Goal: Task Accomplishment & Management: Manage account settings

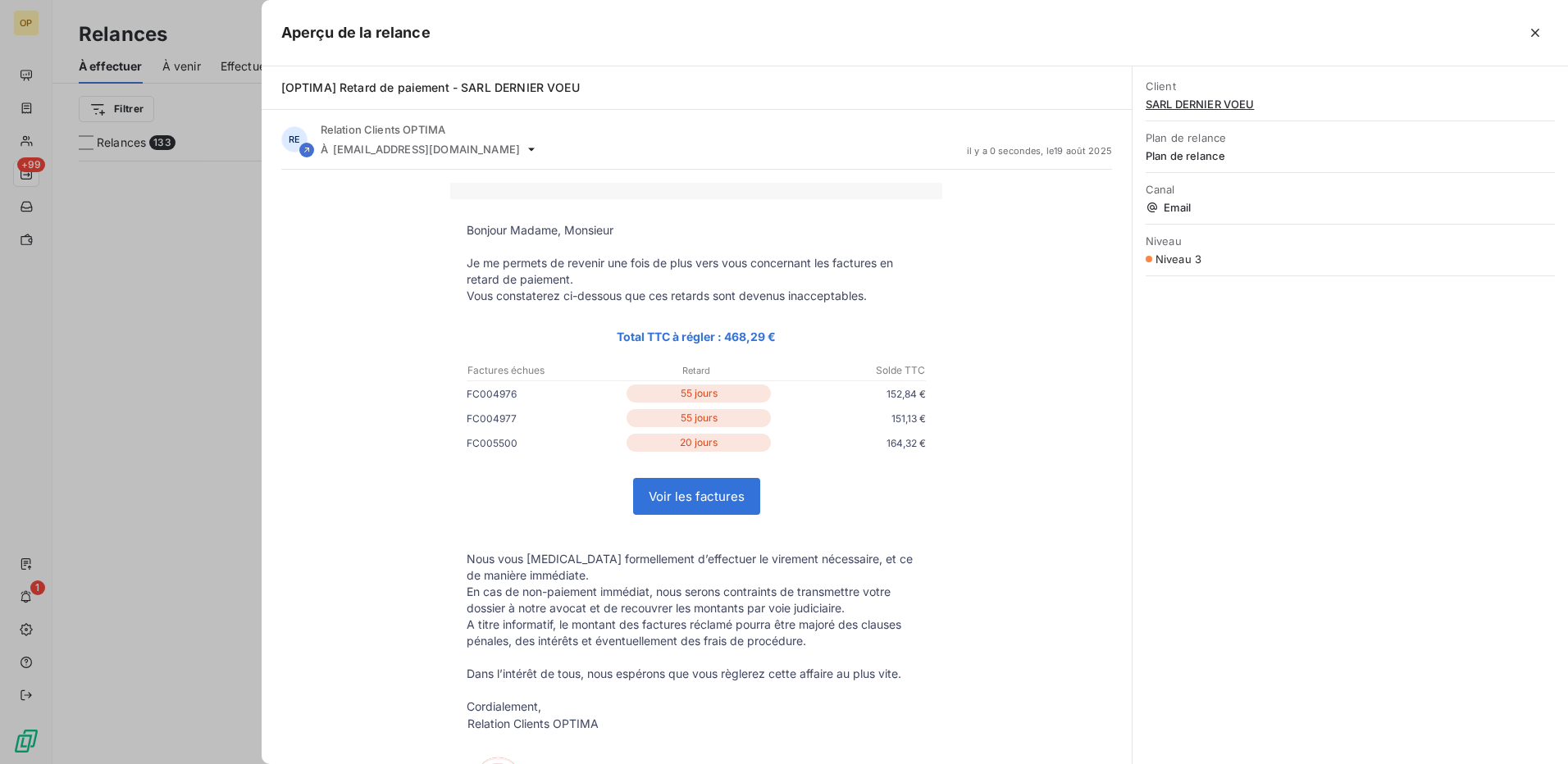
scroll to position [591, 339]
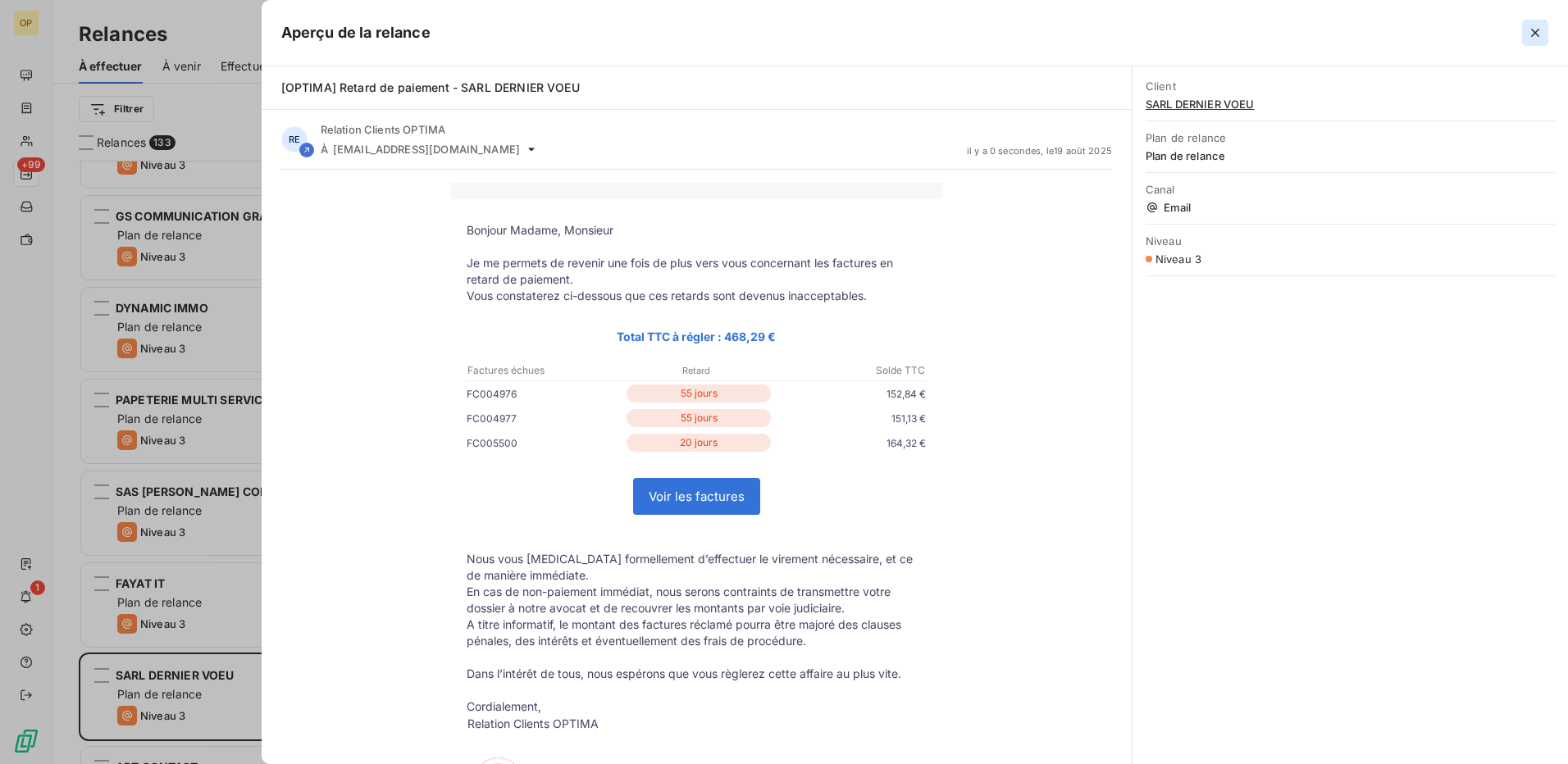
click at [1527, 36] on icon "button" at bounding box center [1534, 33] width 16 height 16
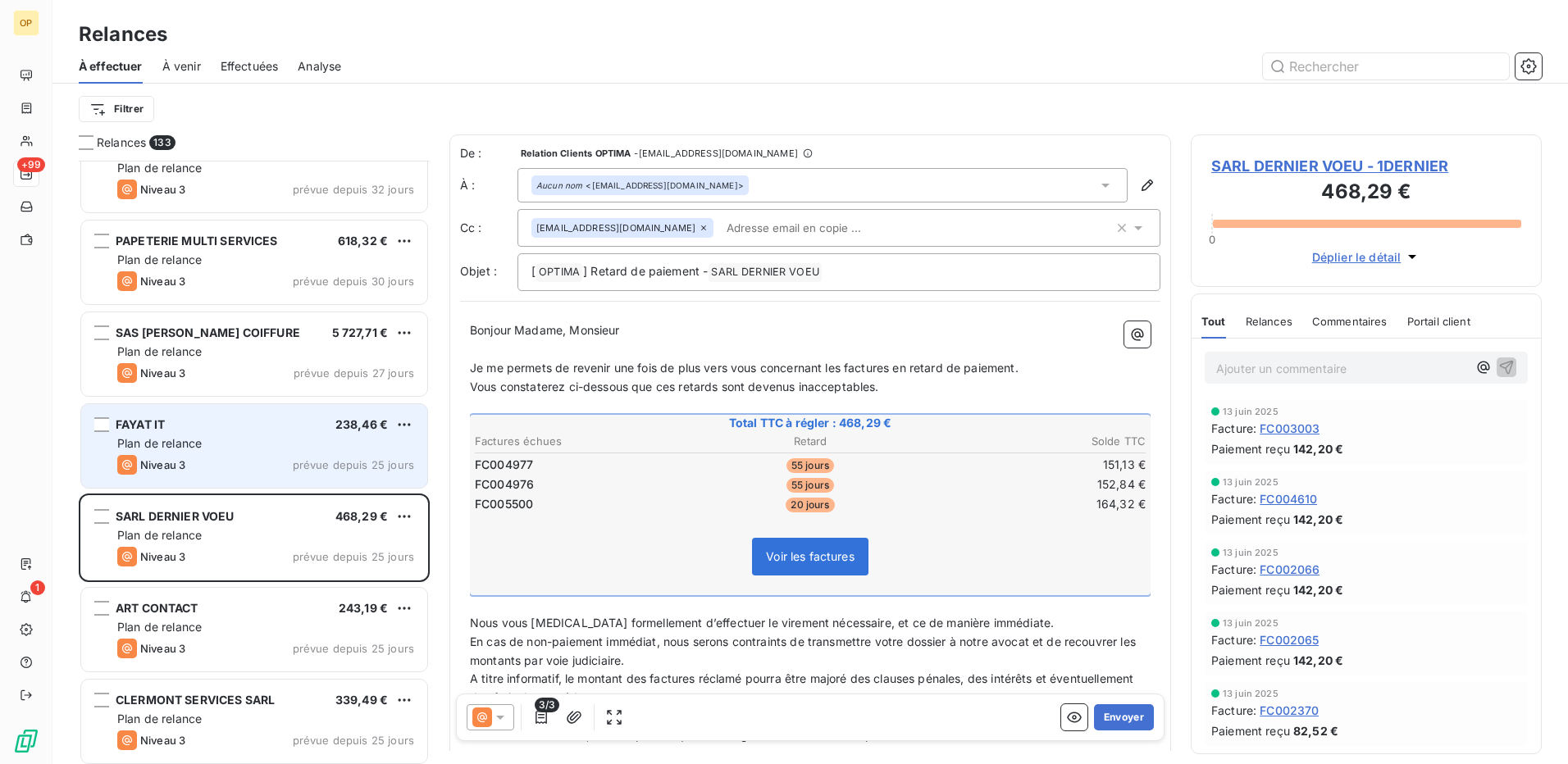
scroll to position [8855, 0]
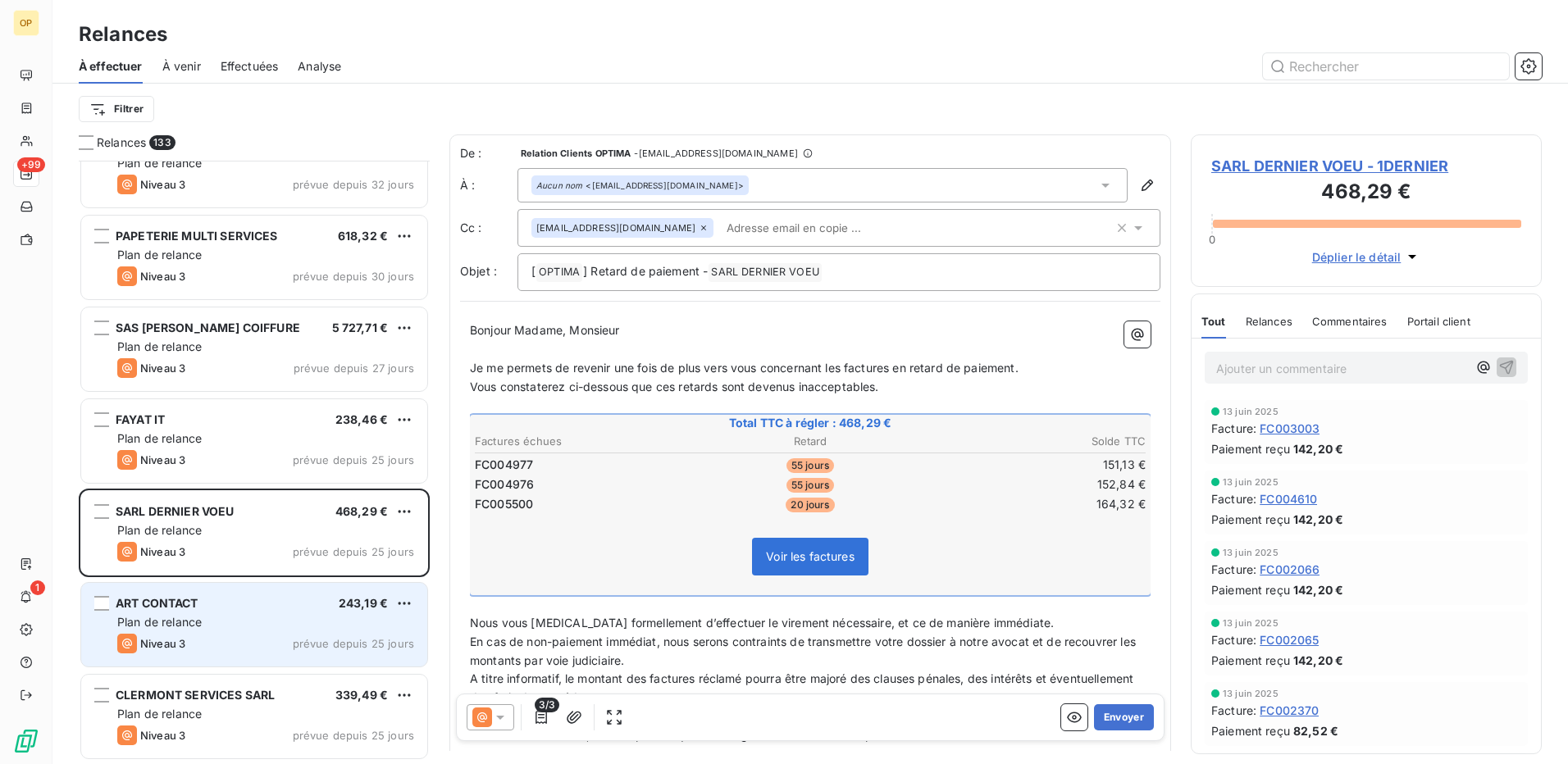
click at [285, 624] on div "Plan de relance" at bounding box center [266, 622] width 297 height 16
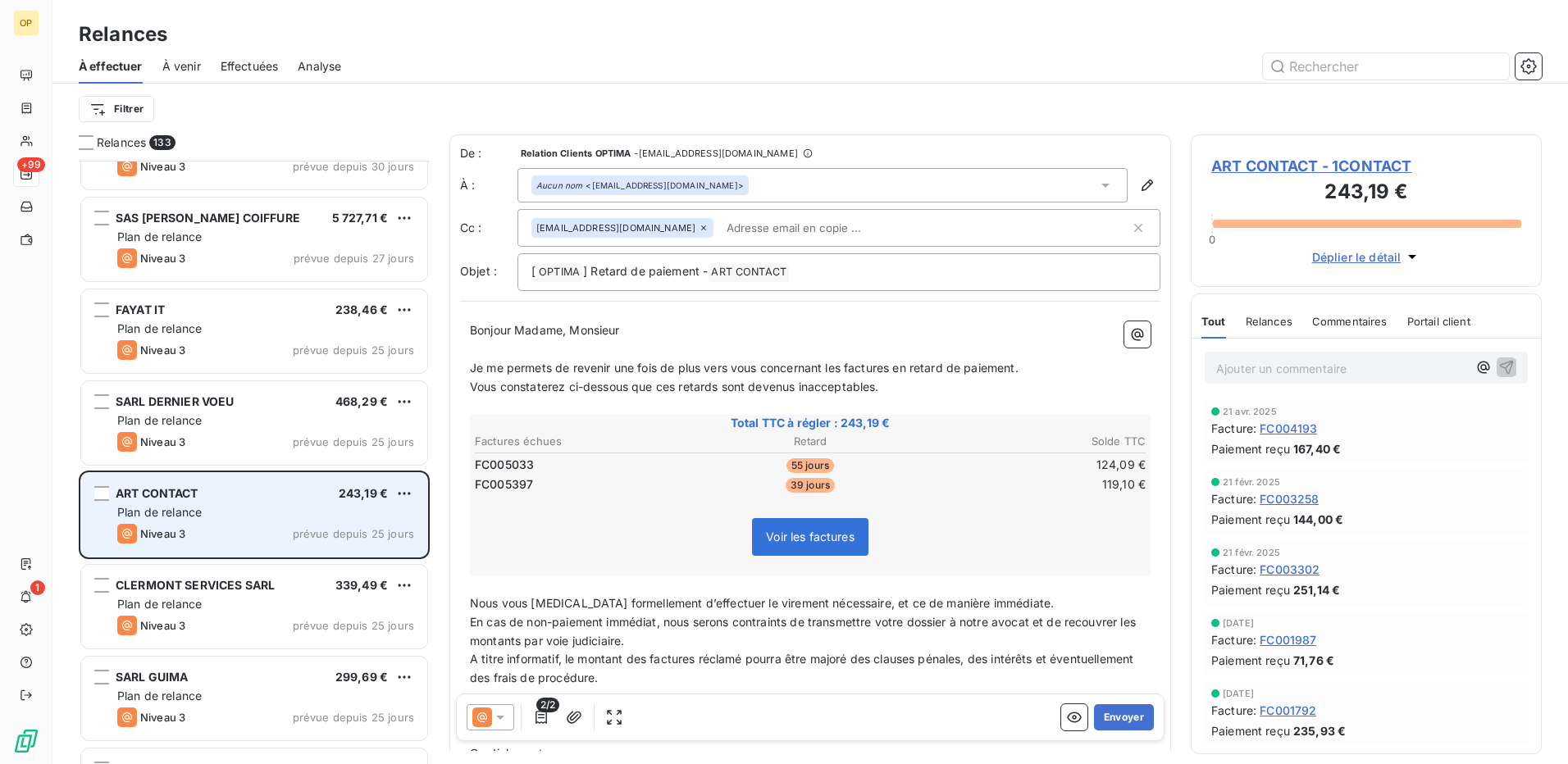
scroll to position [9018, 0]
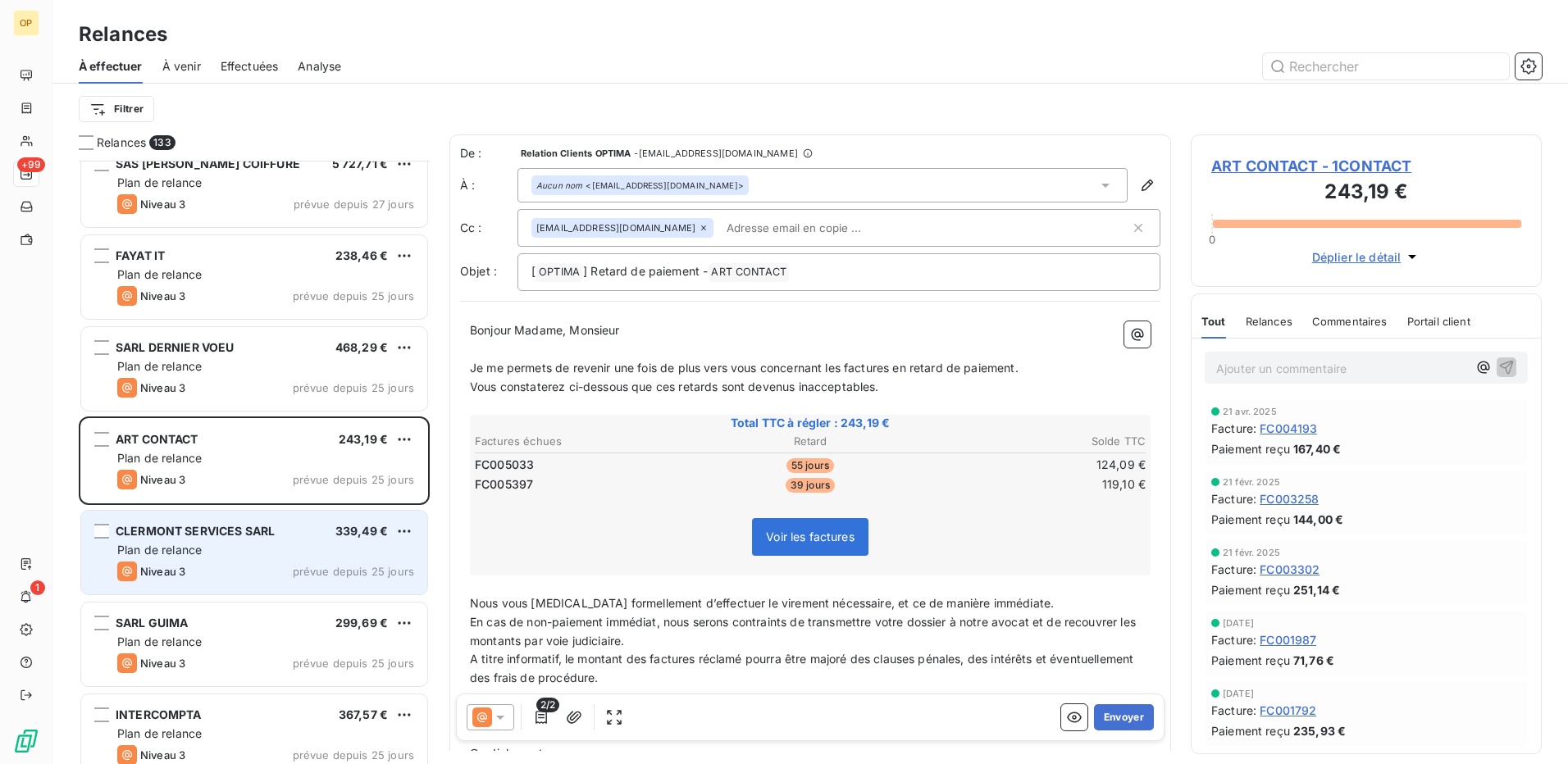
click at [293, 553] on div "Plan de relance" at bounding box center [266, 549] width 297 height 16
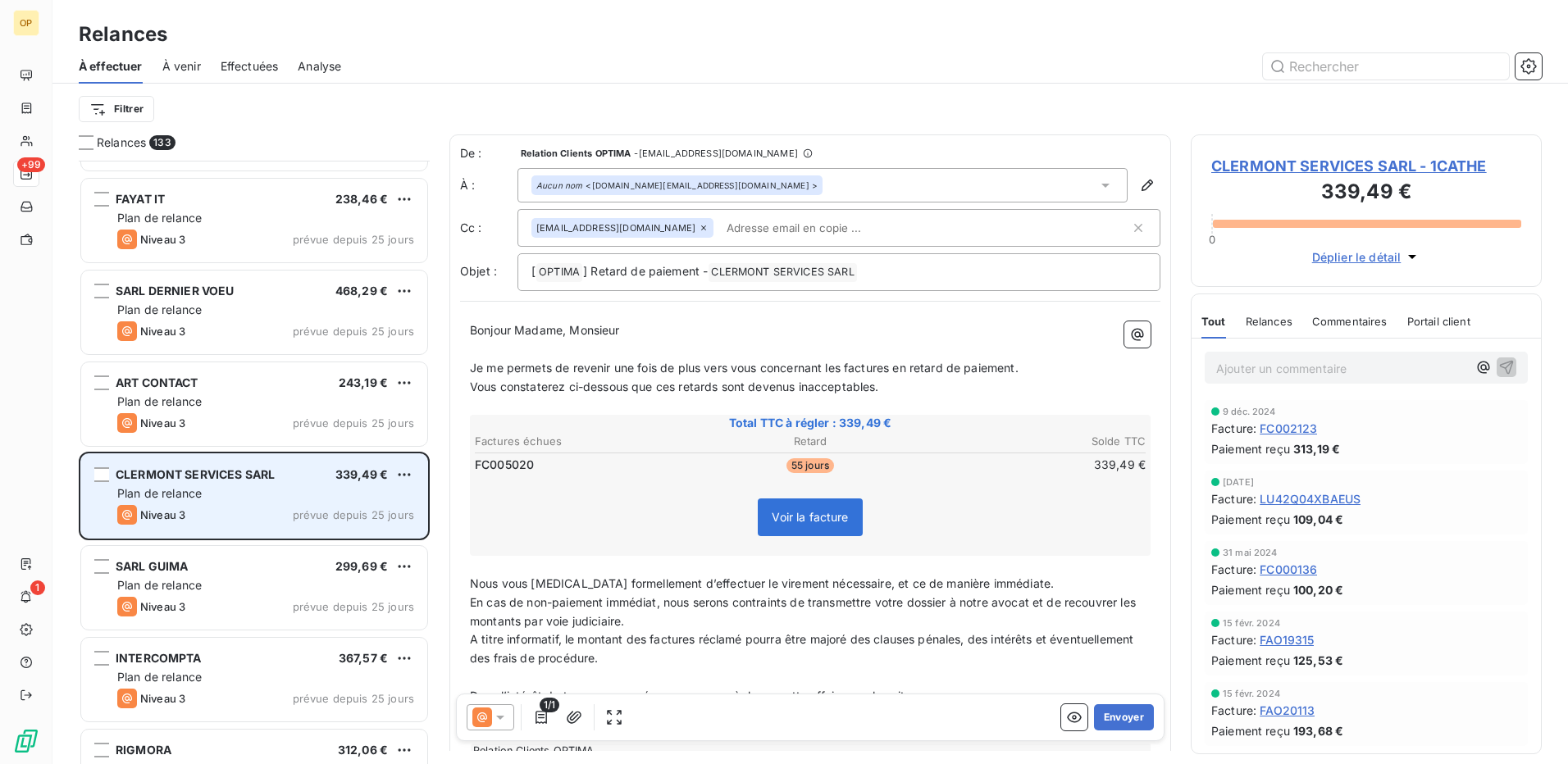
scroll to position [9101, 0]
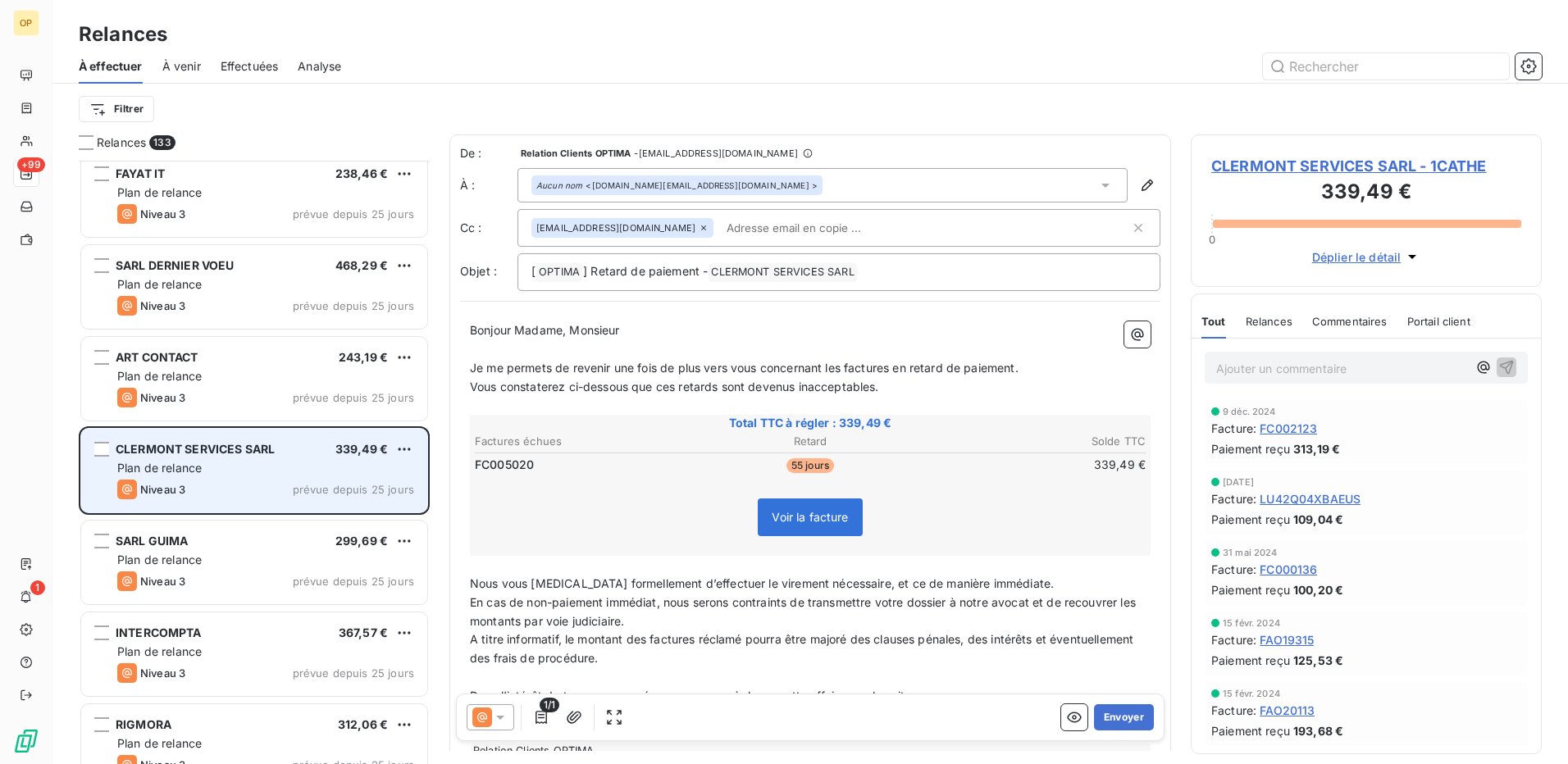
click at [293, 553] on div "Plan de relance" at bounding box center [266, 560] width 297 height 16
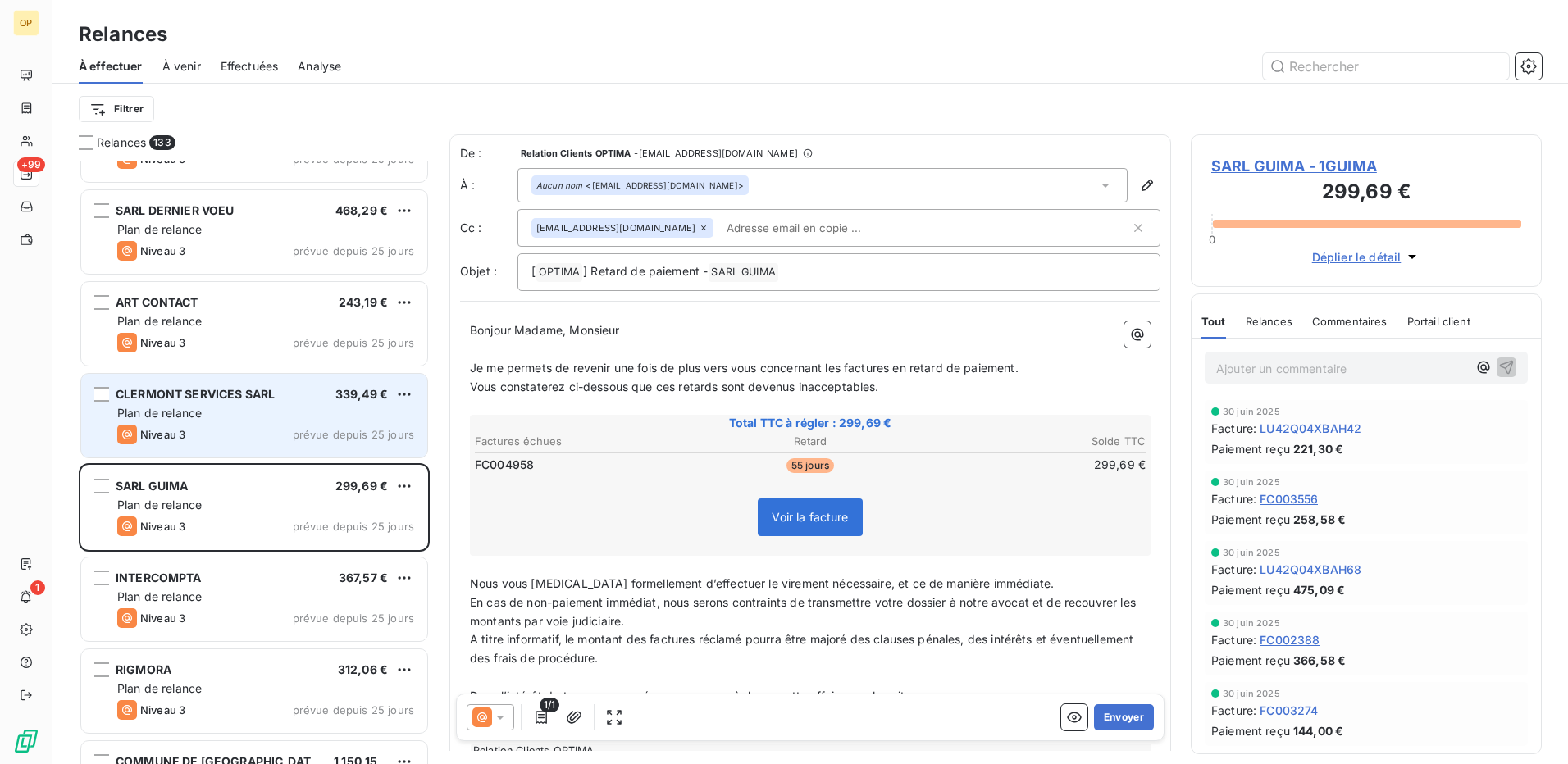
scroll to position [9182, 0]
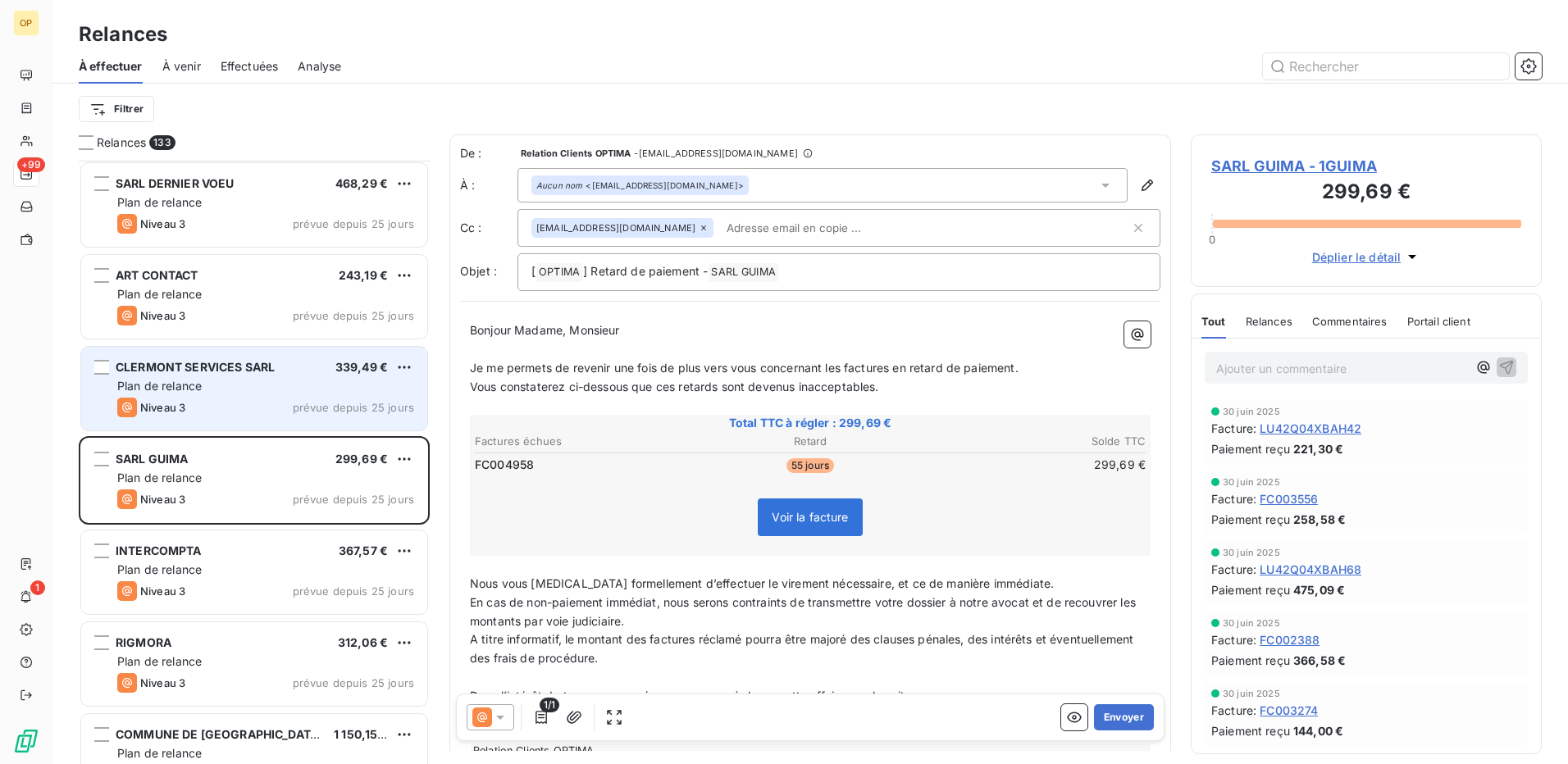
click at [293, 553] on div "INTERCOMPTA 367,57 €" at bounding box center [266, 550] width 297 height 14
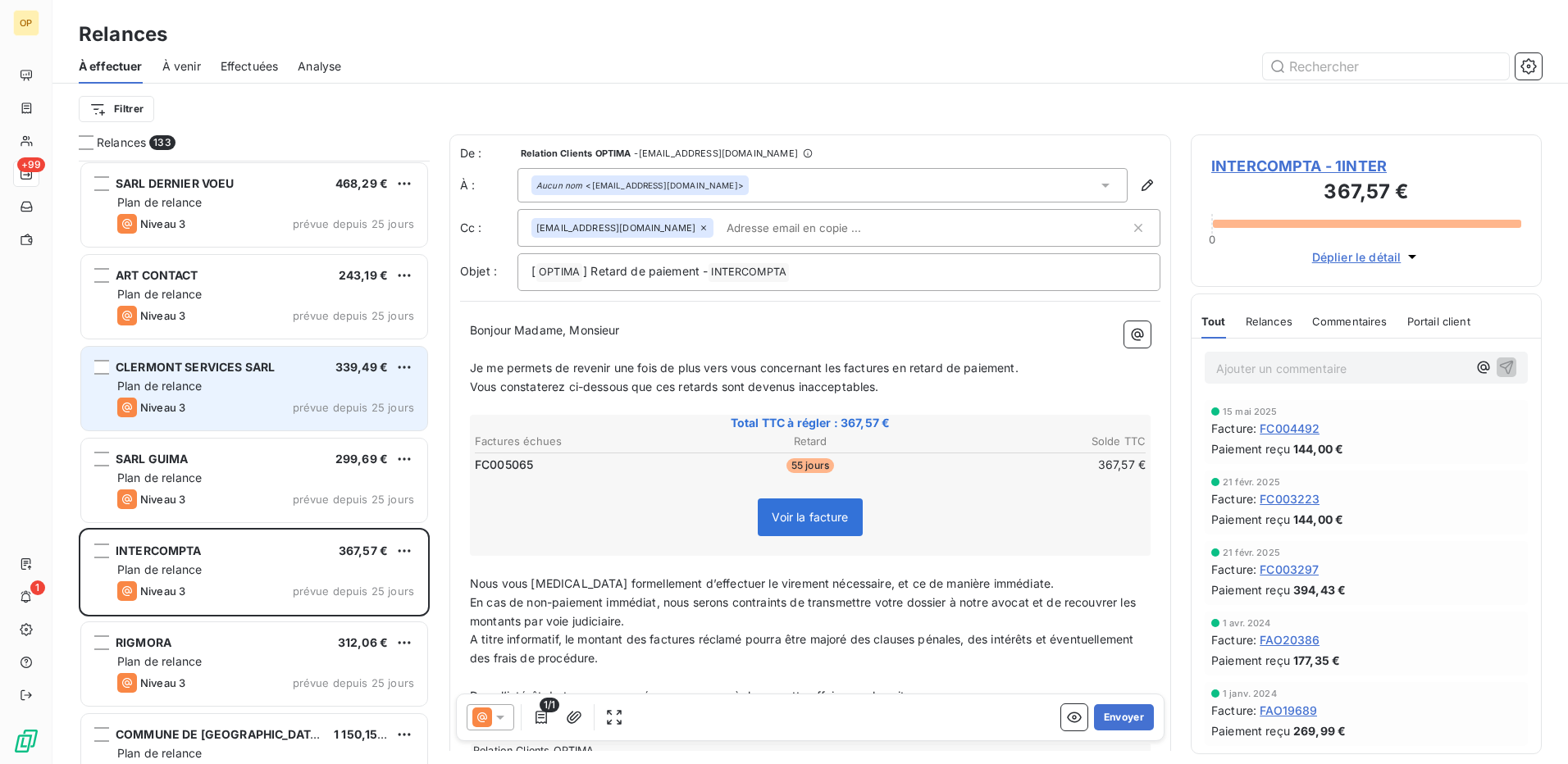
scroll to position [9265, 0]
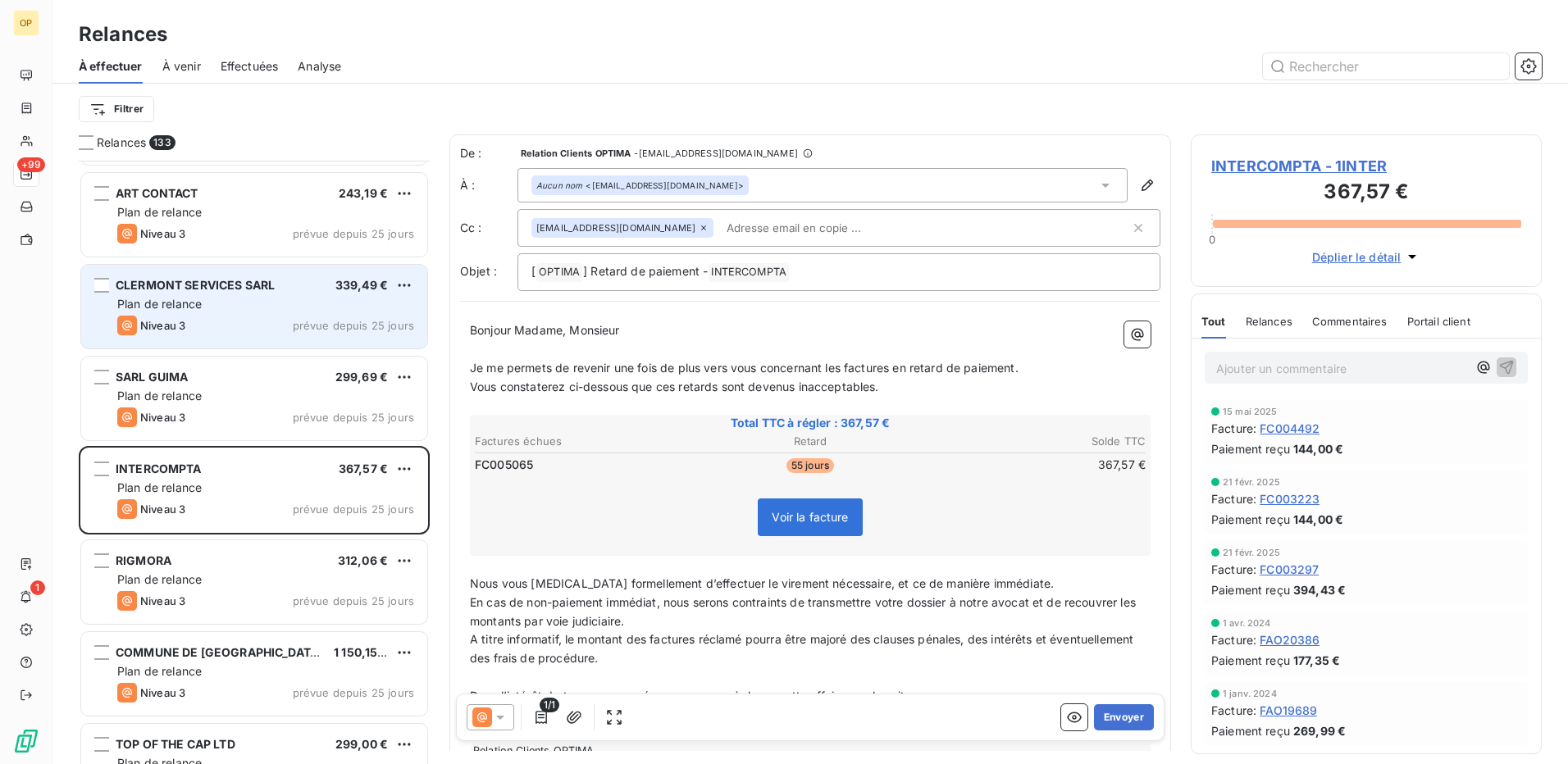
click at [293, 553] on div "RIGMORA 312,06 €" at bounding box center [266, 560] width 297 height 14
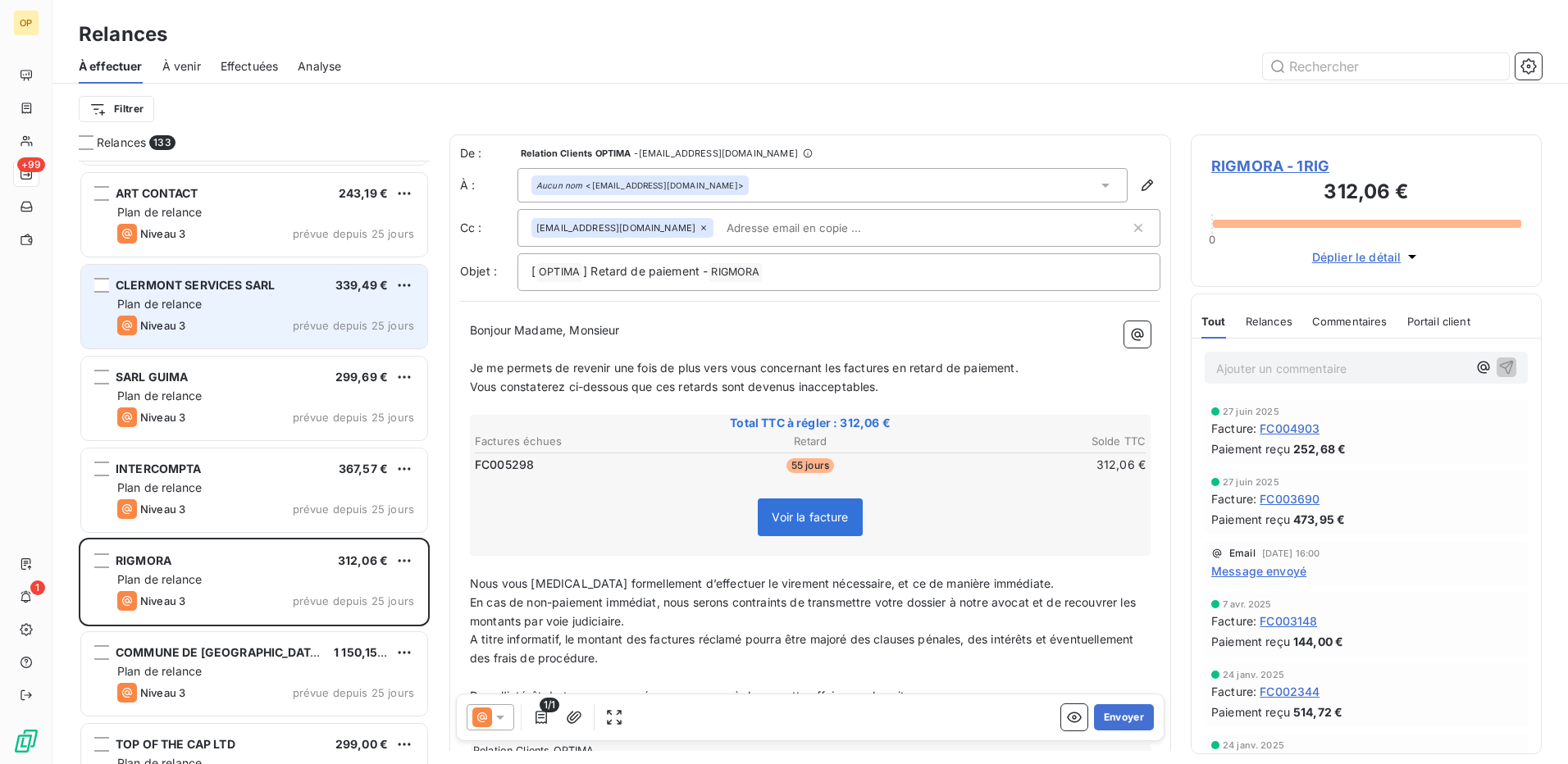
scroll to position [9346, 0]
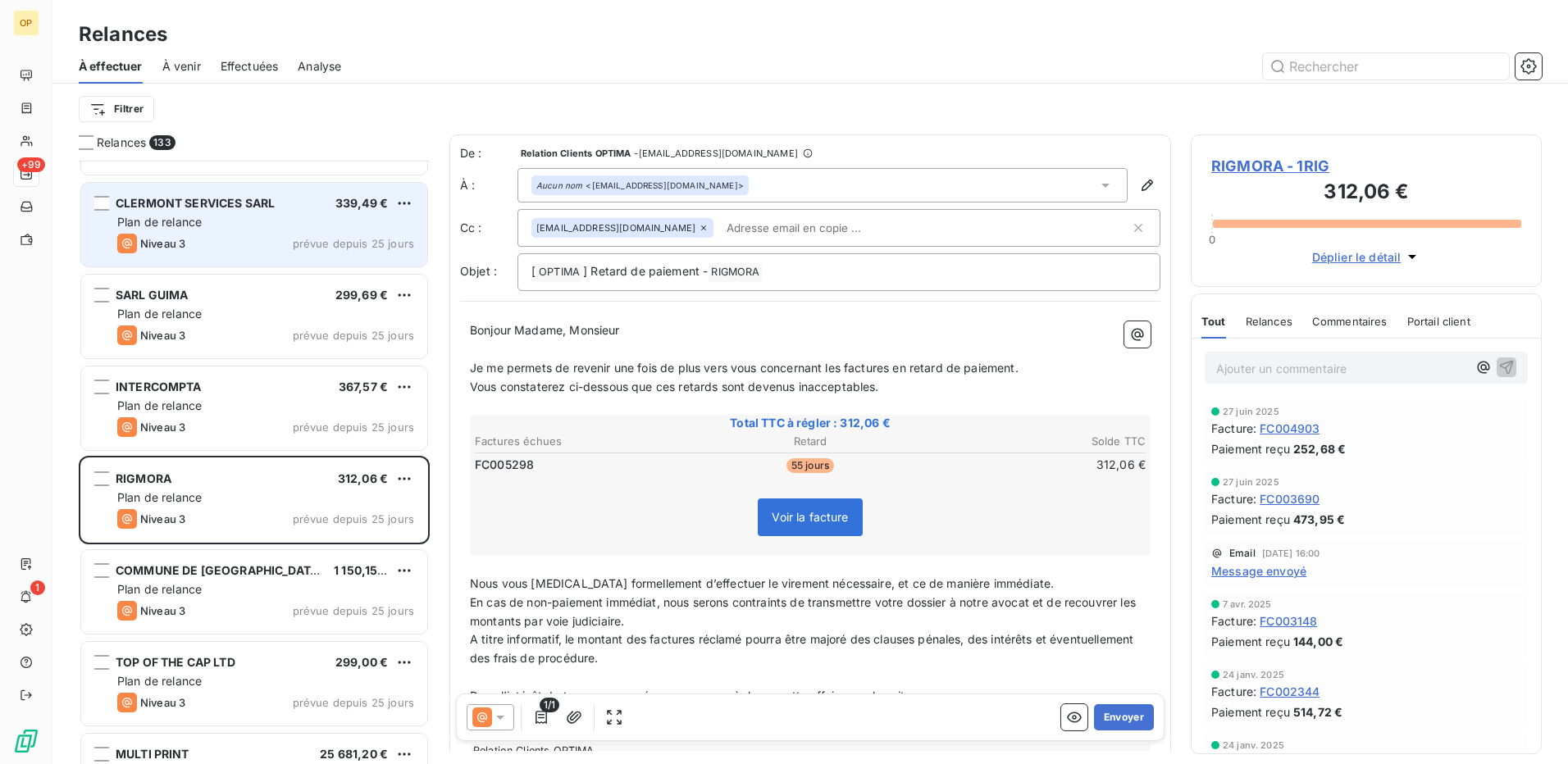
click at [293, 553] on div "COMMUNE DE CANTARON 1 150,15 € Plan de relance Niveau 3 prévue depuis 25 jours" at bounding box center [254, 591] width 346 height 83
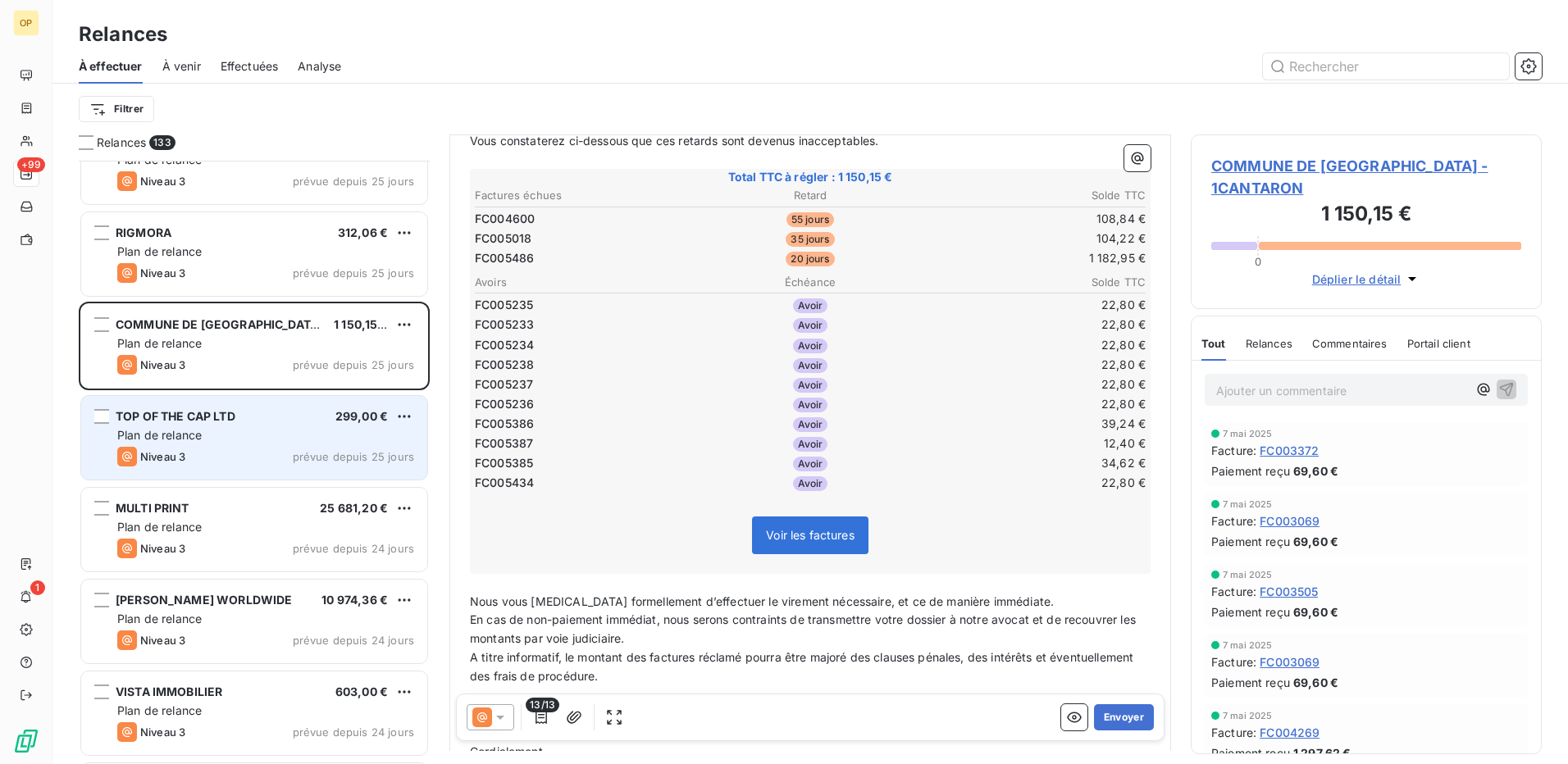
scroll to position [9674, 0]
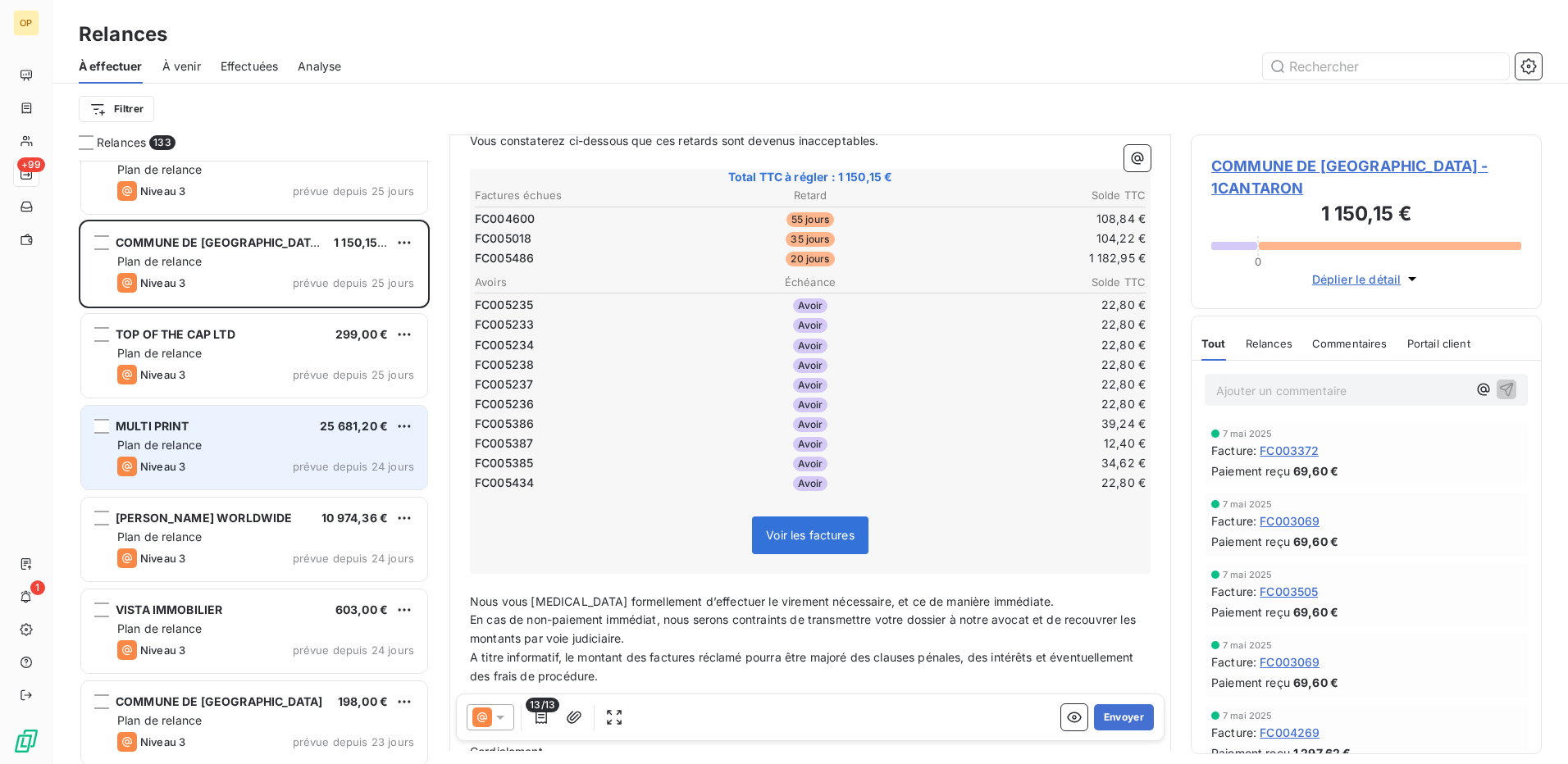
click at [212, 427] on div "MULTI PRINT 25 681,20 €" at bounding box center [266, 426] width 297 height 14
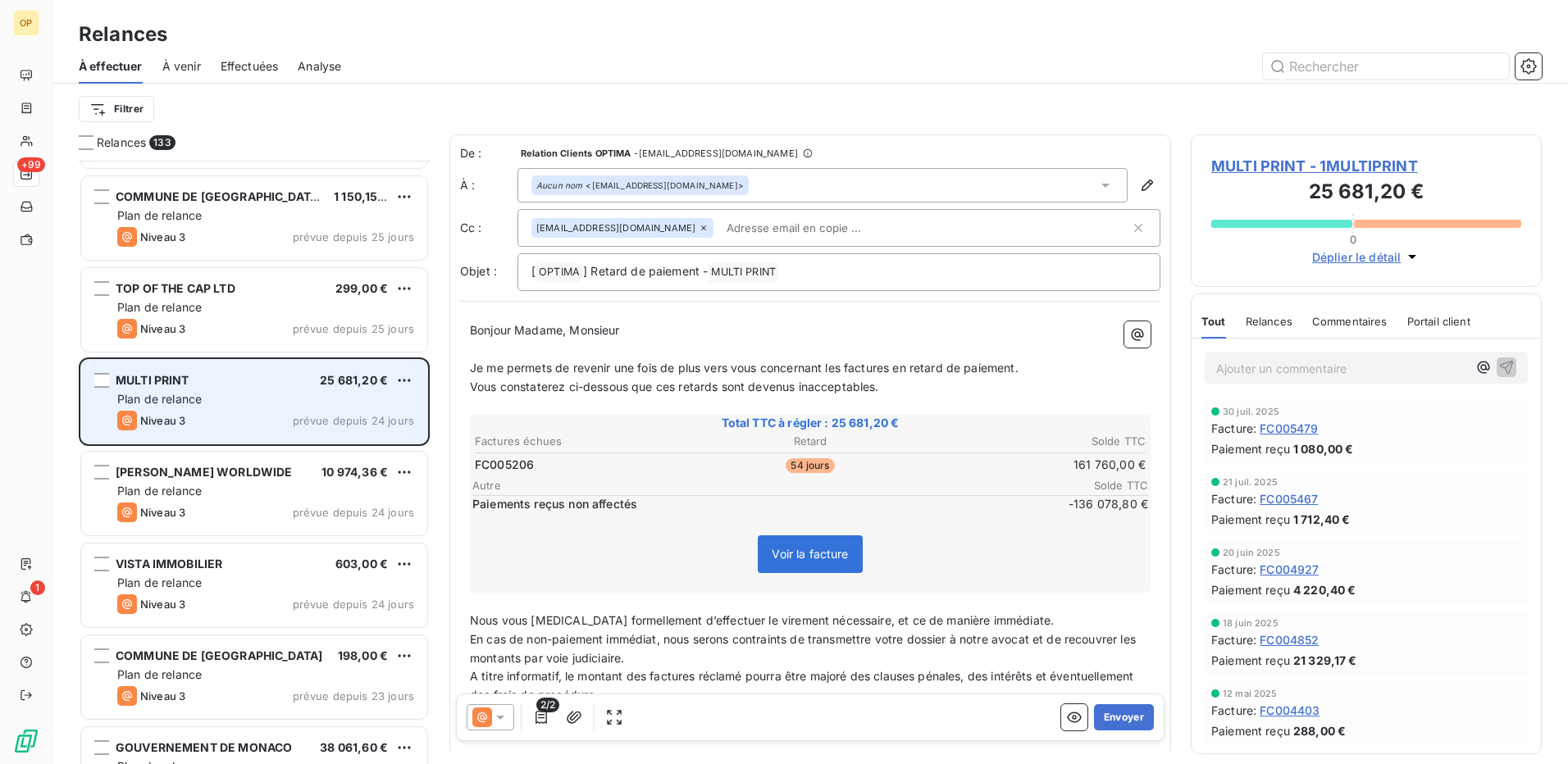
scroll to position [9757, 0]
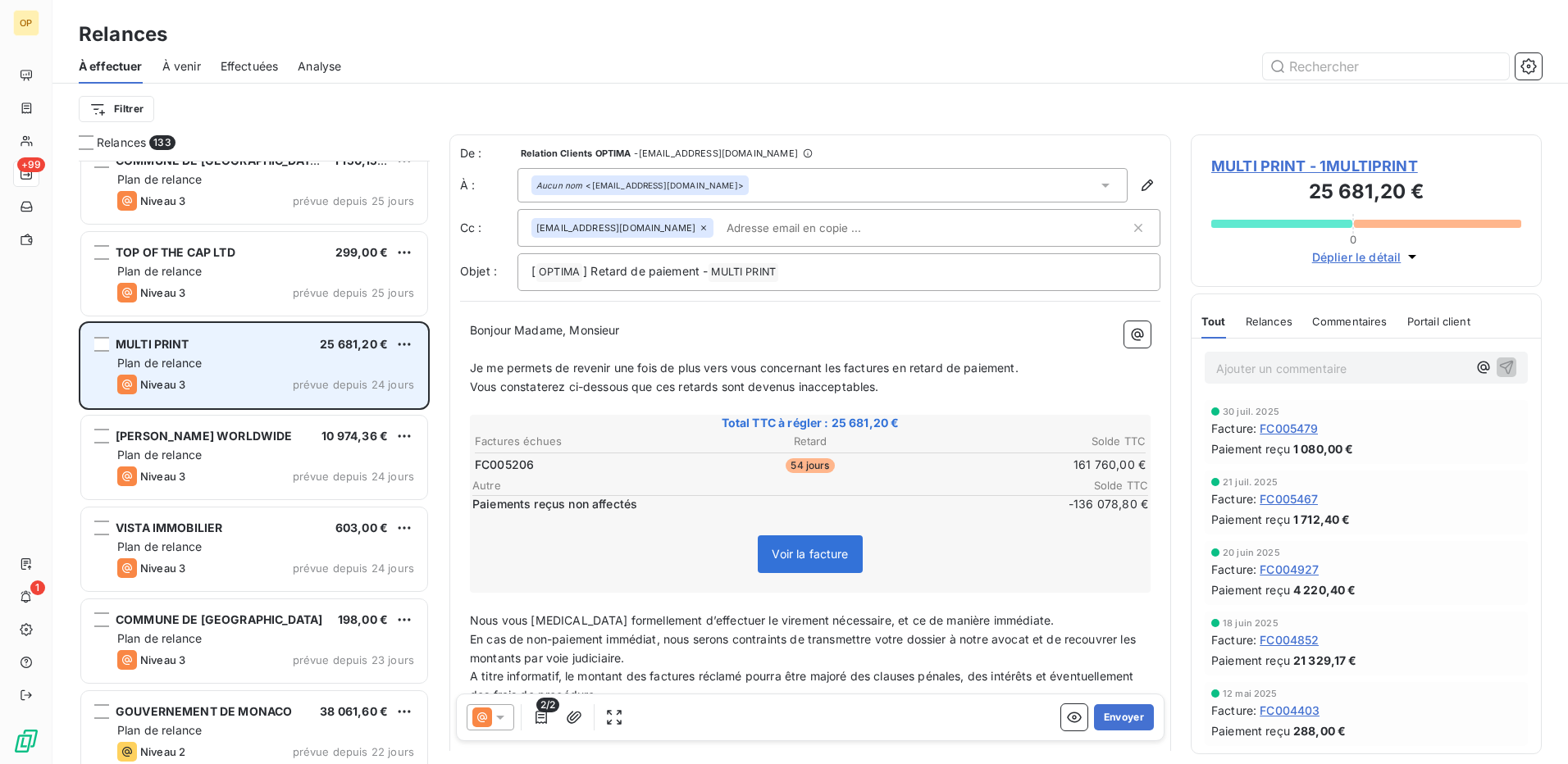
click at [212, 427] on div "[PERSON_NAME] WORLDWIDE 10 974,36 € Plan de relance Niveau 3 prévue depuis 24 j…" at bounding box center [254, 457] width 346 height 83
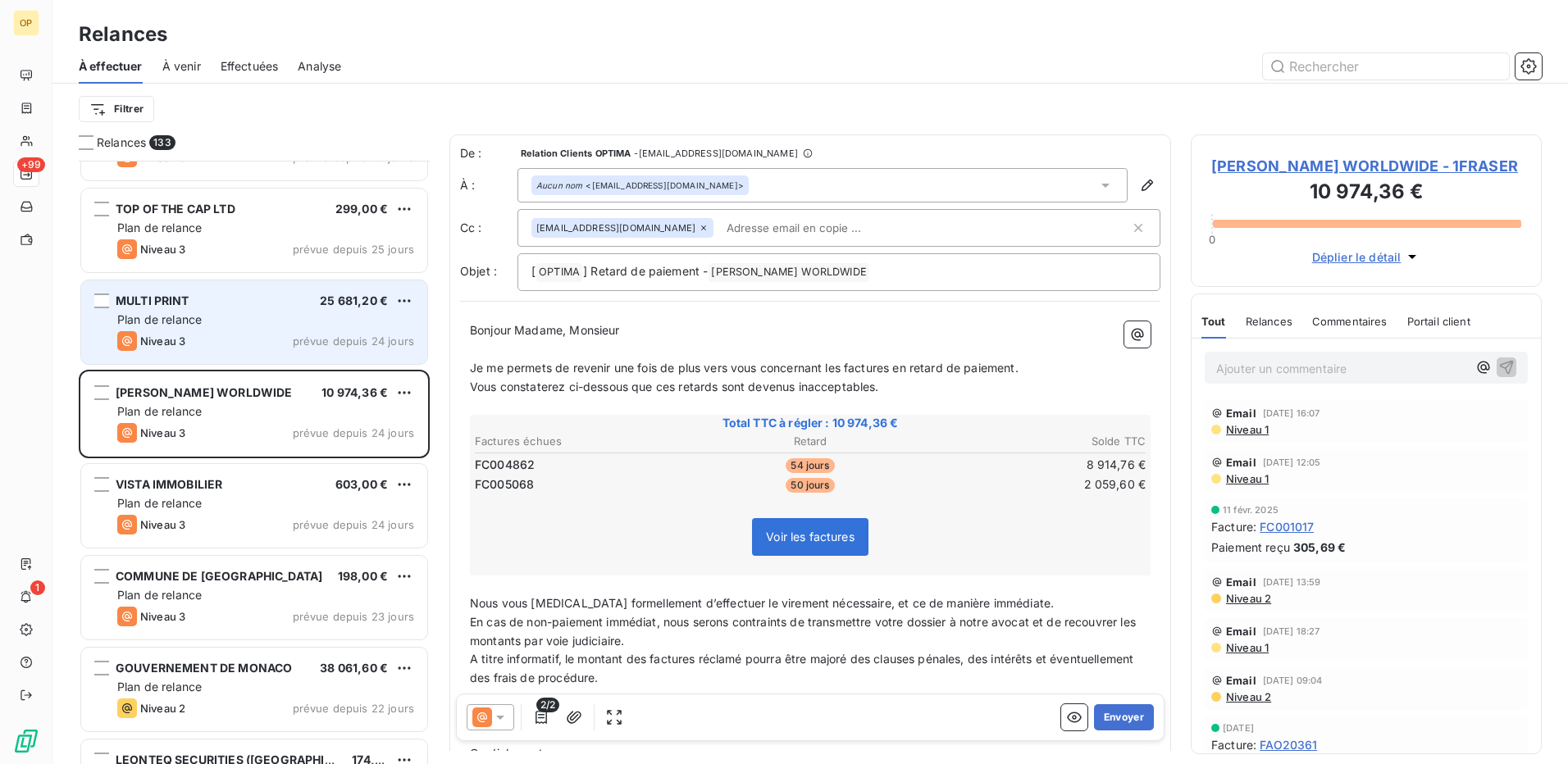
scroll to position [9838, 0]
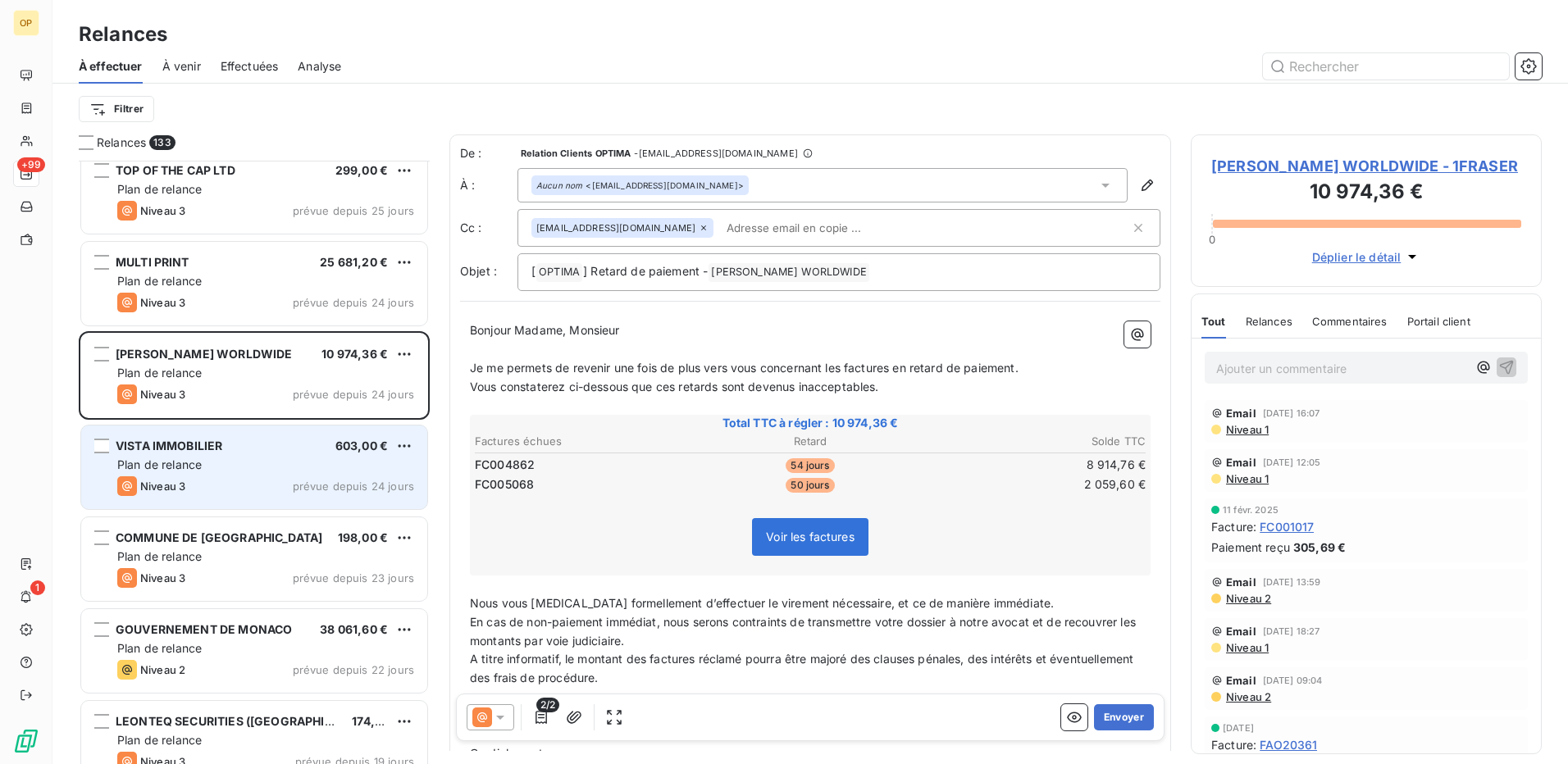
click at [222, 457] on div "Plan de relance" at bounding box center [266, 464] width 297 height 16
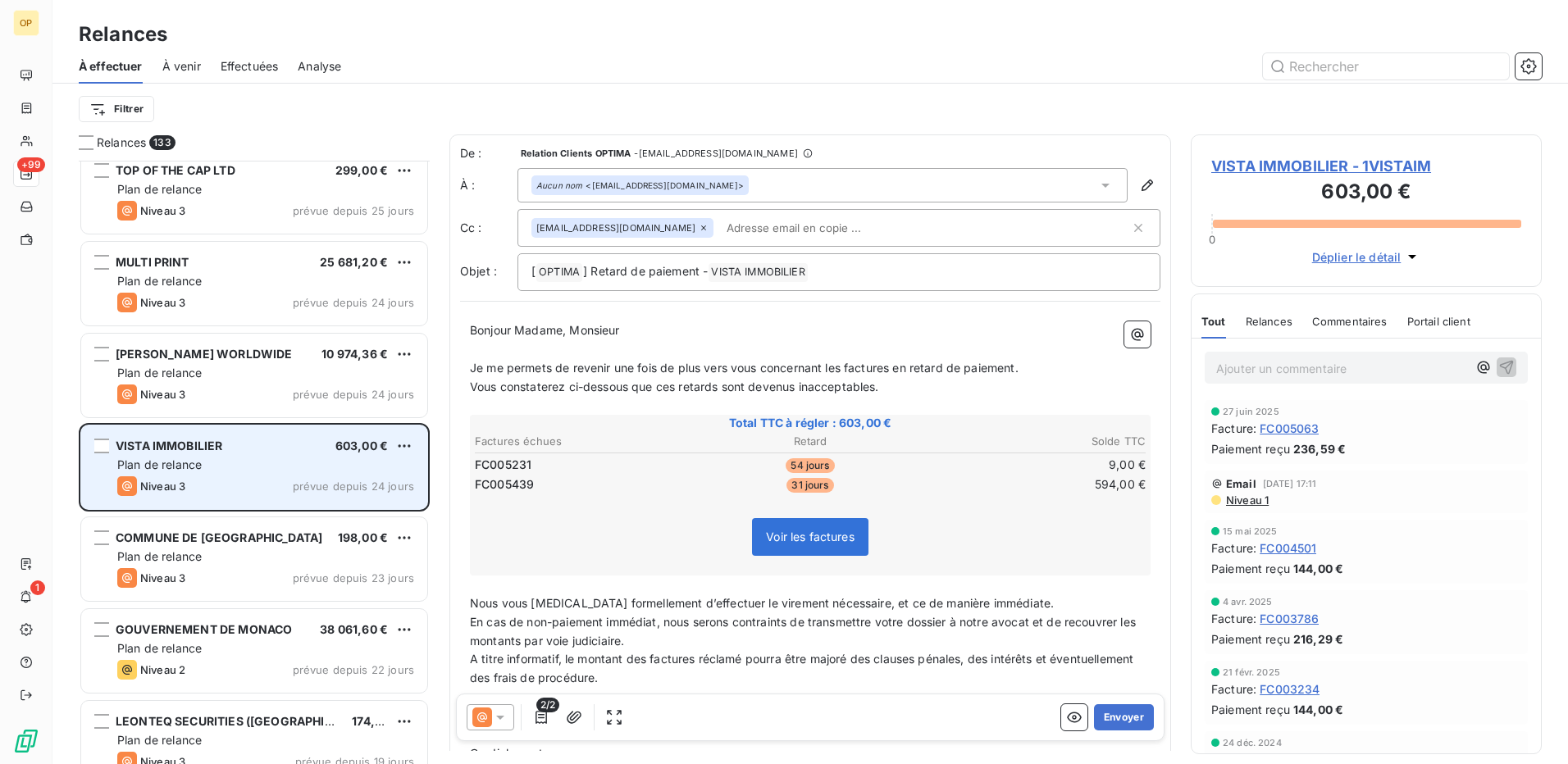
scroll to position [9920, 0]
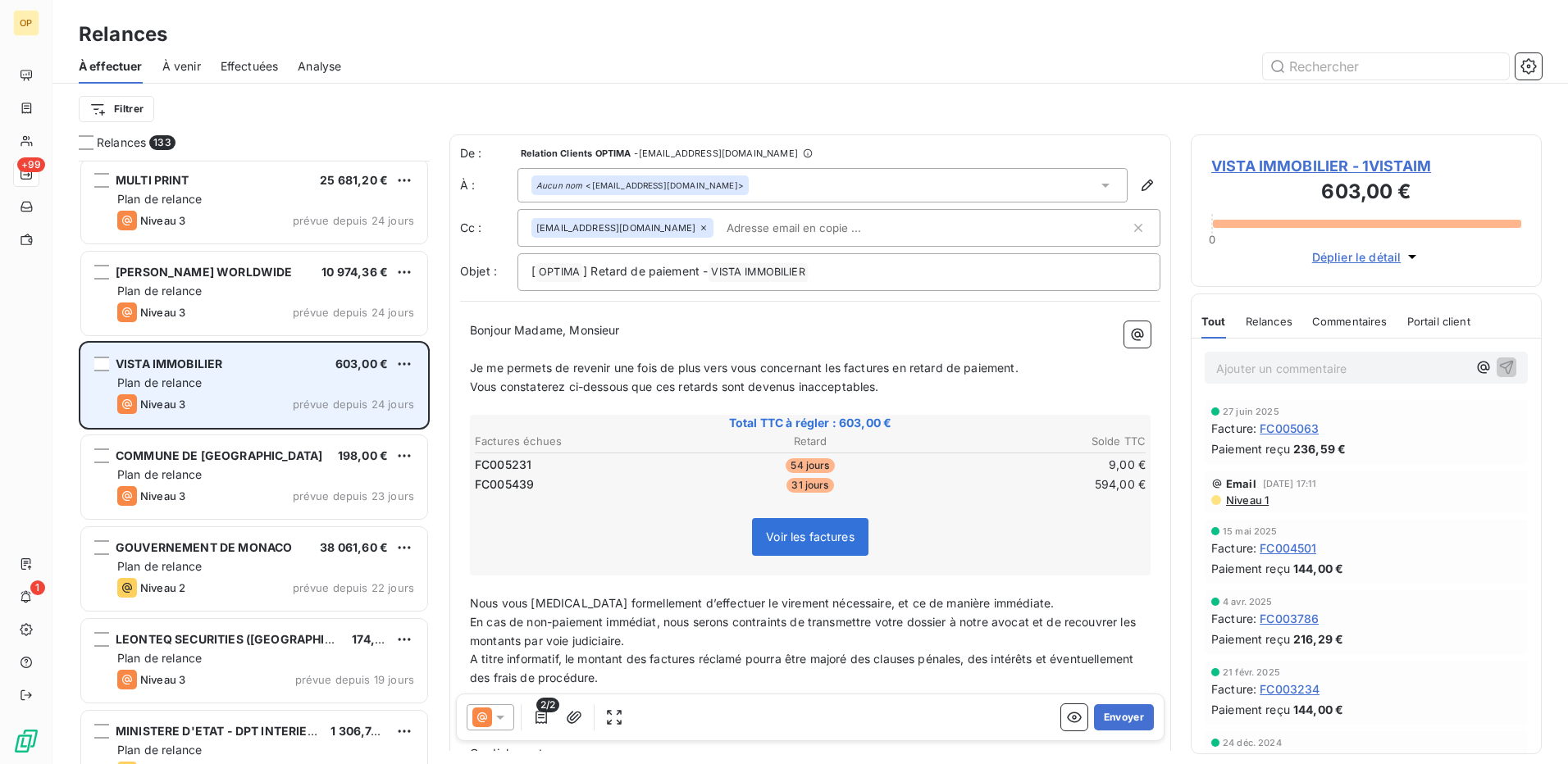
click at [222, 457] on span "COMMUNE DE [GEOGRAPHIC_DATA]" at bounding box center [220, 455] width 207 height 14
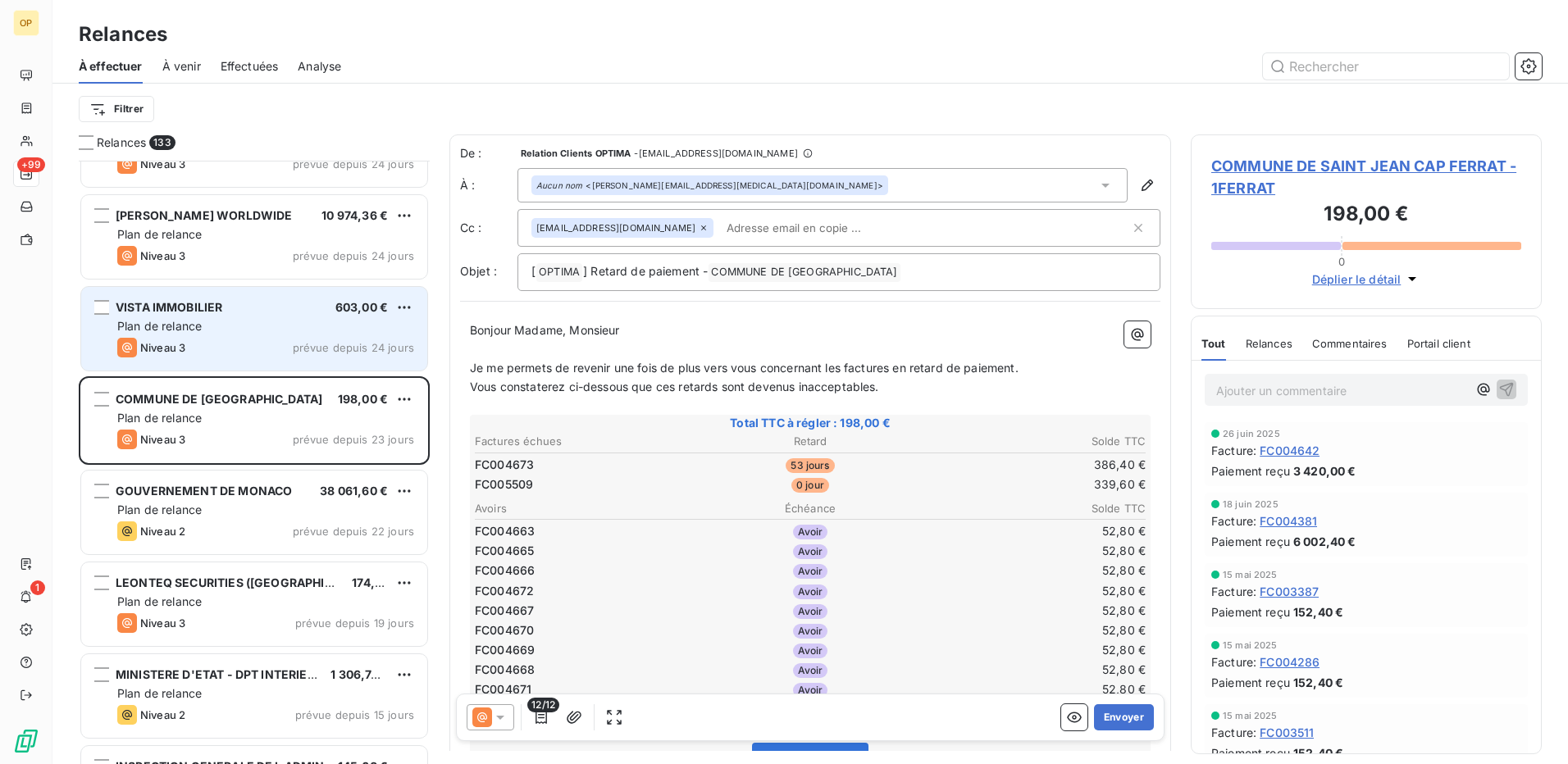
scroll to position [10002, 0]
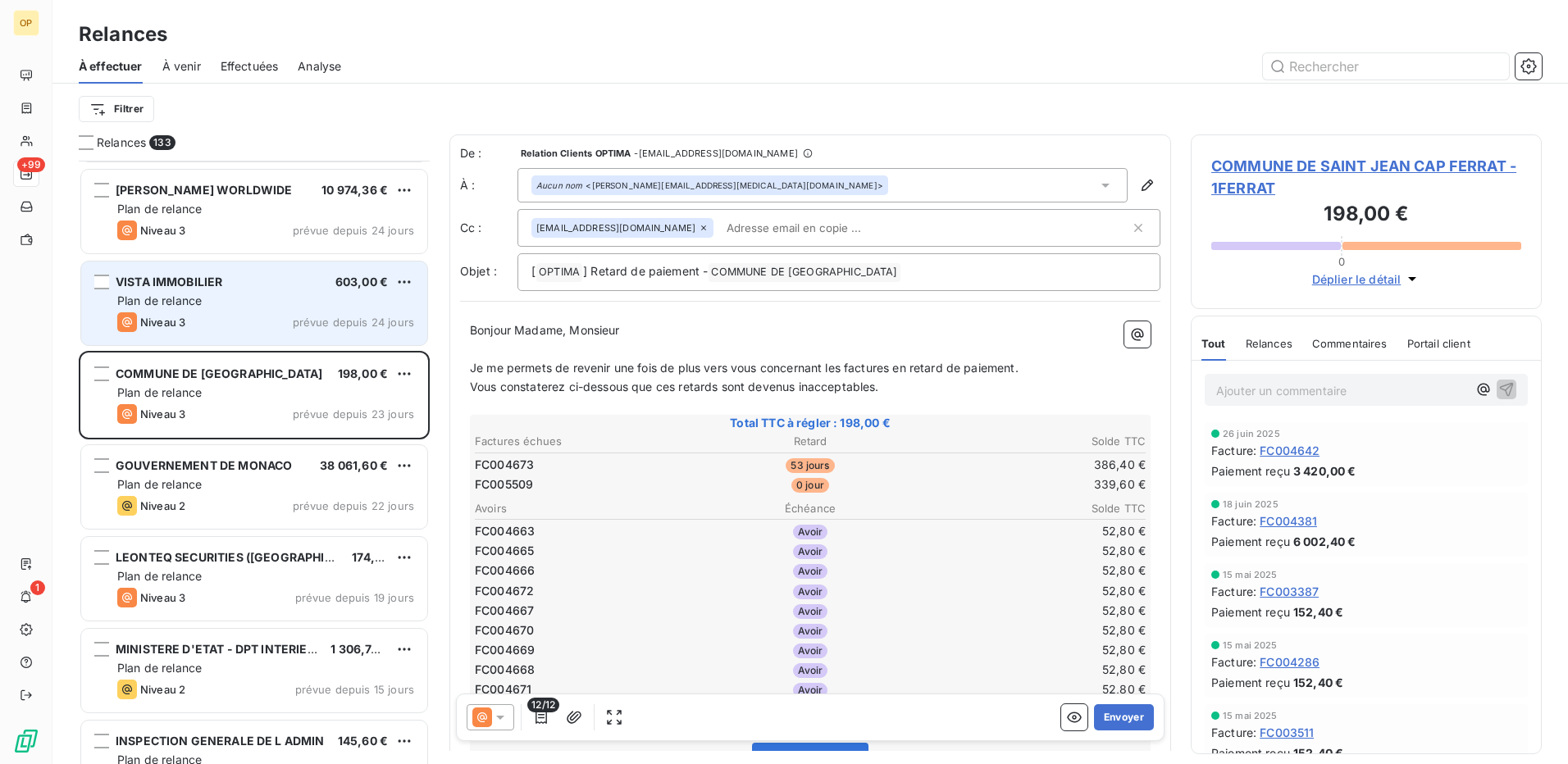
click at [222, 457] on div "GOUVERNEMENT DE MONACO" at bounding box center [204, 465] width 176 height 16
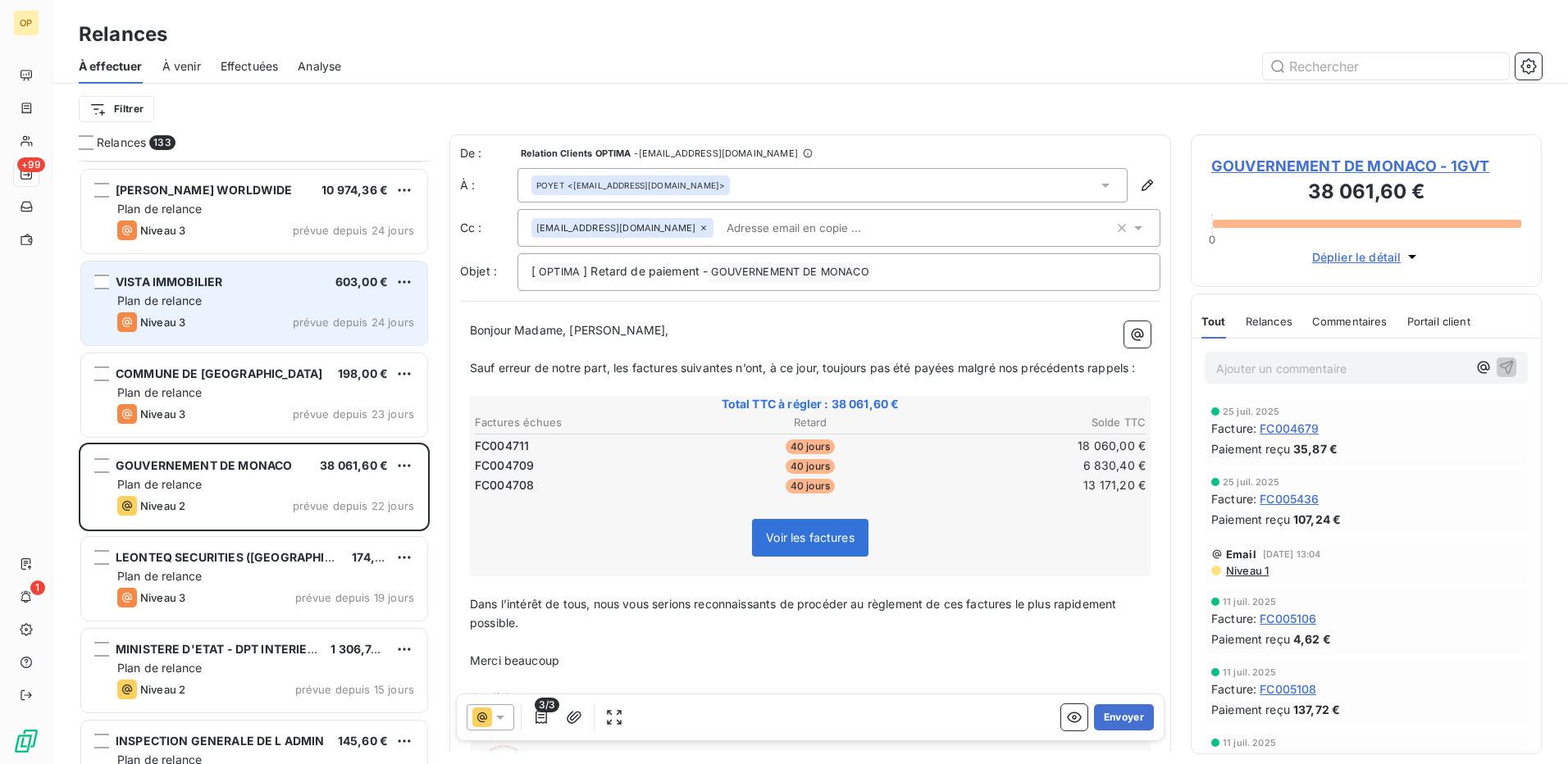
scroll to position [10084, 0]
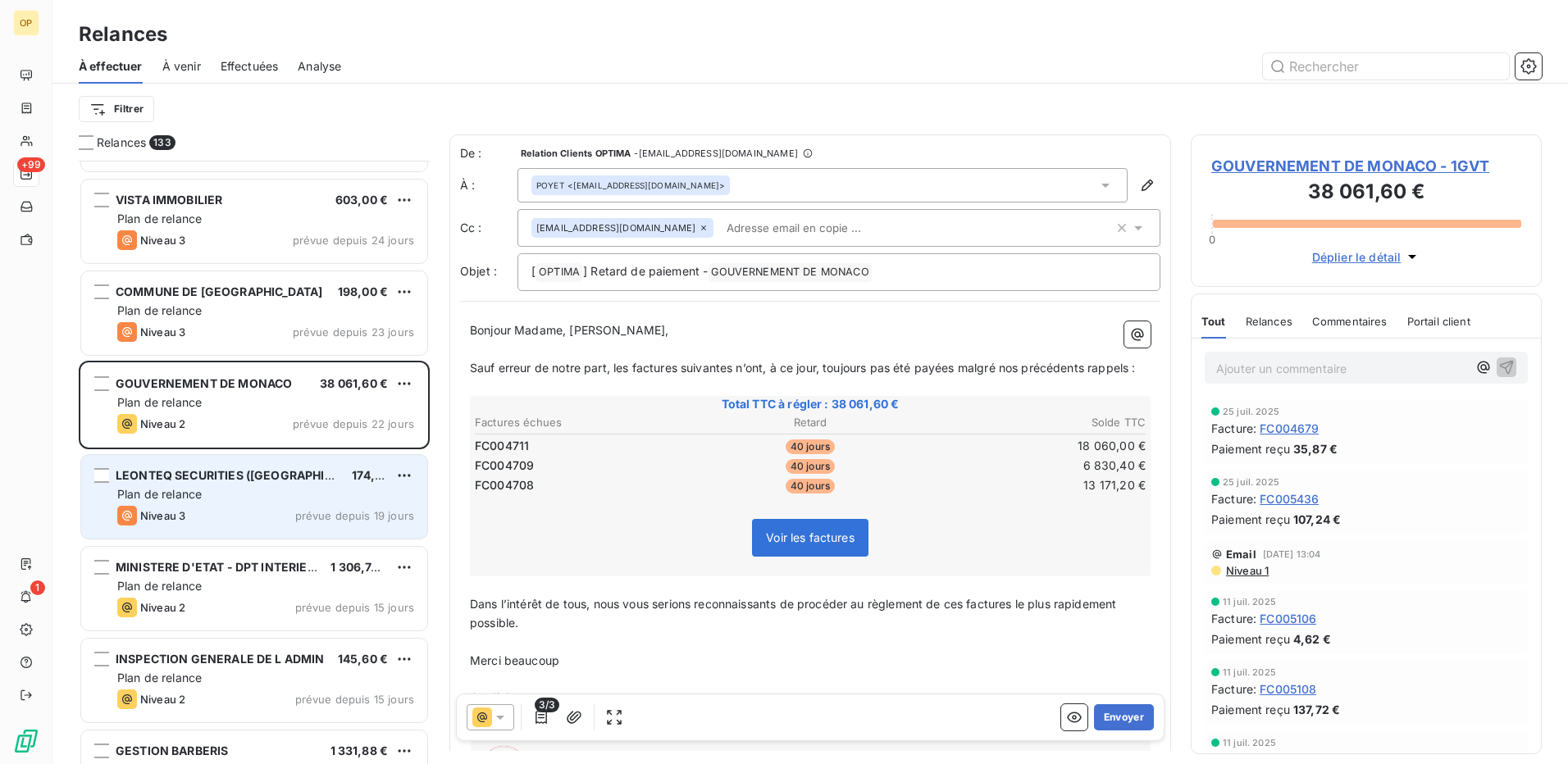
click at [223, 464] on div "LEONTEQ SECURITIES ([GEOGRAPHIC_DATA]) S.A.M. 174,00 € Plan de relance Niveau 3…" at bounding box center [254, 497] width 346 height 83
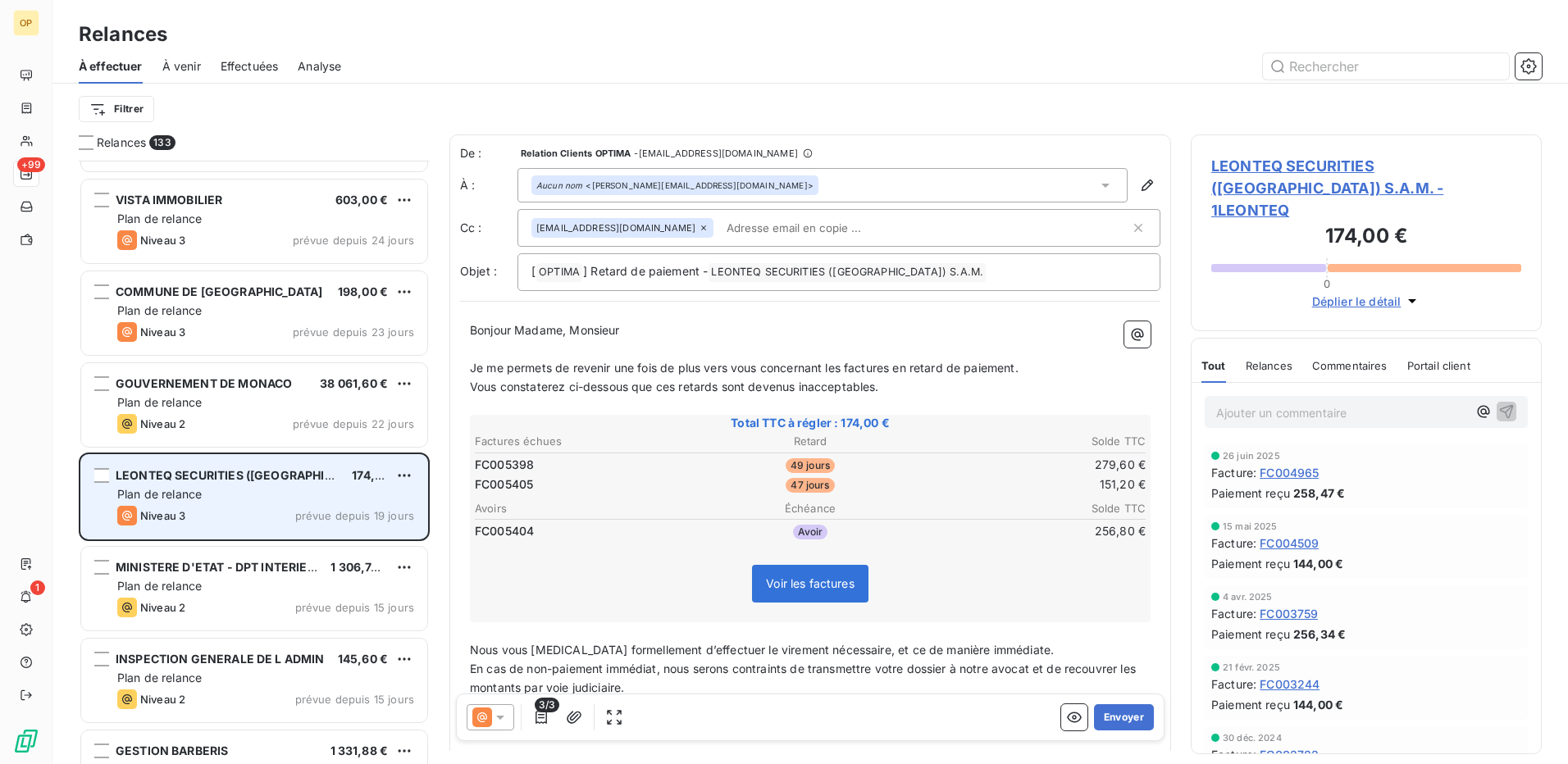
scroll to position [10166, 0]
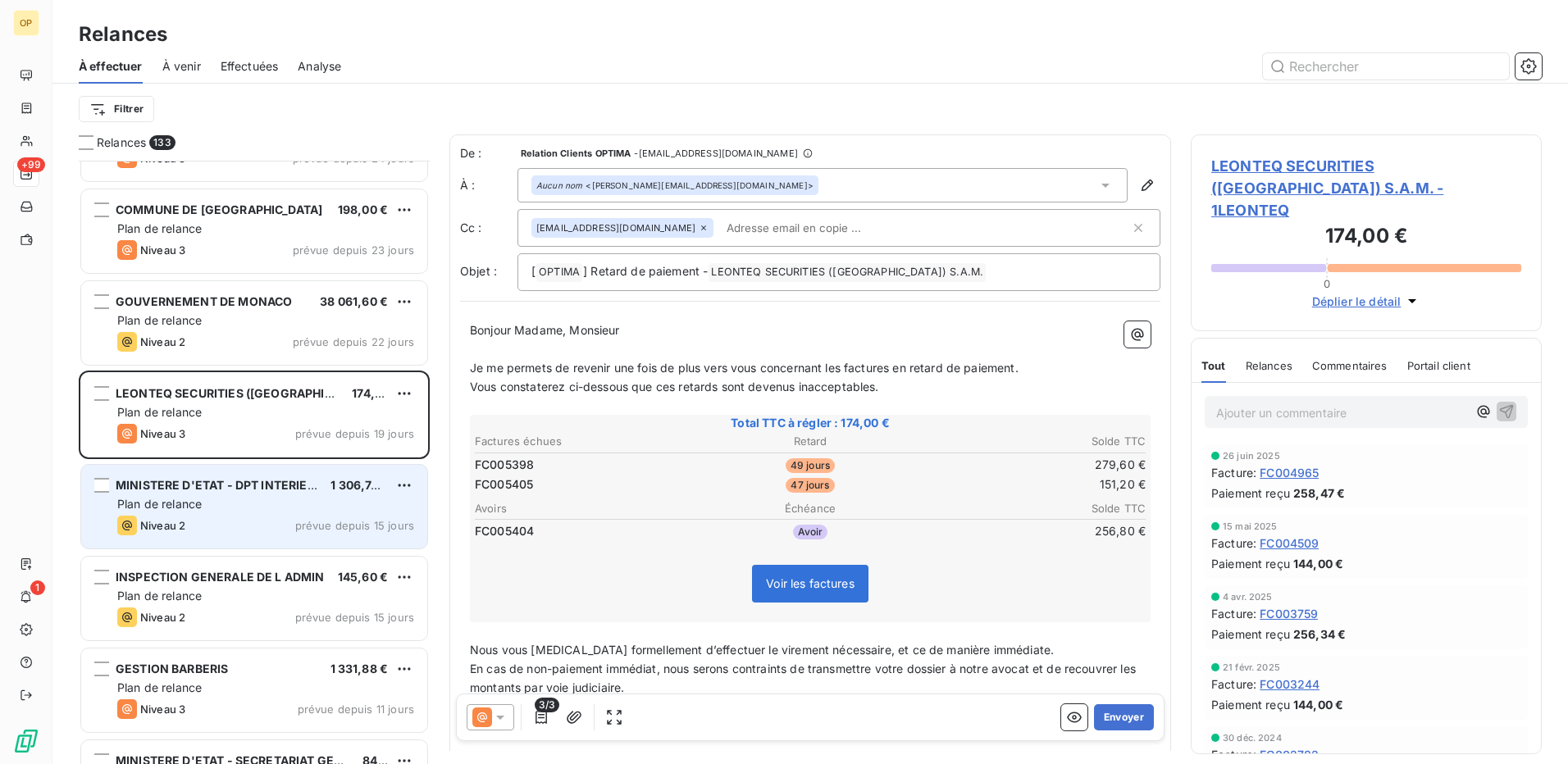
click at [223, 500] on div "Plan de relance" at bounding box center [266, 503] width 297 height 16
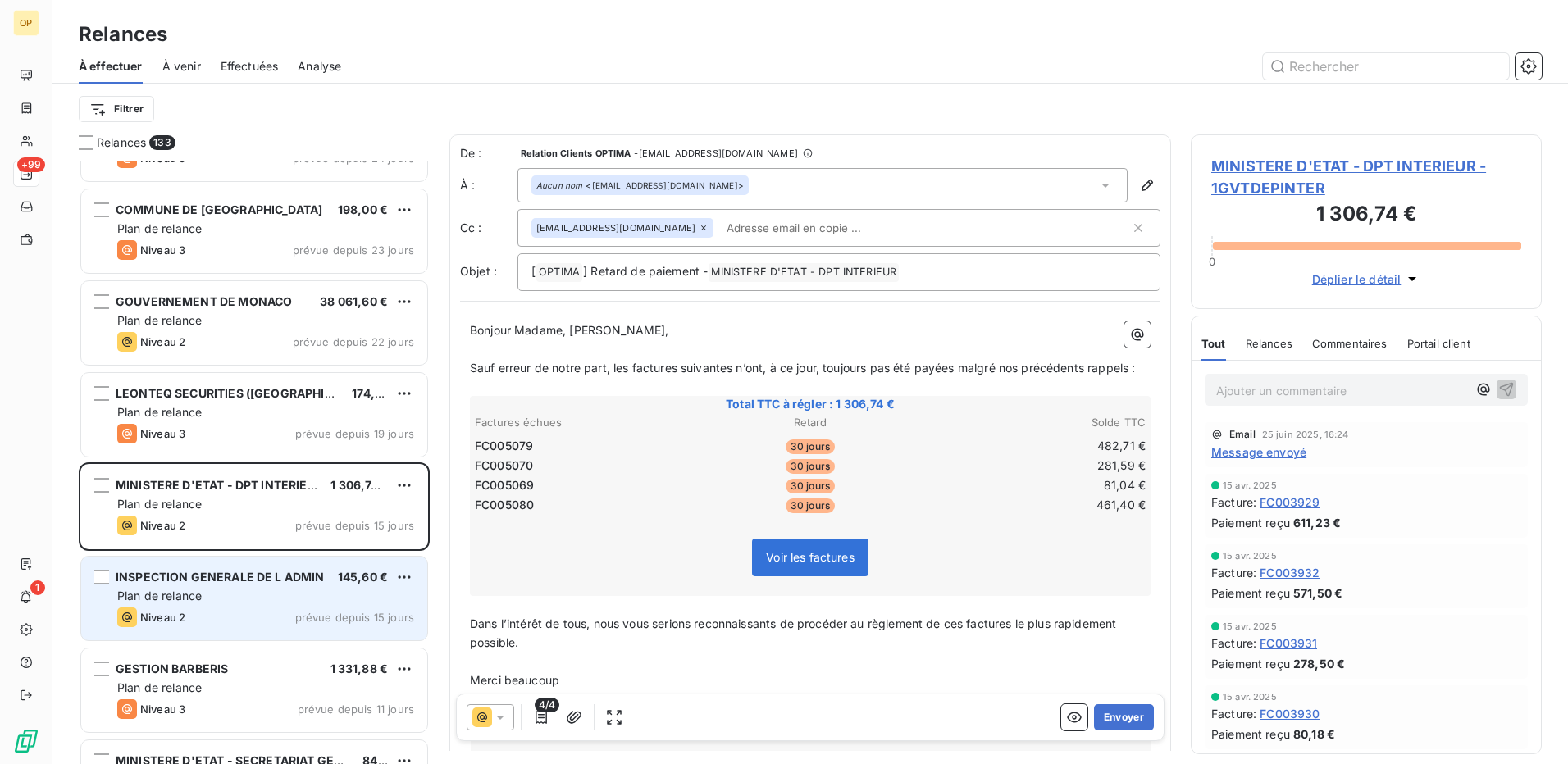
click at [254, 591] on div "Plan de relance" at bounding box center [266, 595] width 297 height 16
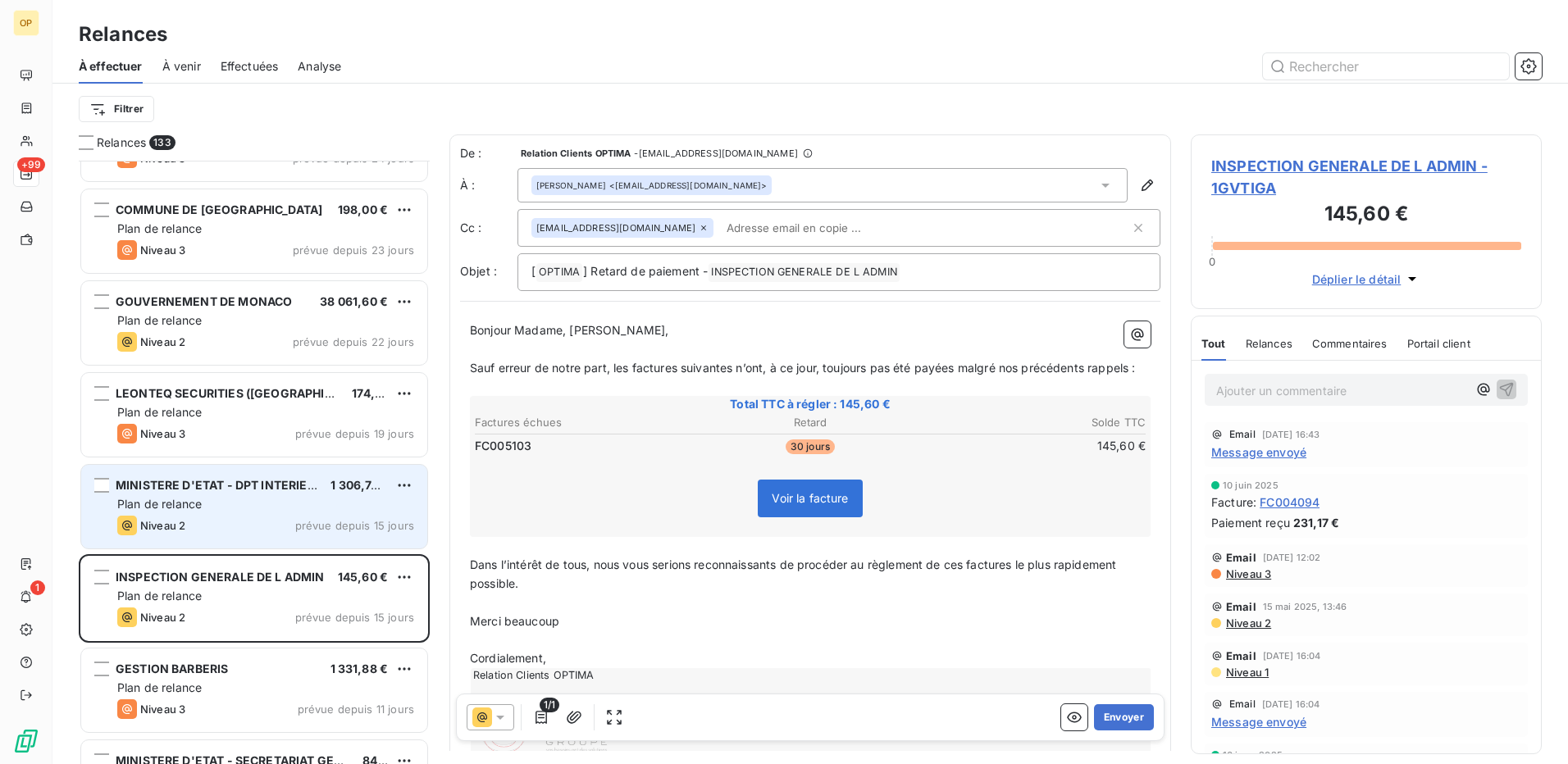
click at [292, 521] on div "Niveau 2 prévue depuis 15 jours" at bounding box center [266, 525] width 297 height 20
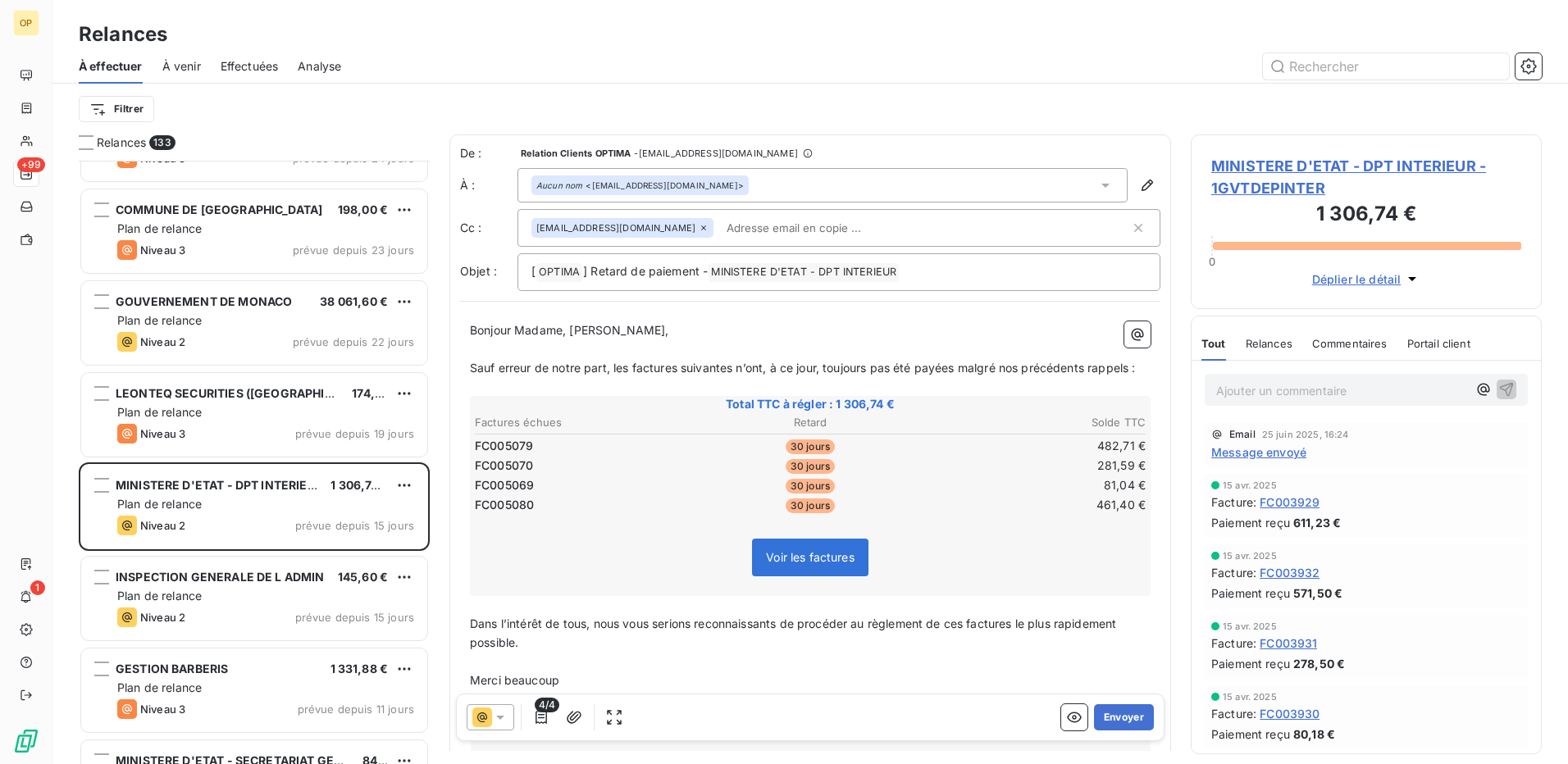
click at [498, 707] on div at bounding box center [491, 717] width 48 height 26
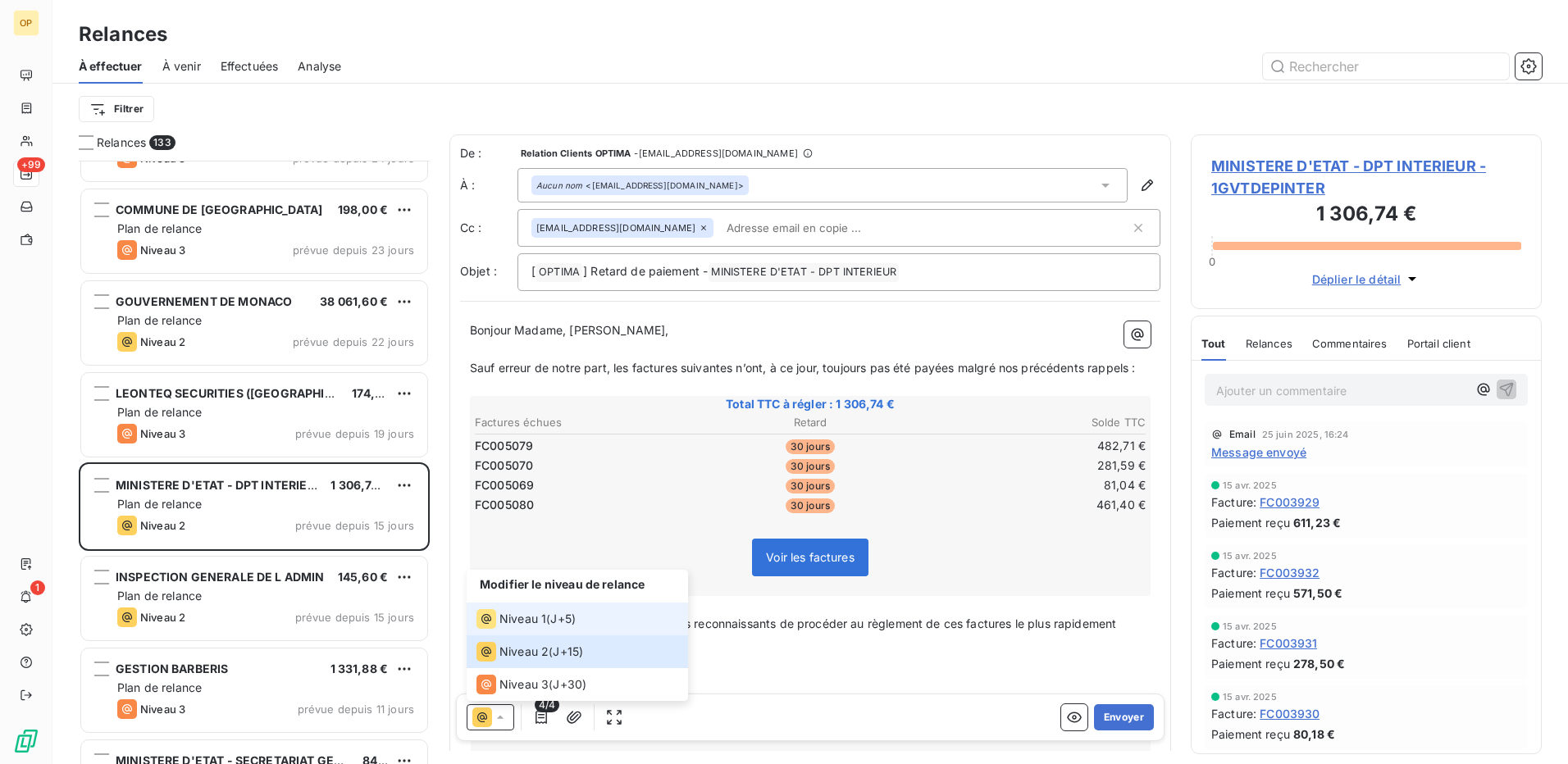
click at [496, 619] on div "Niveau 1" at bounding box center [511, 618] width 70 height 20
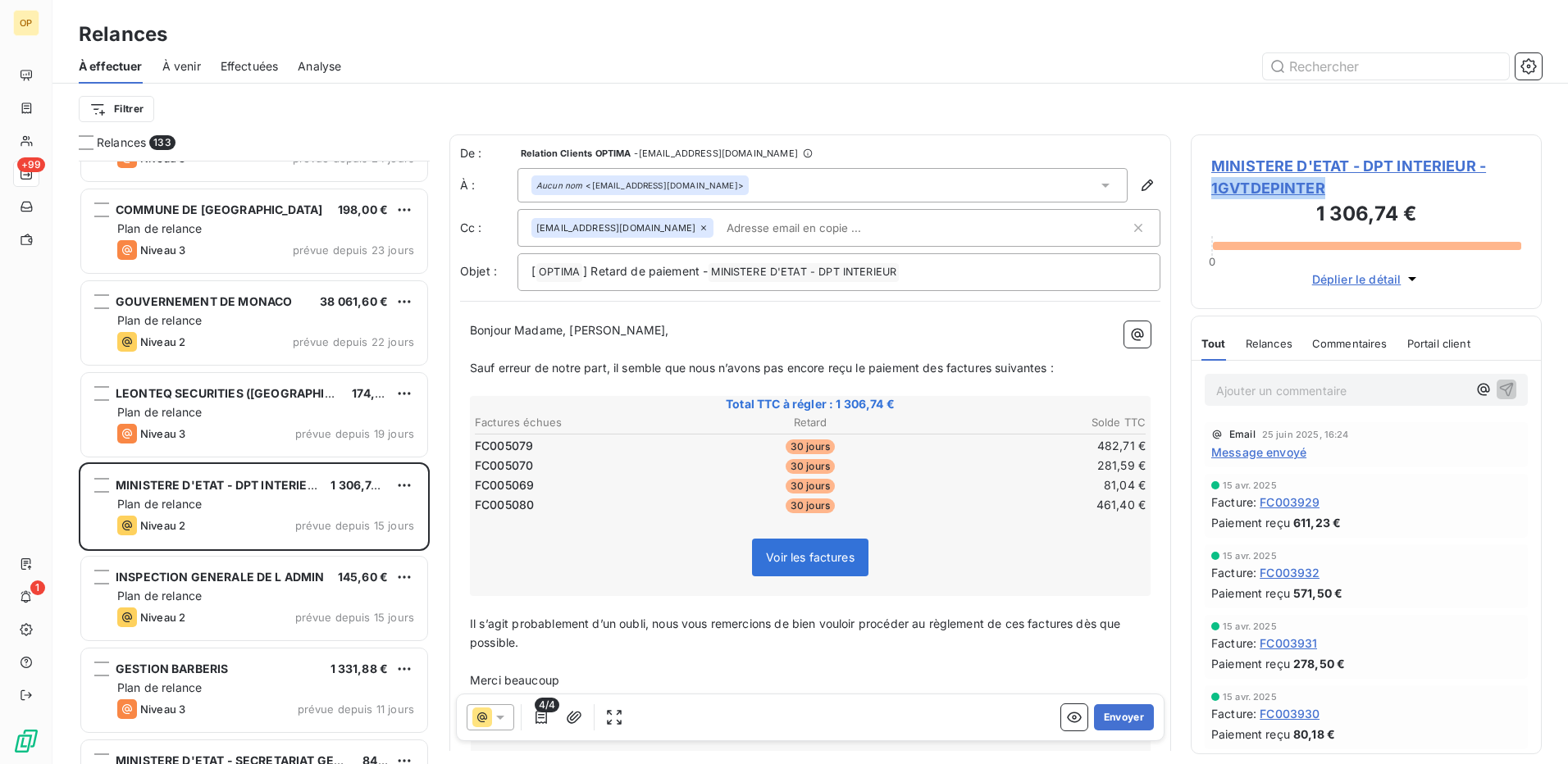
drag, startPoint x: 1343, startPoint y: 186, endPoint x: 1205, endPoint y: 190, distance: 138.1
click at [1205, 190] on div "MINISTERE D'ETAT - DPT INTERIEUR - 1GVTDEPINTER 1 306,74 € 0 Déplier le détail" at bounding box center [1367, 221] width 351 height 174
drag, startPoint x: 1205, startPoint y: 190, endPoint x: 1218, endPoint y: 191, distance: 13.0
copy span "1GVTDEPINTER"
click at [484, 714] on icon at bounding box center [482, 717] width 10 height 10
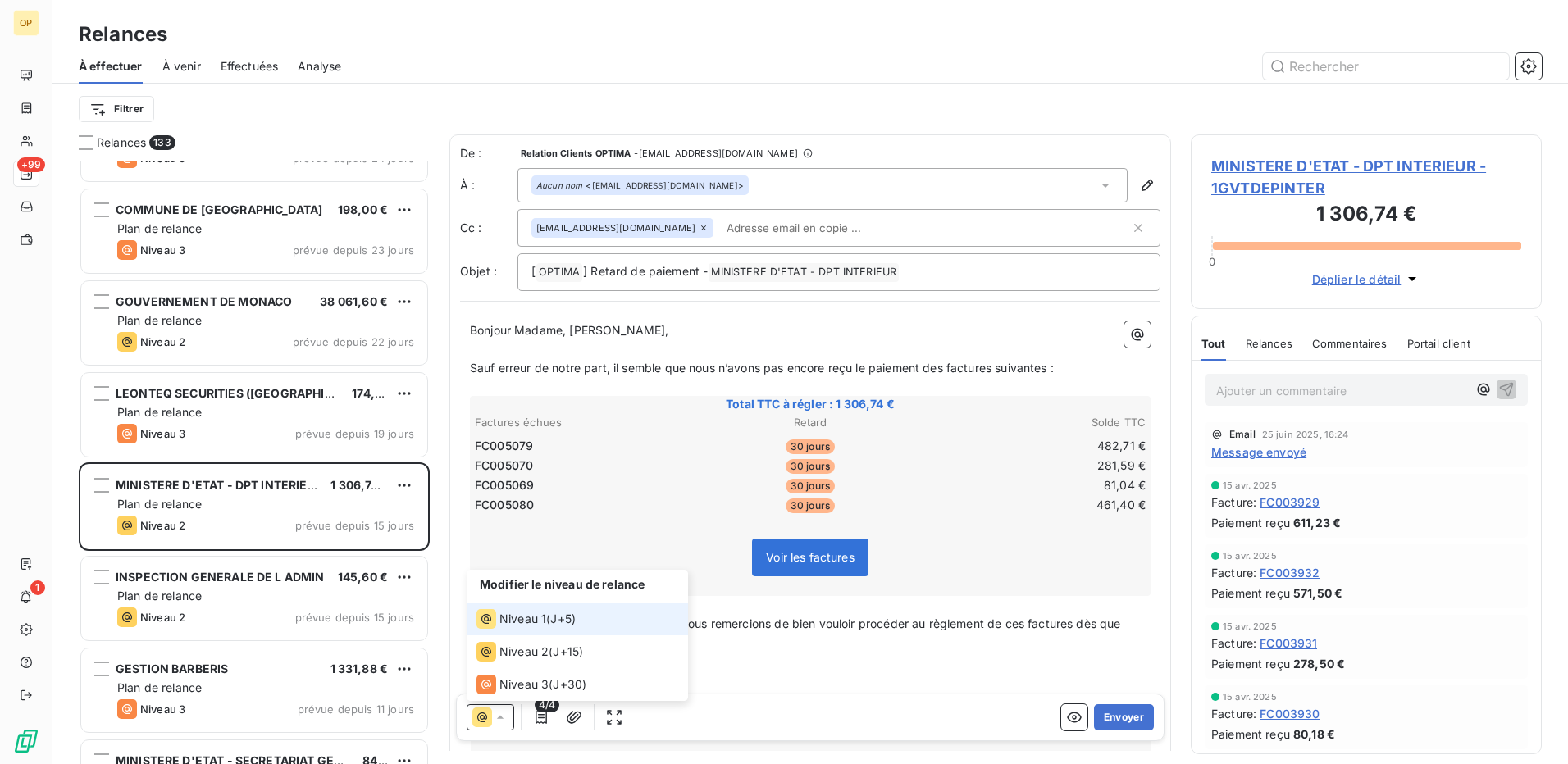
click at [518, 605] on li "Niveau 1 ( J+5 )" at bounding box center [577, 619] width 222 height 33
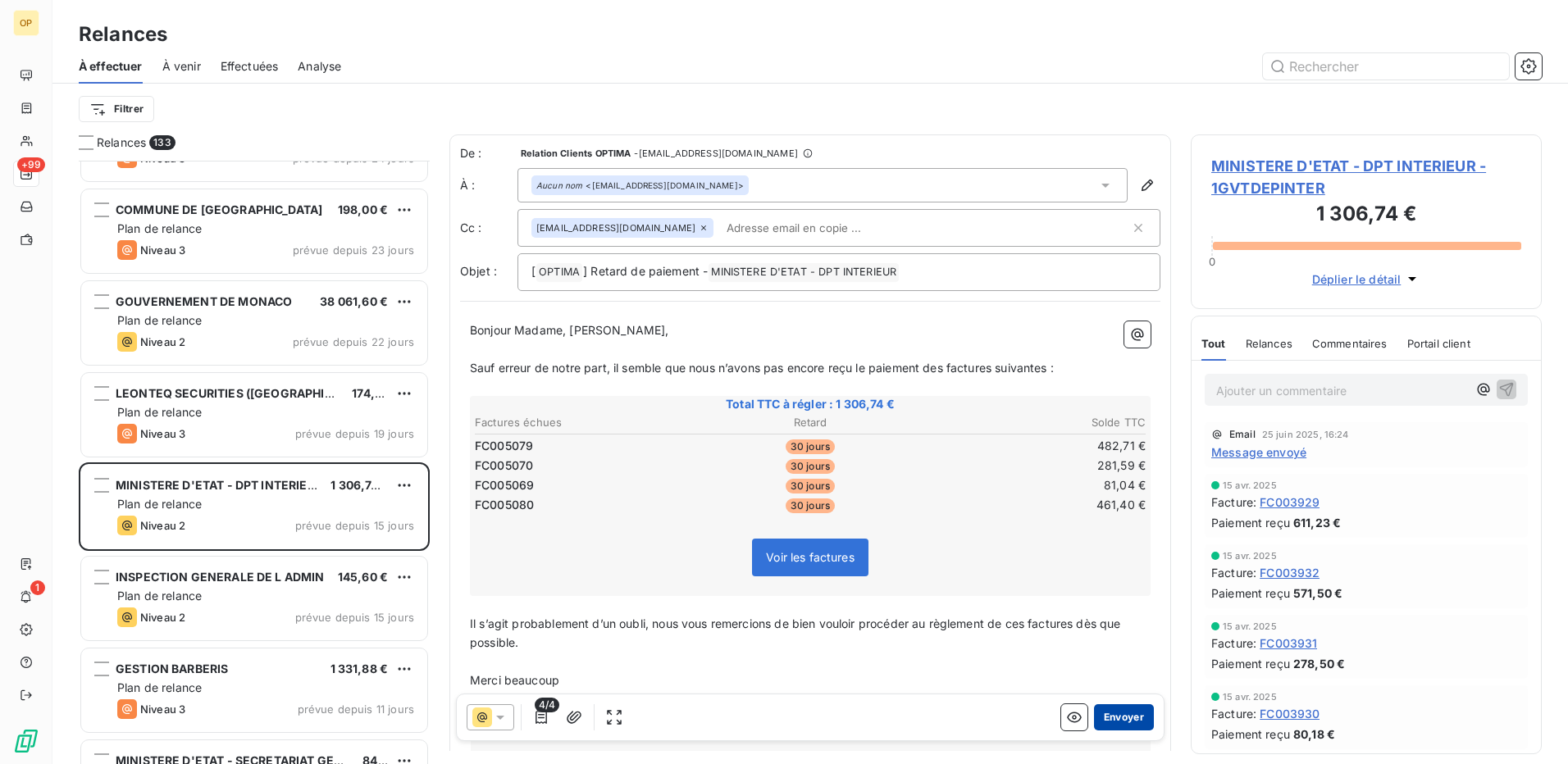
click at [1119, 721] on button "Envoyer" at bounding box center [1124, 717] width 59 height 26
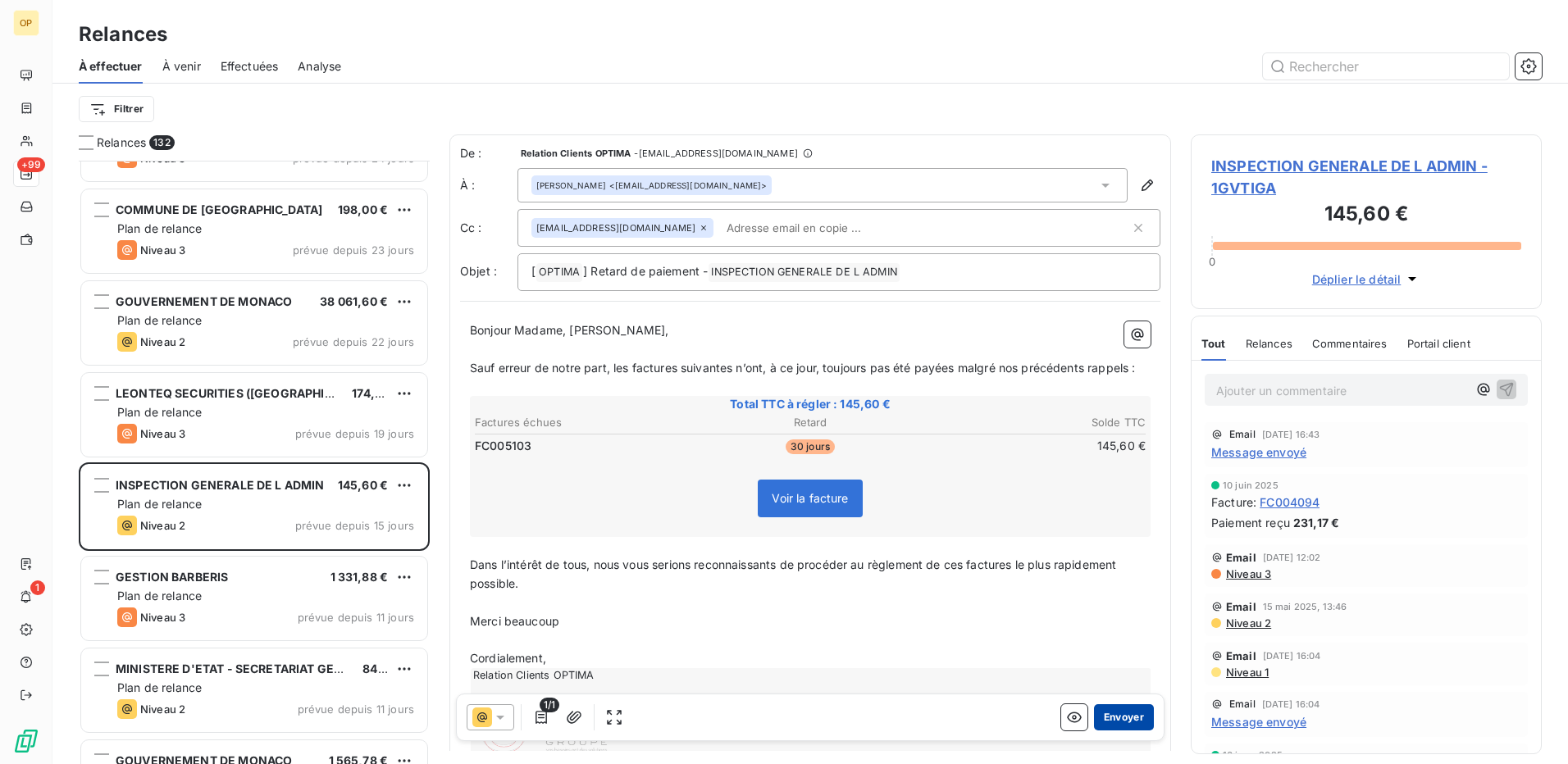
click at [1112, 713] on button "Envoyer" at bounding box center [1124, 717] width 59 height 26
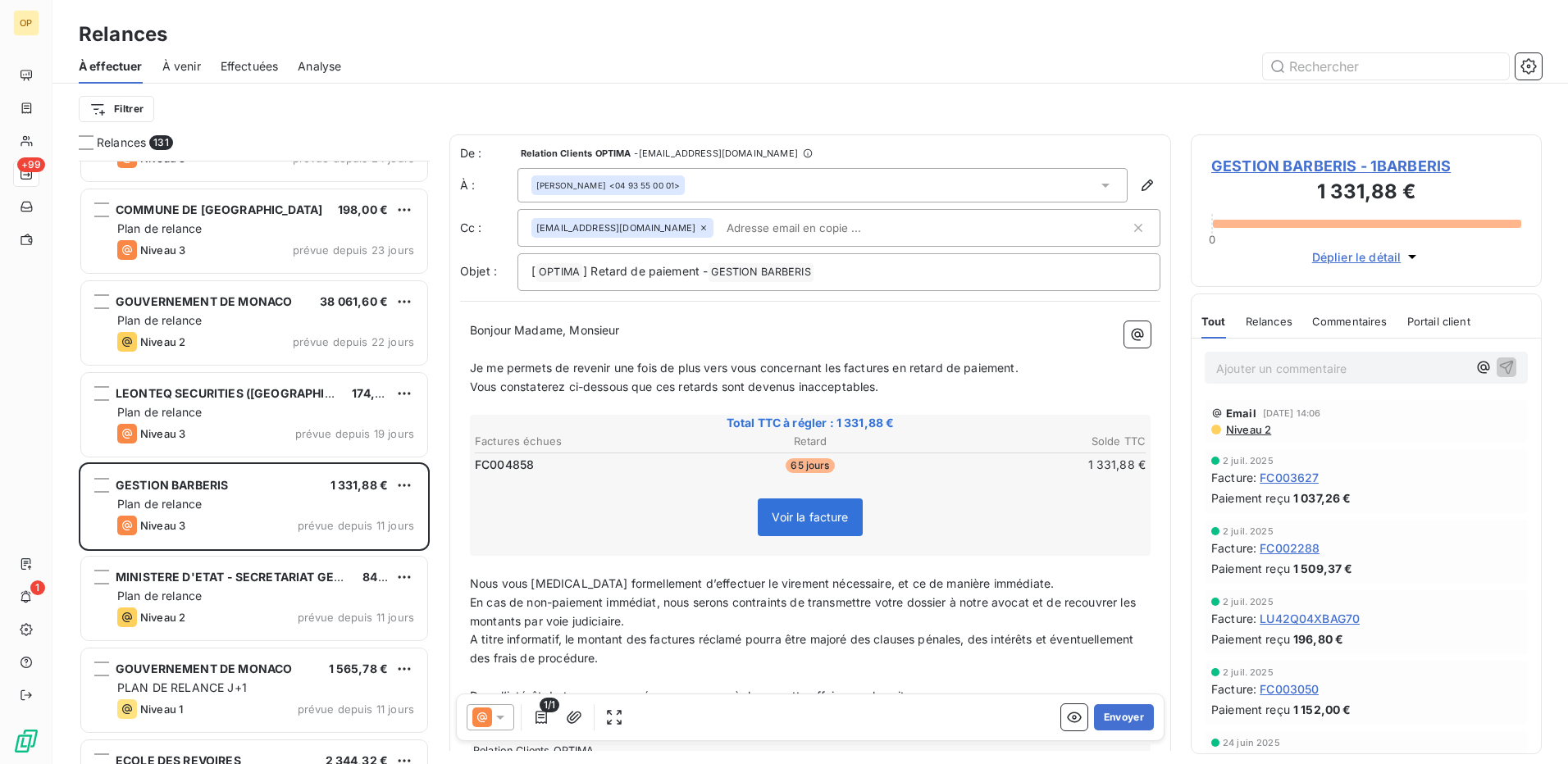
click at [494, 710] on icon at bounding box center [500, 717] width 16 height 16
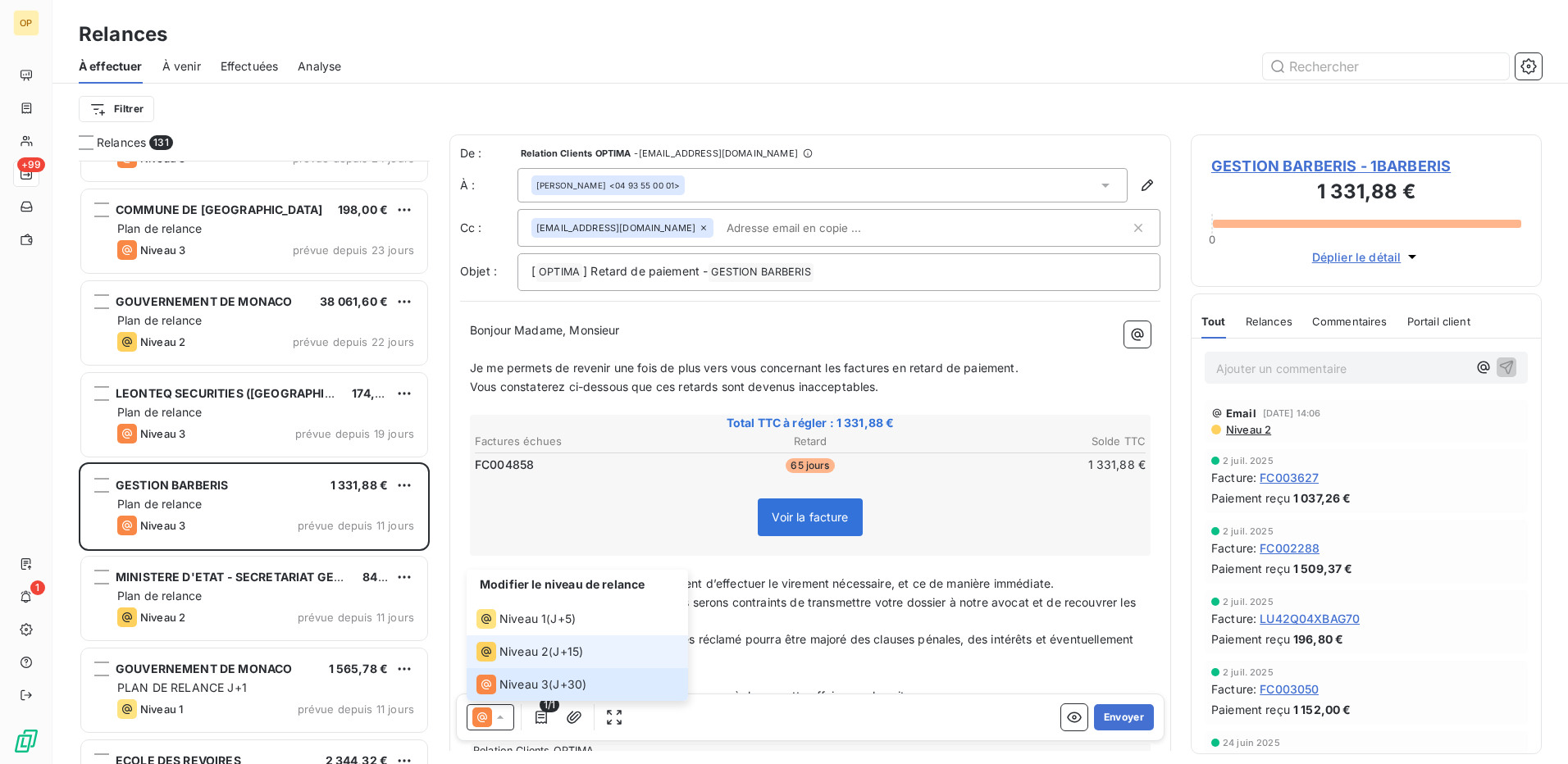
click at [505, 646] on span "Niveau 2" at bounding box center [524, 651] width 49 height 16
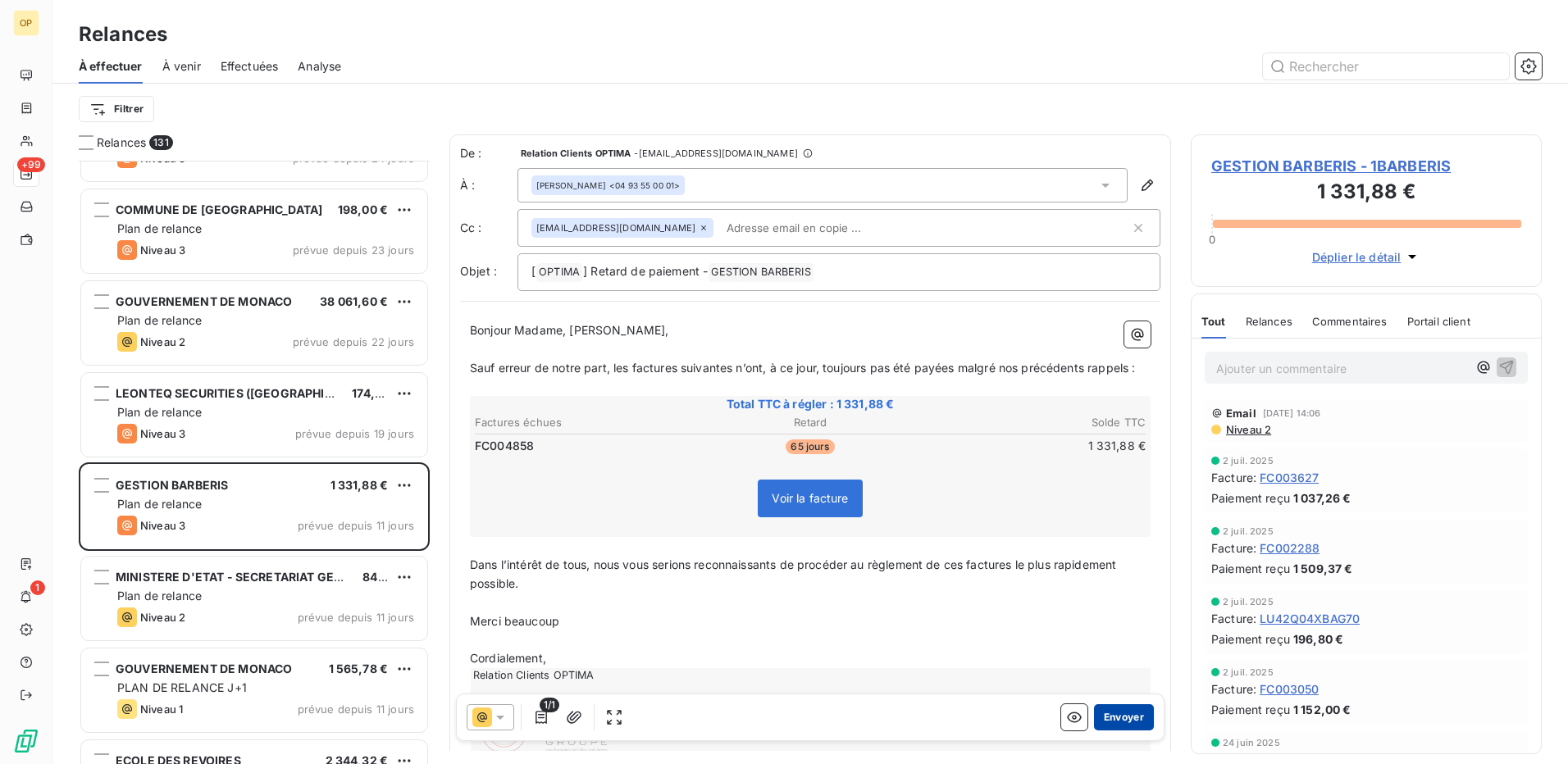
click at [1109, 717] on button "Envoyer" at bounding box center [1124, 717] width 59 height 26
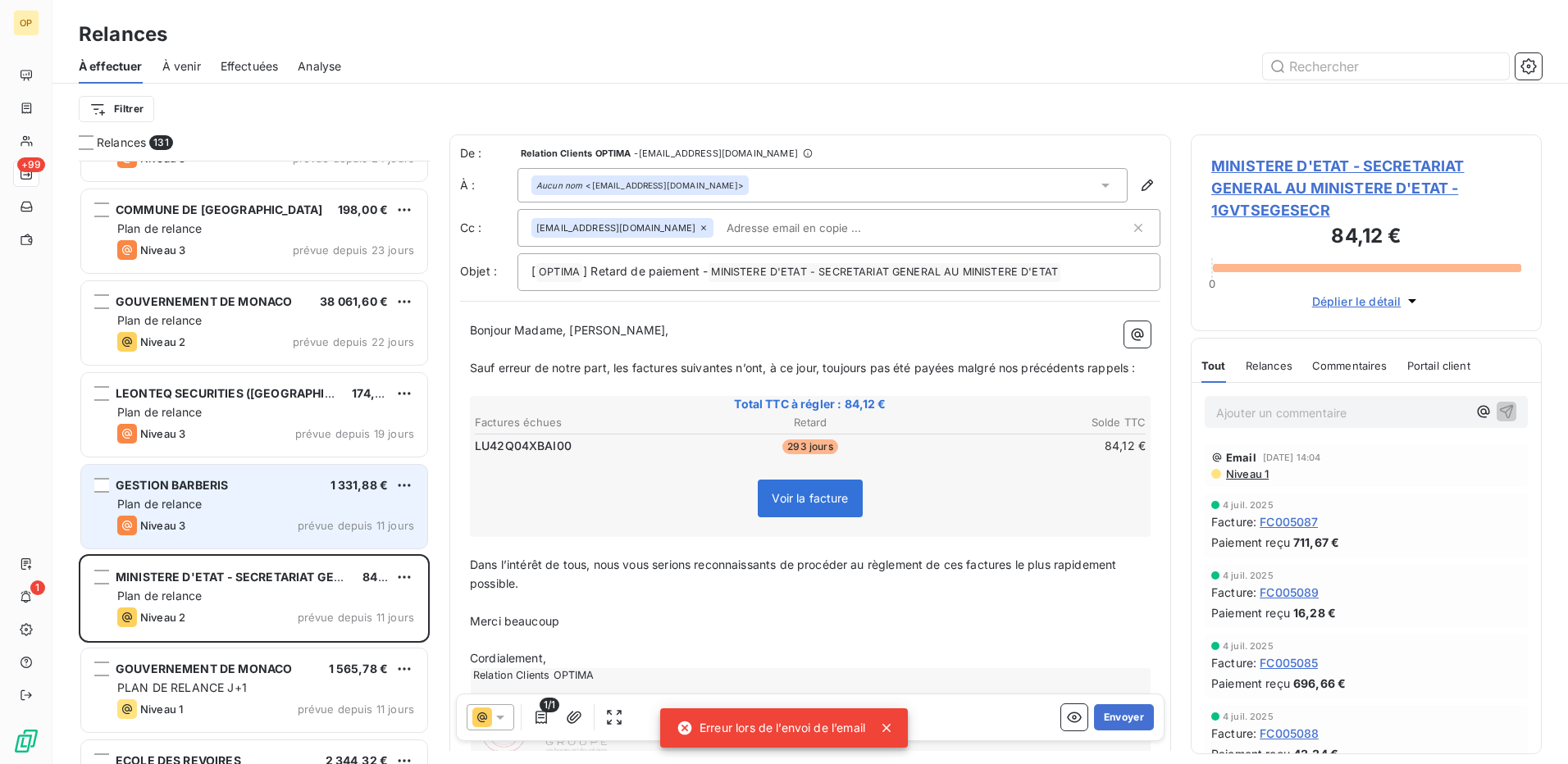
click at [252, 502] on div "Plan de relance" at bounding box center [266, 503] width 297 height 16
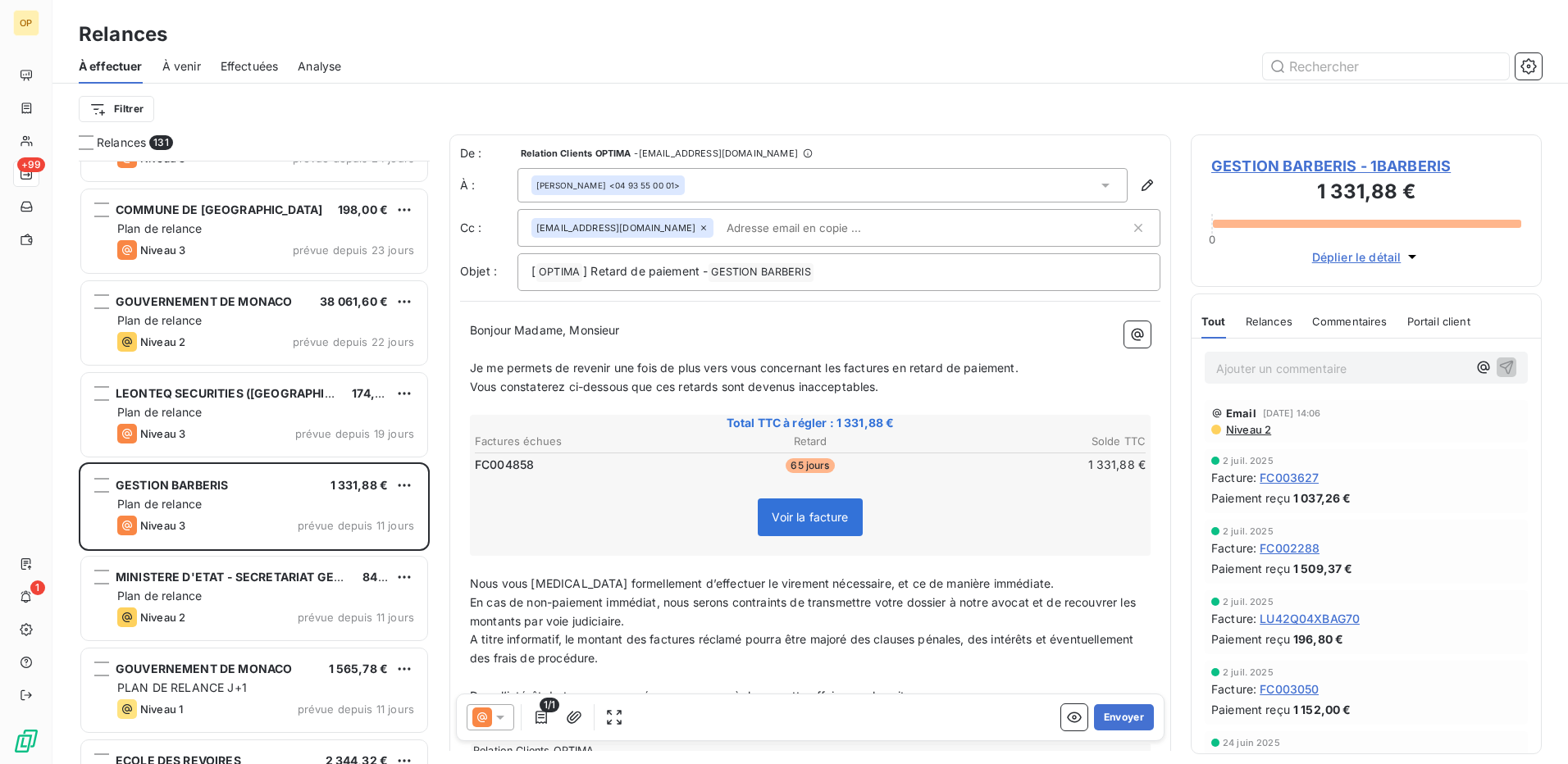
click at [1305, 156] on span "GESTION BARBERIS - 1BARBERIS" at bounding box center [1366, 166] width 310 height 22
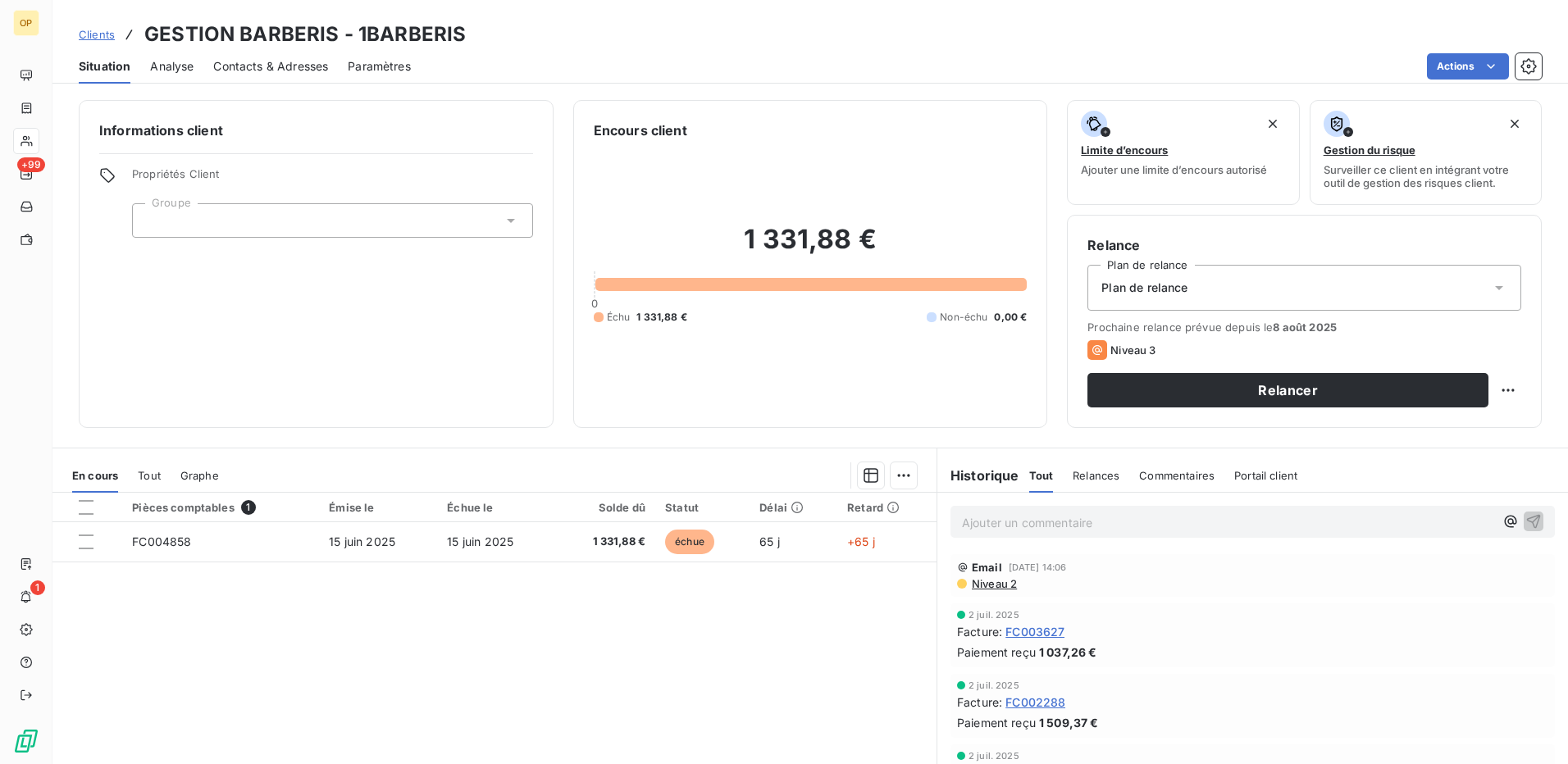
drag, startPoint x: 242, startPoint y: 76, endPoint x: 269, endPoint y: 77, distance: 27.0
click at [243, 76] on div "Contacts & Adresses" at bounding box center [270, 66] width 115 height 35
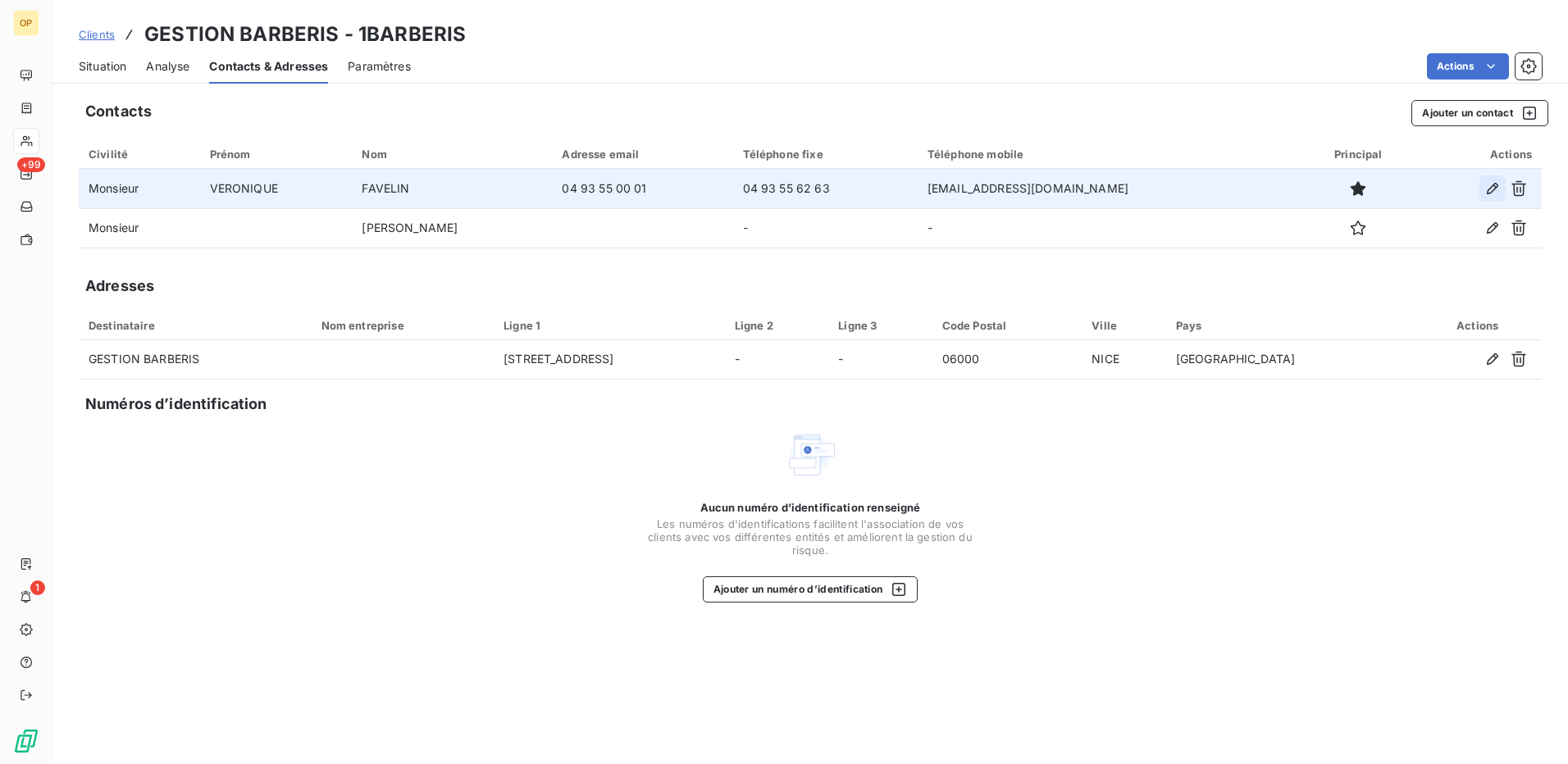
click at [1496, 190] on icon "button" at bounding box center [1492, 188] width 16 height 16
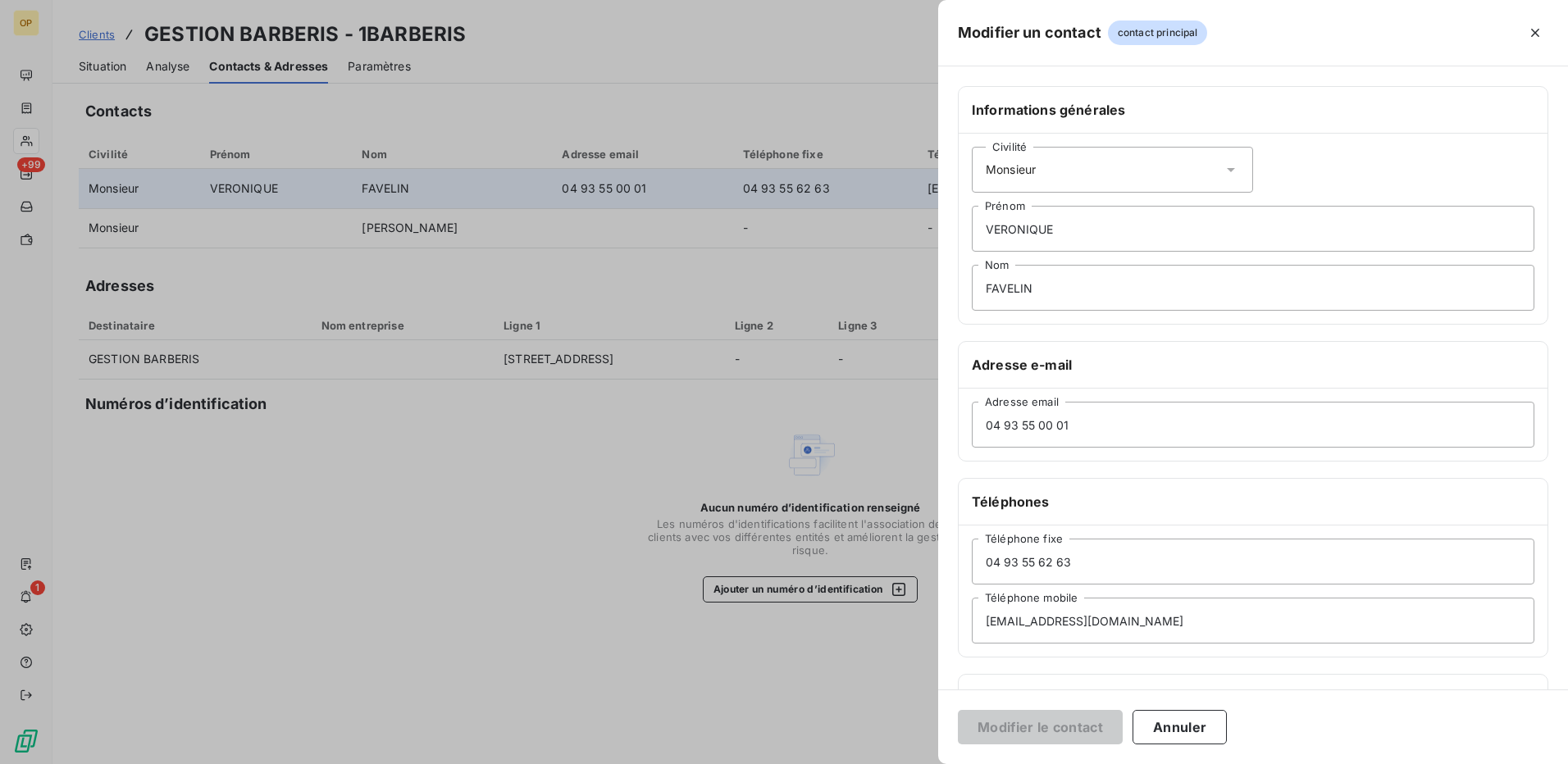
click at [1041, 161] on div "Civilité Monsieur" at bounding box center [1112, 170] width 281 height 46
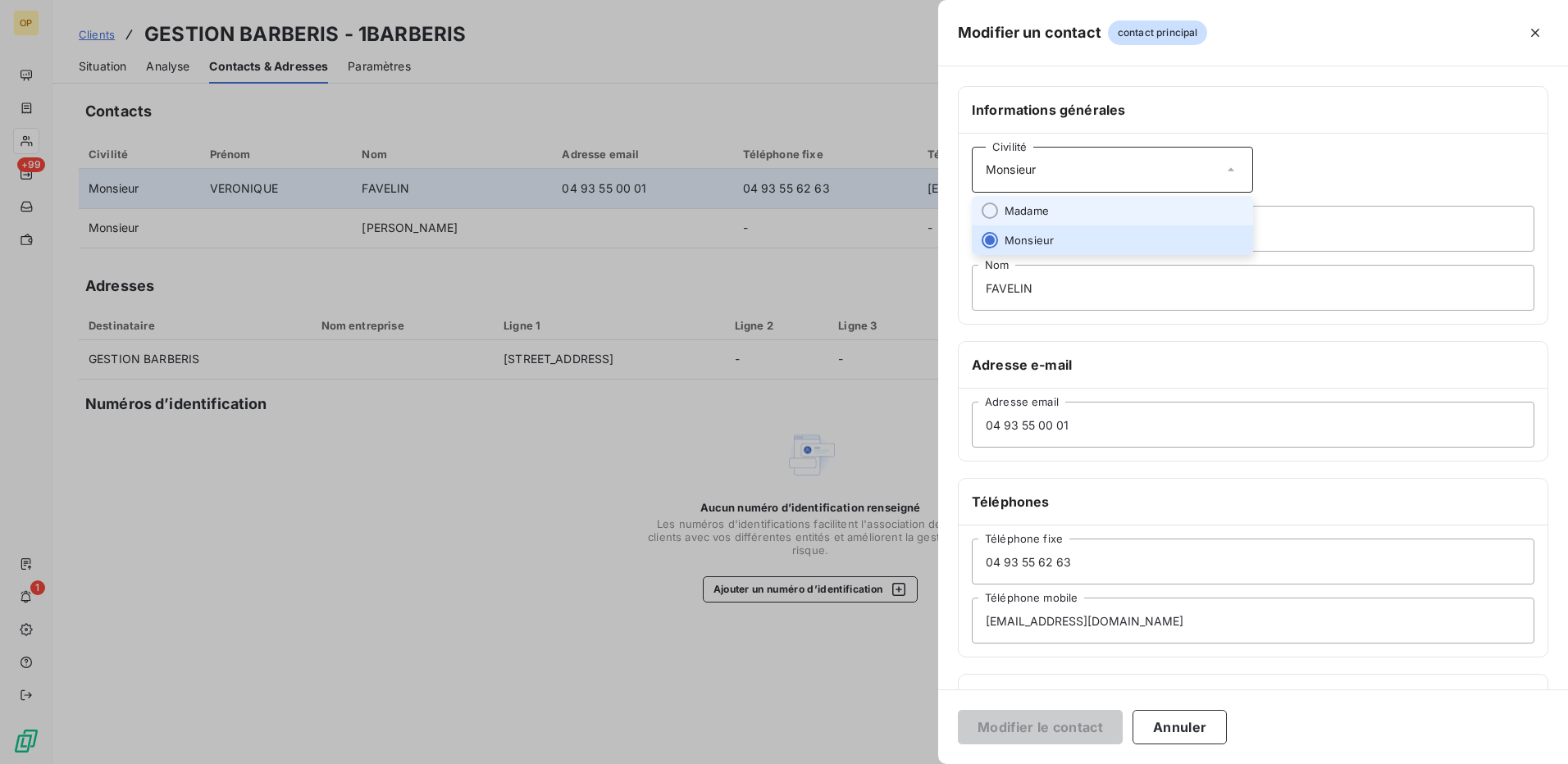
click at [1028, 204] on span "Madame" at bounding box center [1027, 211] width 44 height 15
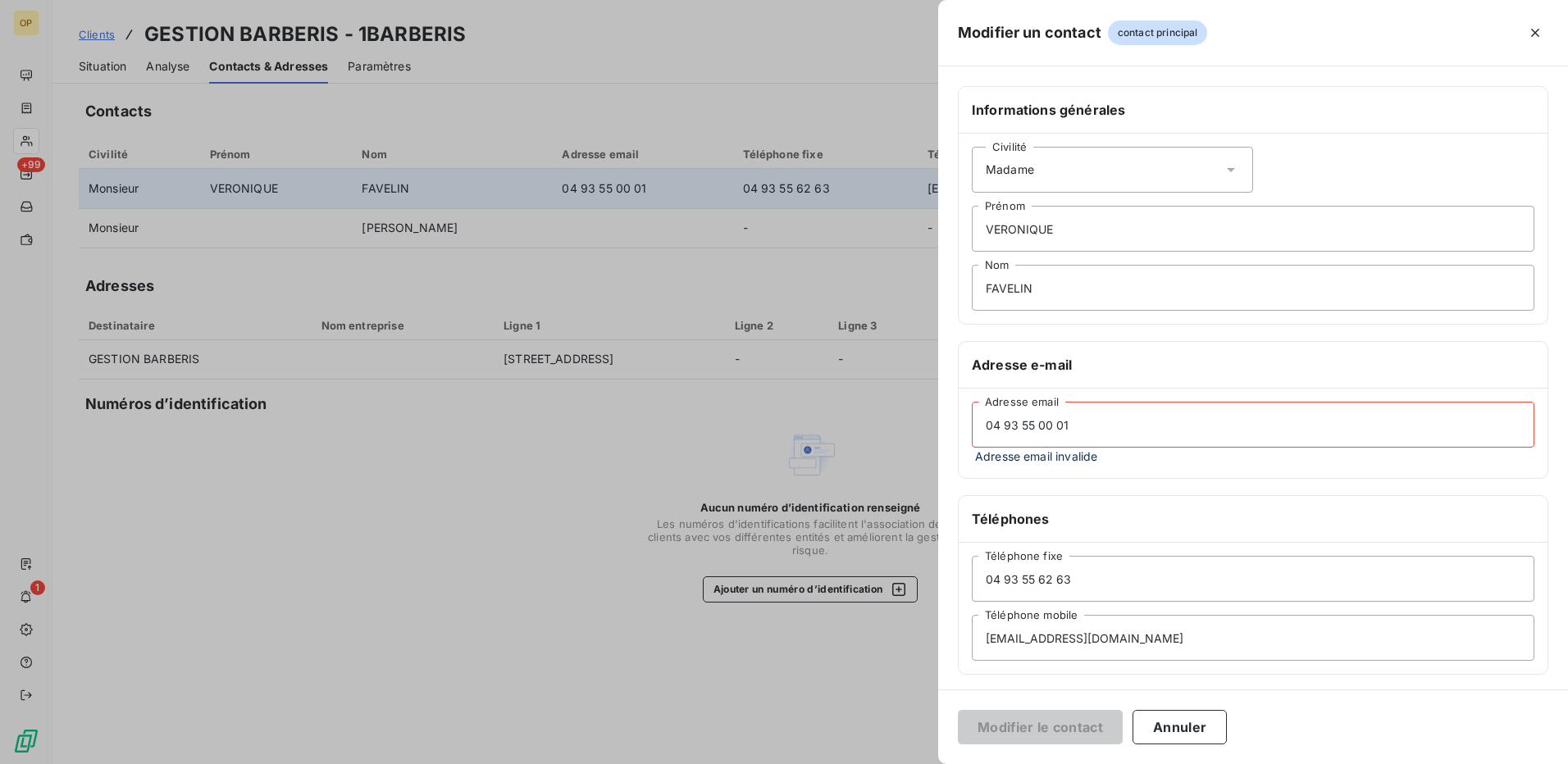
drag, startPoint x: 1118, startPoint y: 432, endPoint x: 886, endPoint y: 443, distance: 232.3
click at [889, 763] on div "Modifier un contact contact principal Informations générales Civilité Madame VE…" at bounding box center [784, 764] width 1568 height 0
paste input "[EMAIL_ADDRESS][DOMAIN_NAME]"
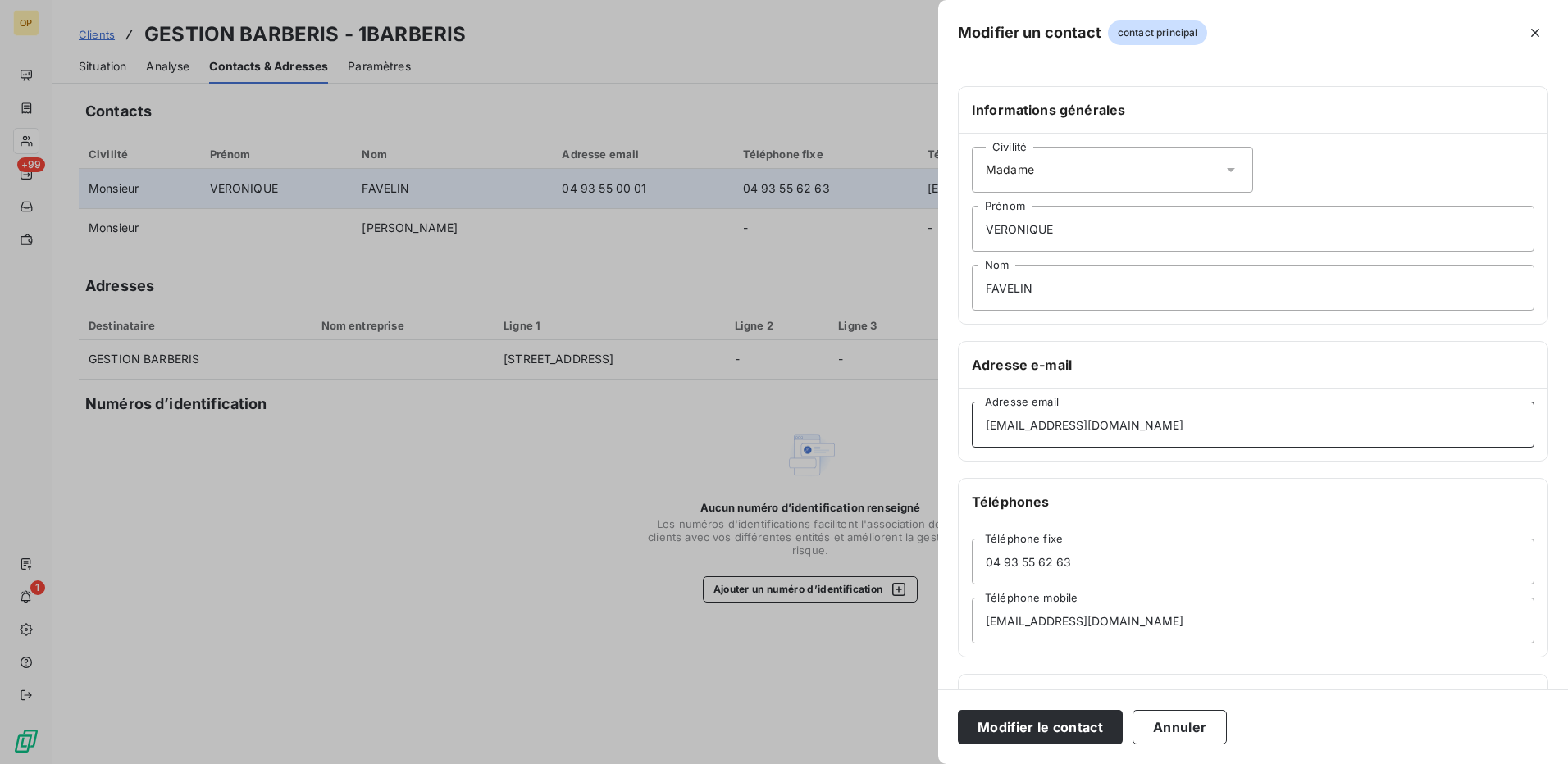
type input "[EMAIL_ADDRESS][DOMAIN_NAME]"
click at [1085, 164] on div "Civilité Madame" at bounding box center [1112, 170] width 281 height 46
click at [1059, 213] on input "VERONIQUE" at bounding box center [1252, 229] width 563 height 46
drag, startPoint x: 1088, startPoint y: 224, endPoint x: 824, endPoint y: 231, distance: 264.1
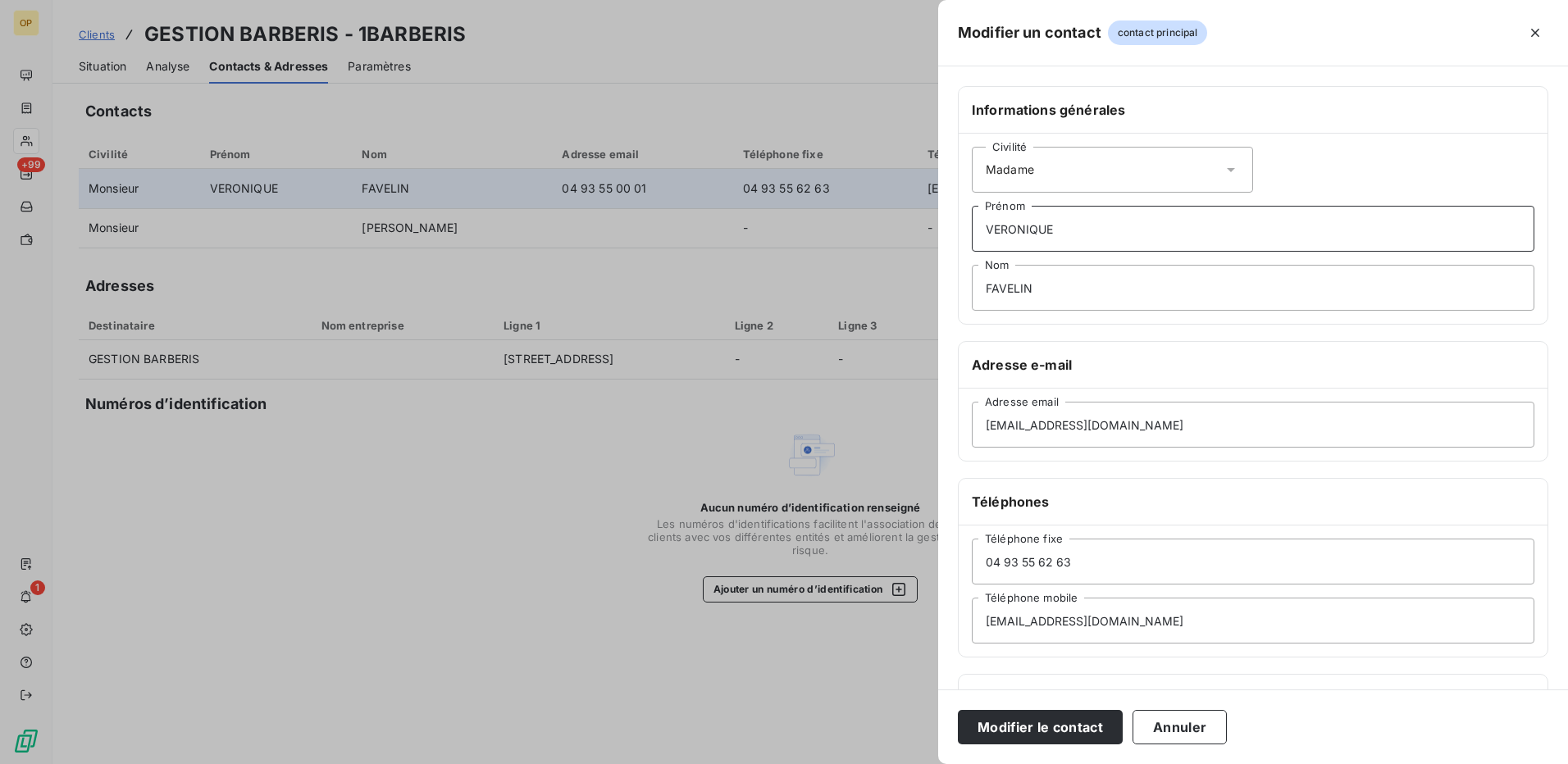
click at [824, 763] on div "Modifier un contact contact principal Informations générales Civilité Madame VE…" at bounding box center [784, 764] width 1568 height 0
type input "[PERSON_NAME]"
drag, startPoint x: 1115, startPoint y: 286, endPoint x: 716, endPoint y: 298, distance: 399.2
click at [716, 763] on div "Modifier un contact contact principal Informations générales Civilité Madame [P…" at bounding box center [784, 764] width 1568 height 0
type input "Gugues"
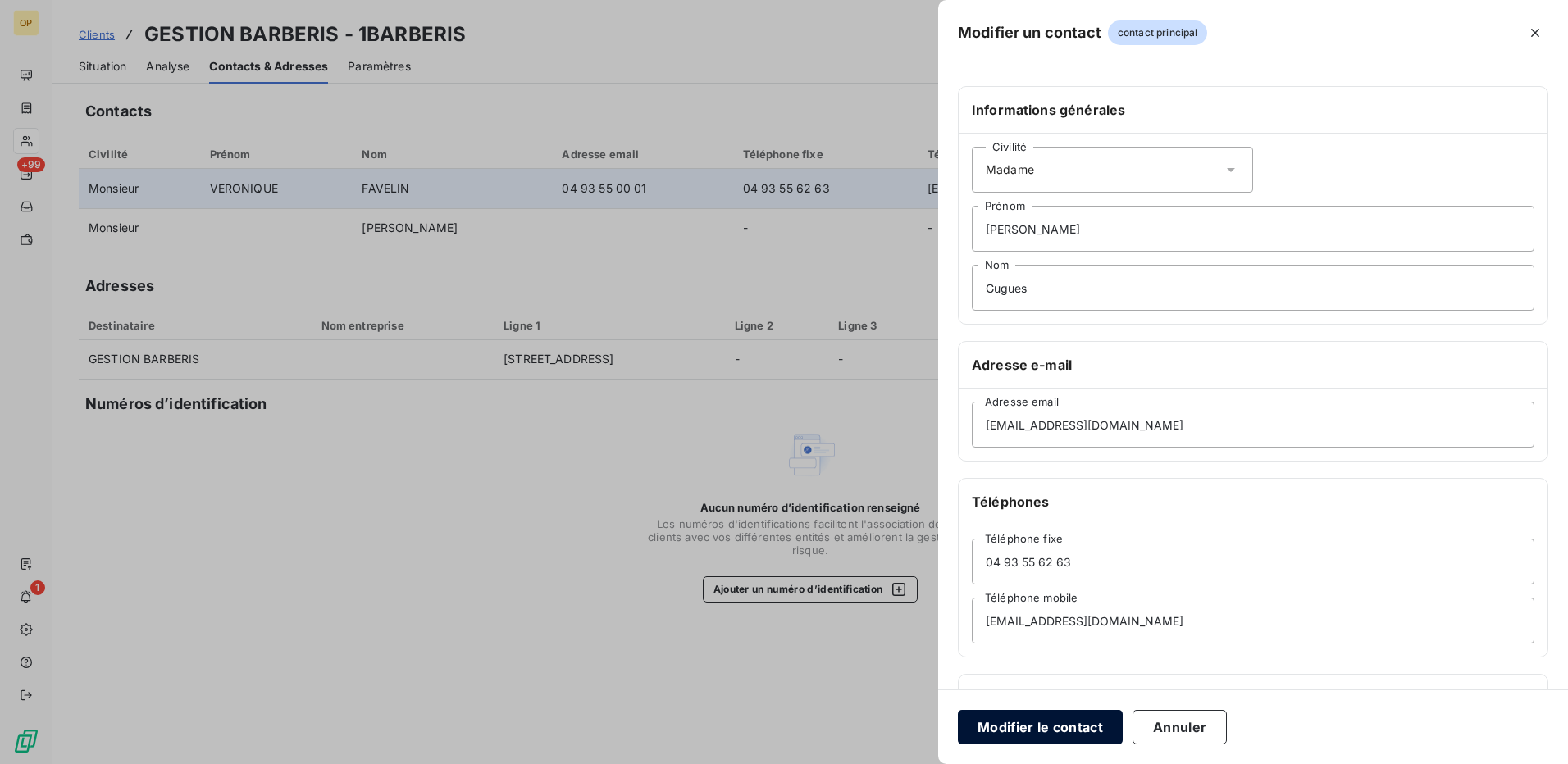
click at [1067, 726] on button "Modifier le contact" at bounding box center [1041, 728] width 165 height 35
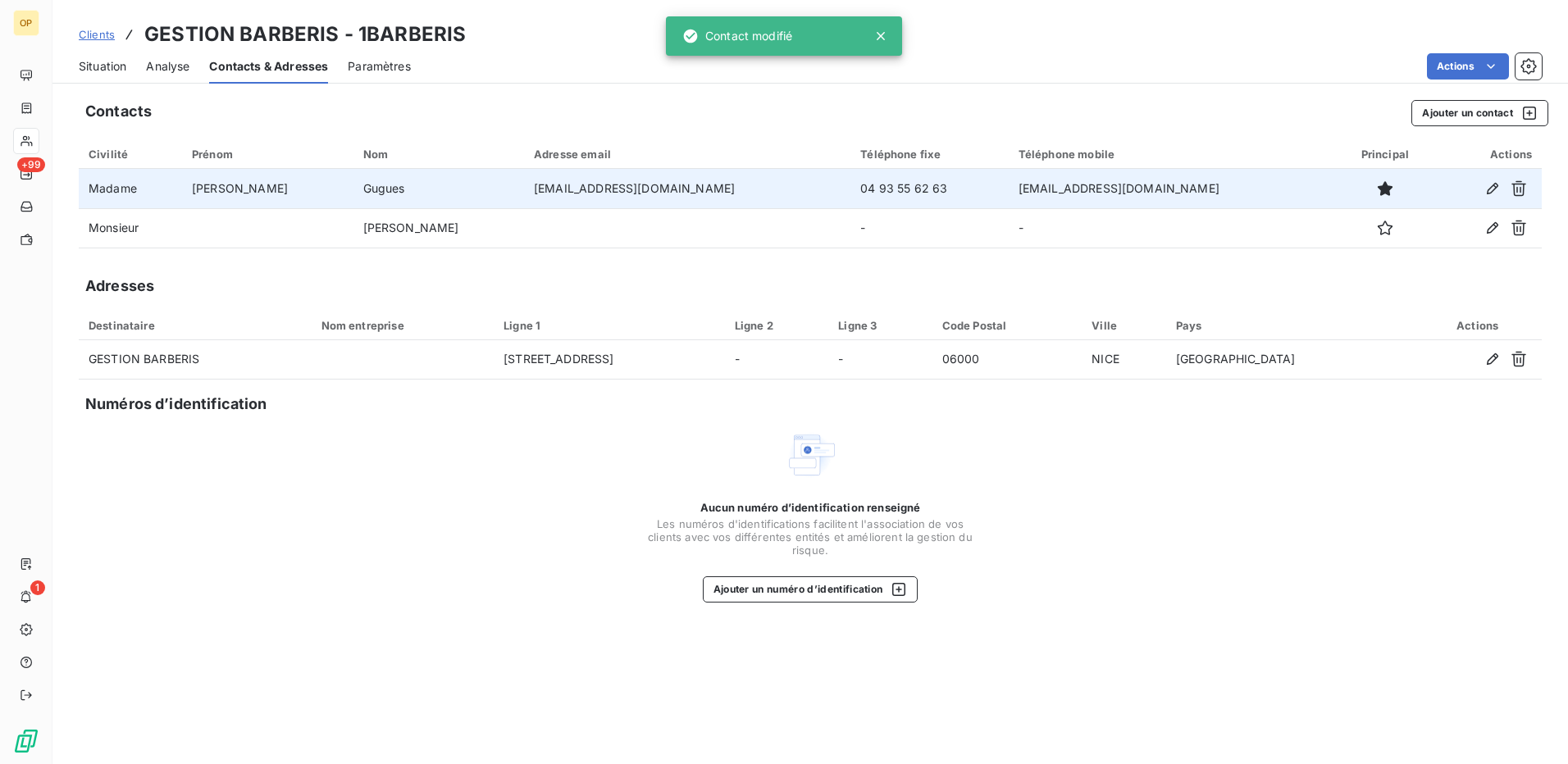
click at [157, 71] on span "Analyse" at bounding box center [167, 66] width 43 height 16
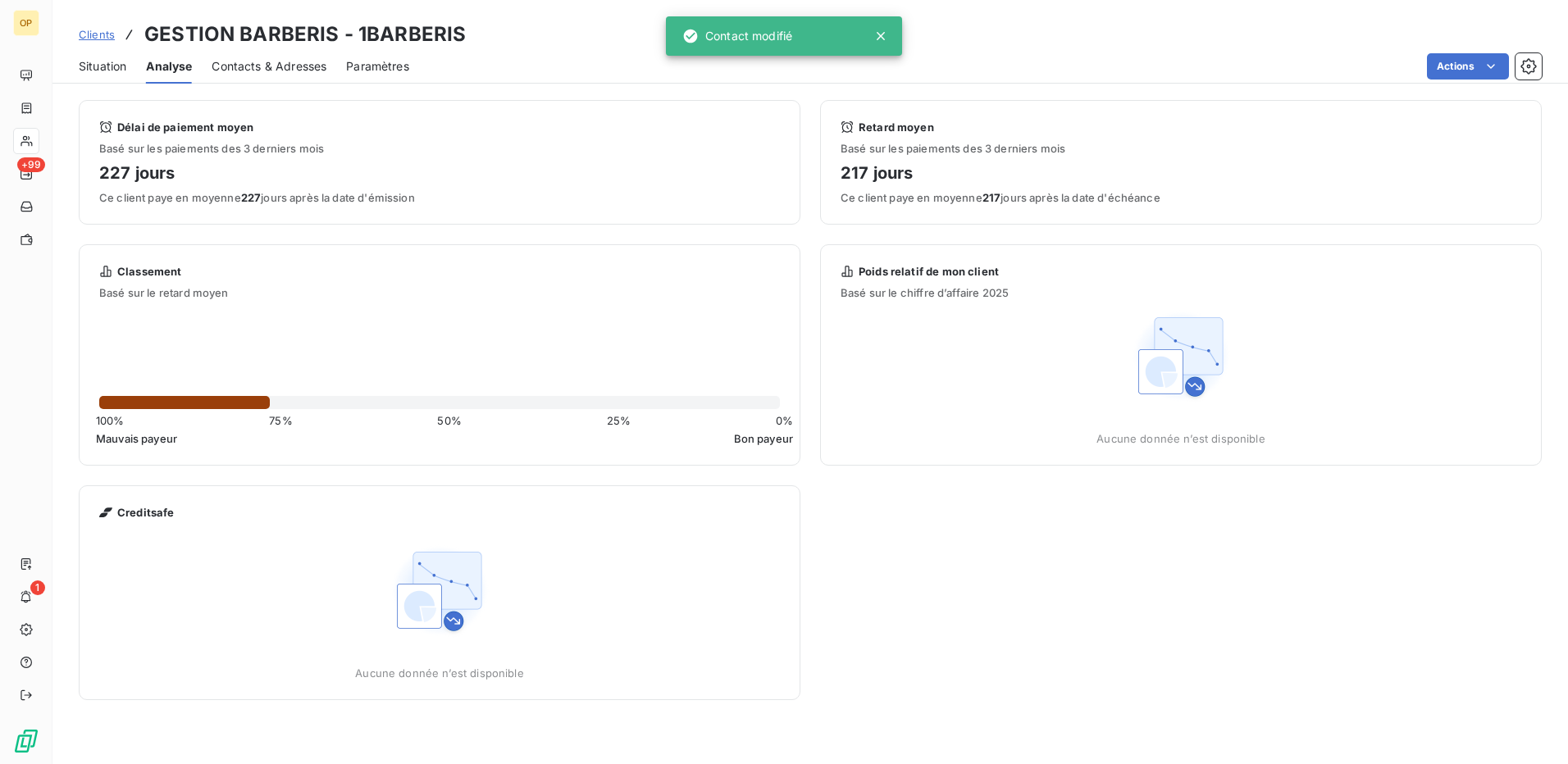
click at [117, 71] on span "Situation" at bounding box center [103, 66] width 48 height 16
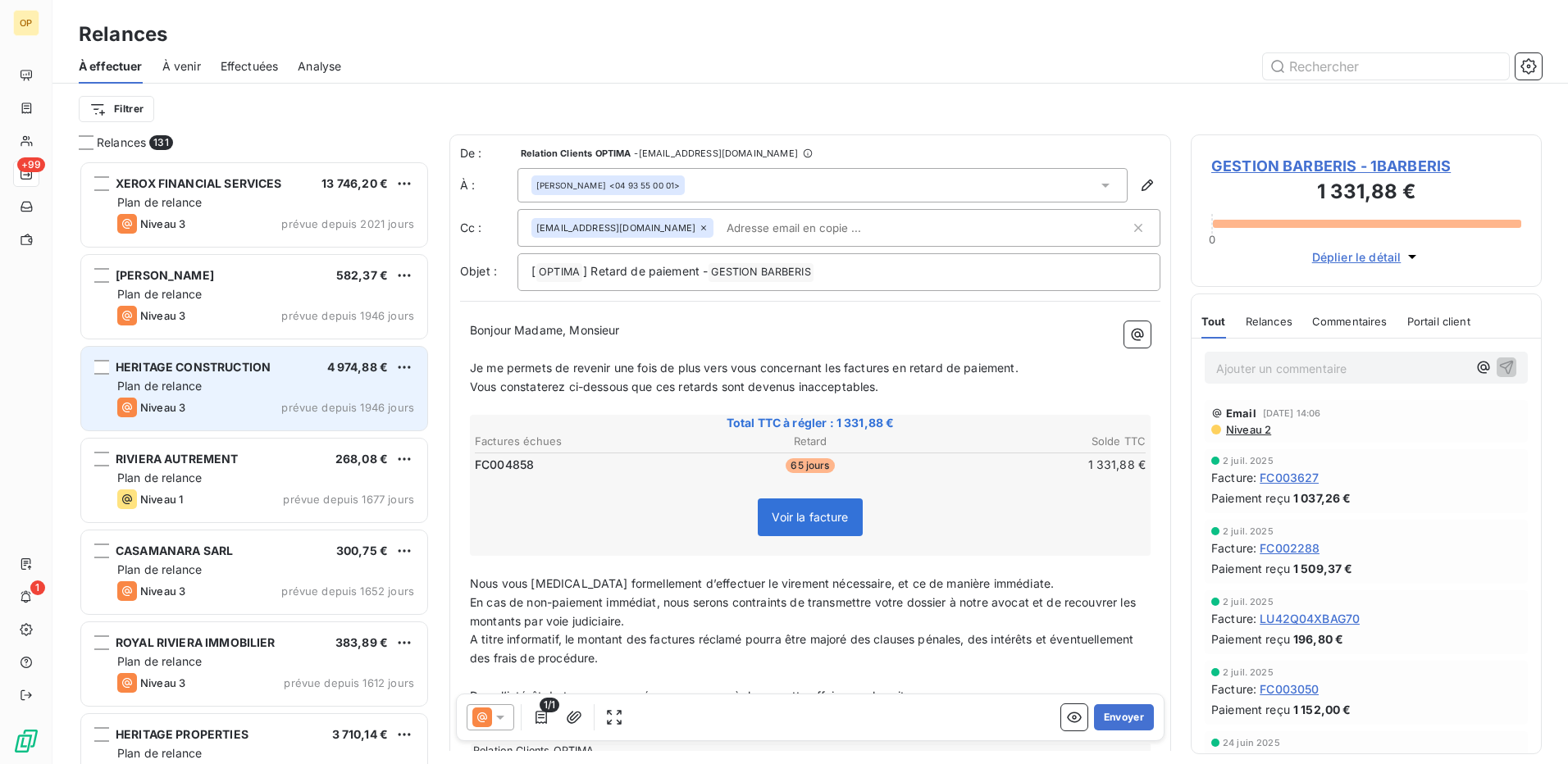
scroll to position [591, 339]
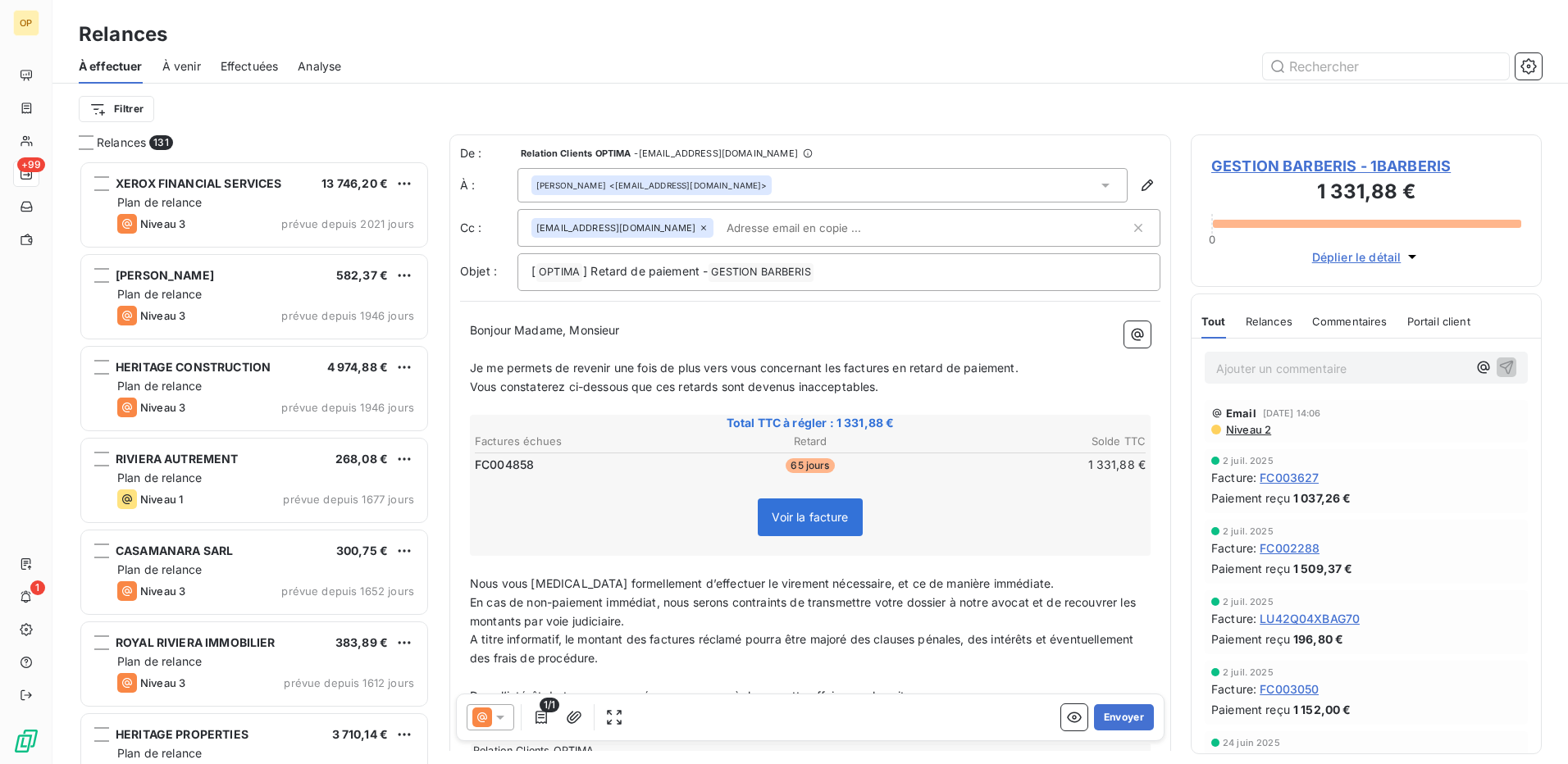
click at [500, 719] on icon at bounding box center [500, 718] width 9 height 4
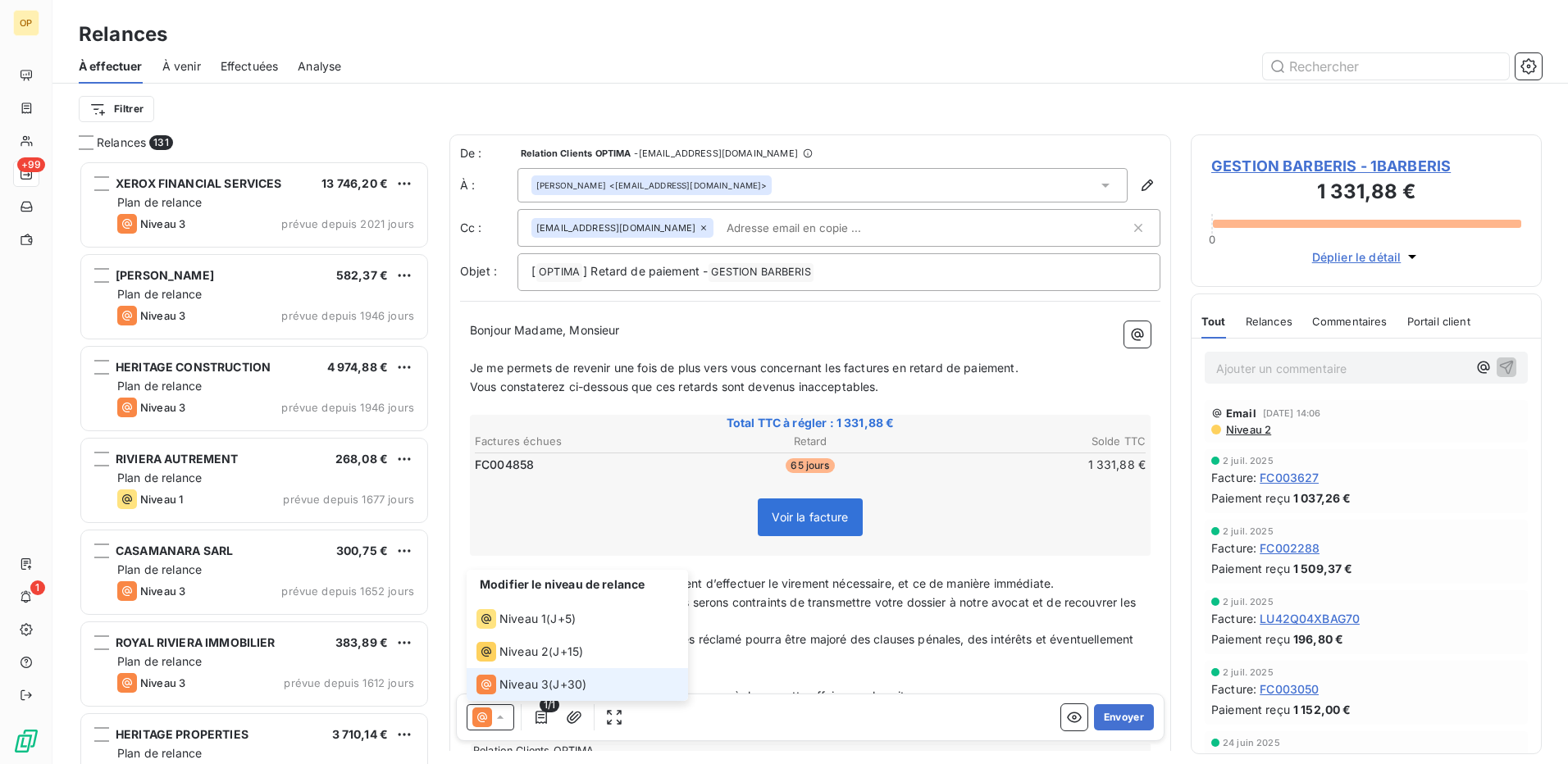
click at [500, 719] on icon at bounding box center [500, 717] width 16 height 16
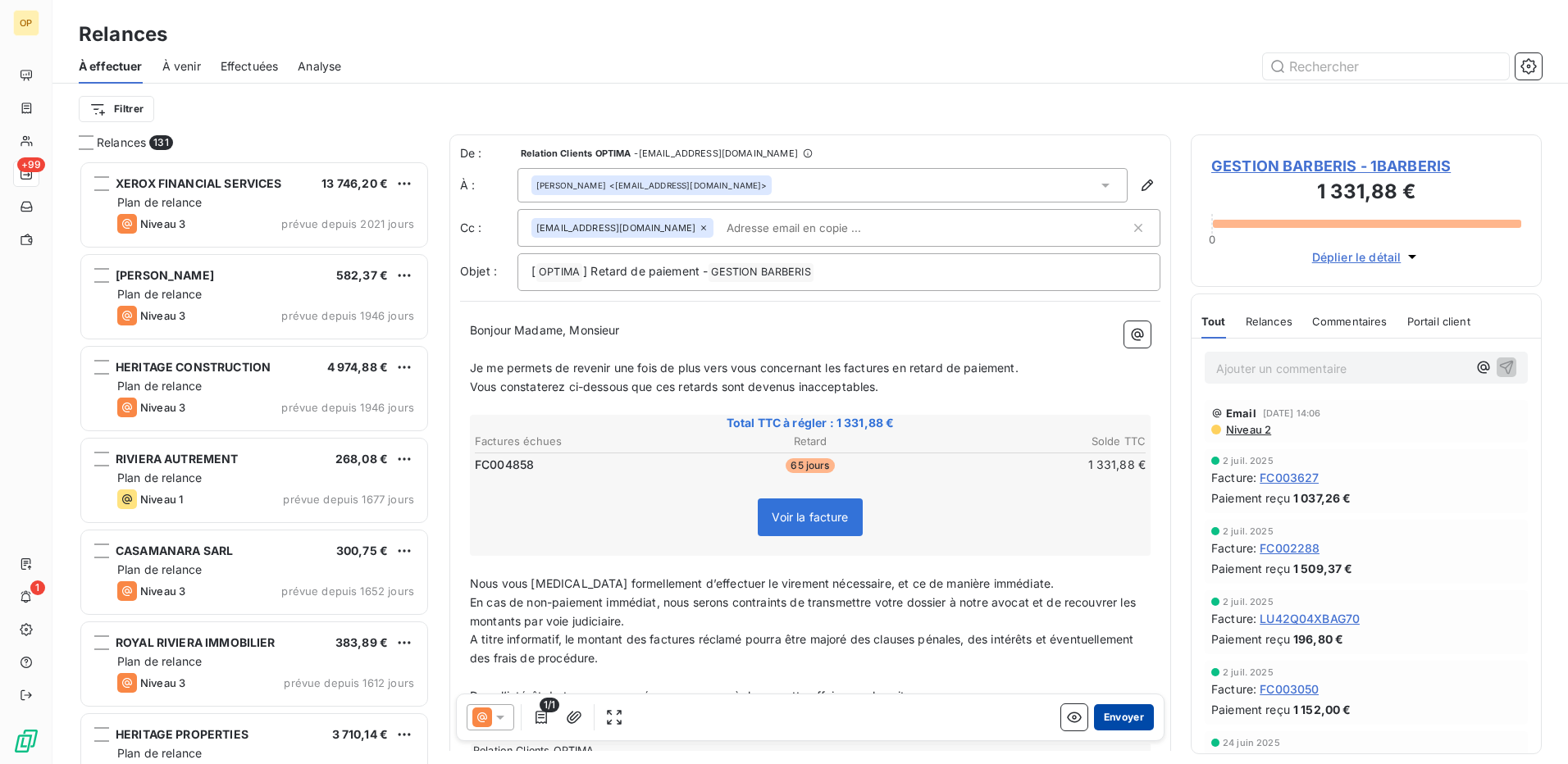
click at [1102, 714] on button "Envoyer" at bounding box center [1124, 717] width 59 height 26
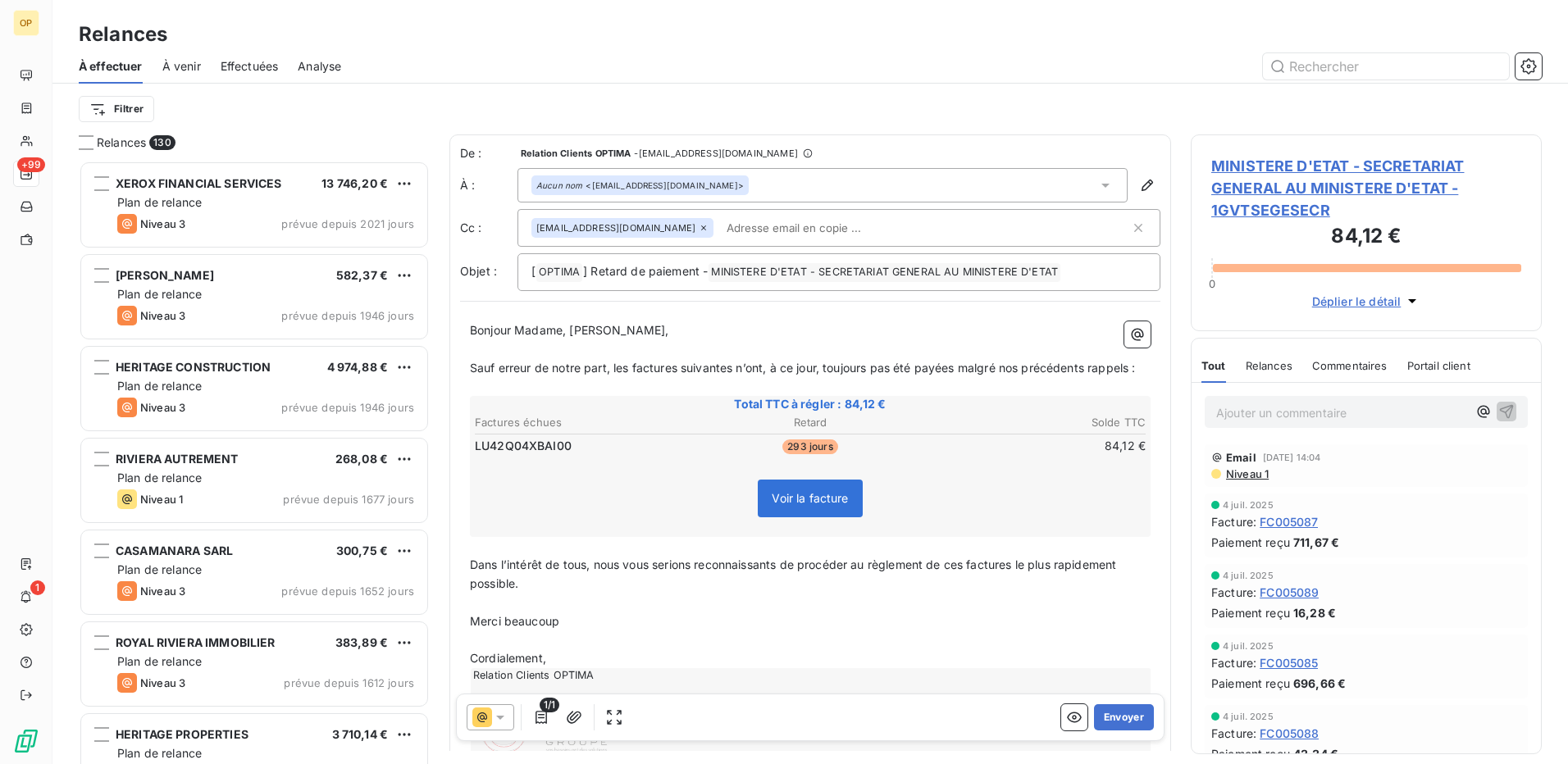
click at [487, 720] on icon at bounding box center [482, 717] width 20 height 20
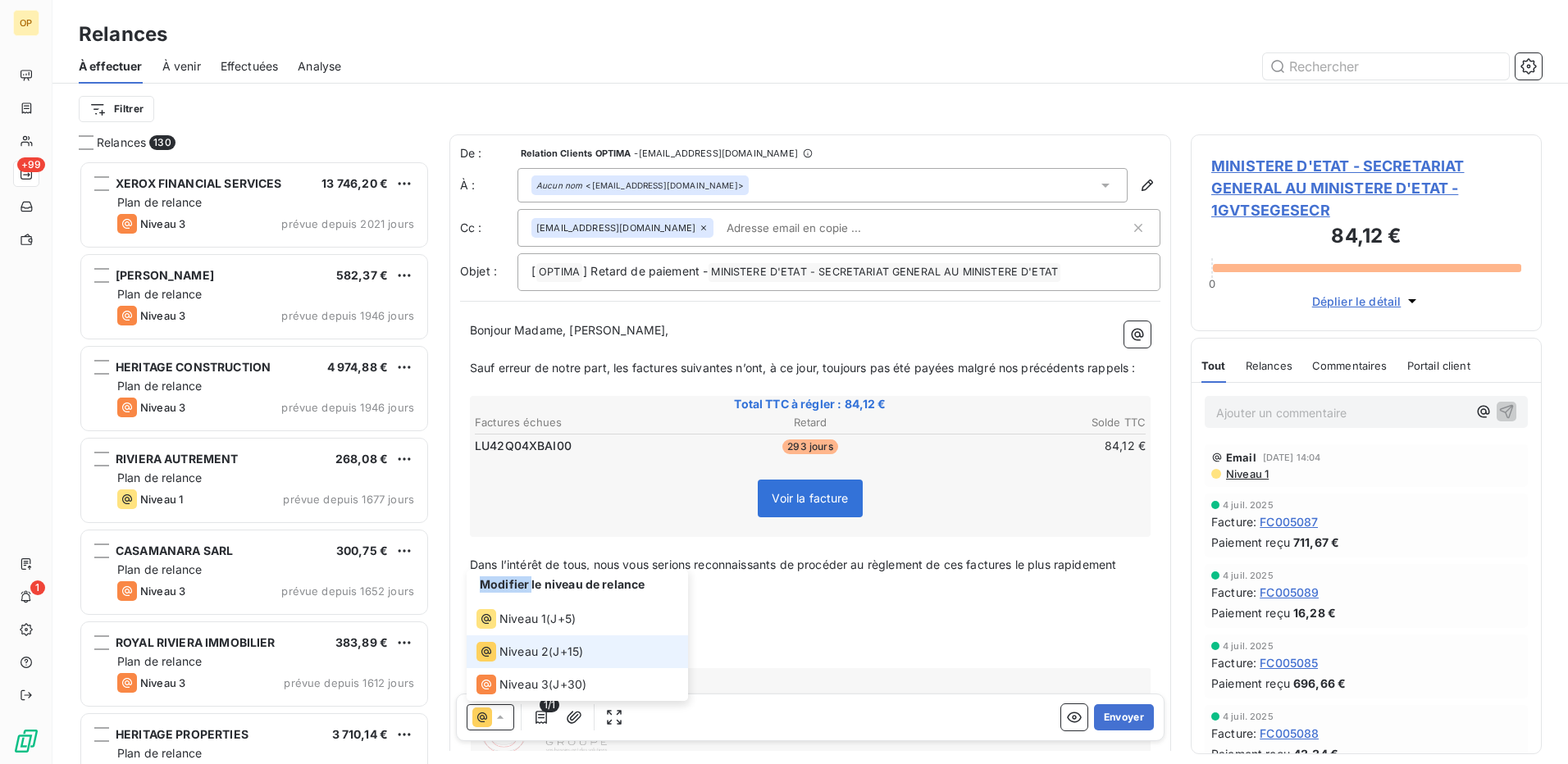
click at [487, 720] on icon at bounding box center [482, 717] width 20 height 20
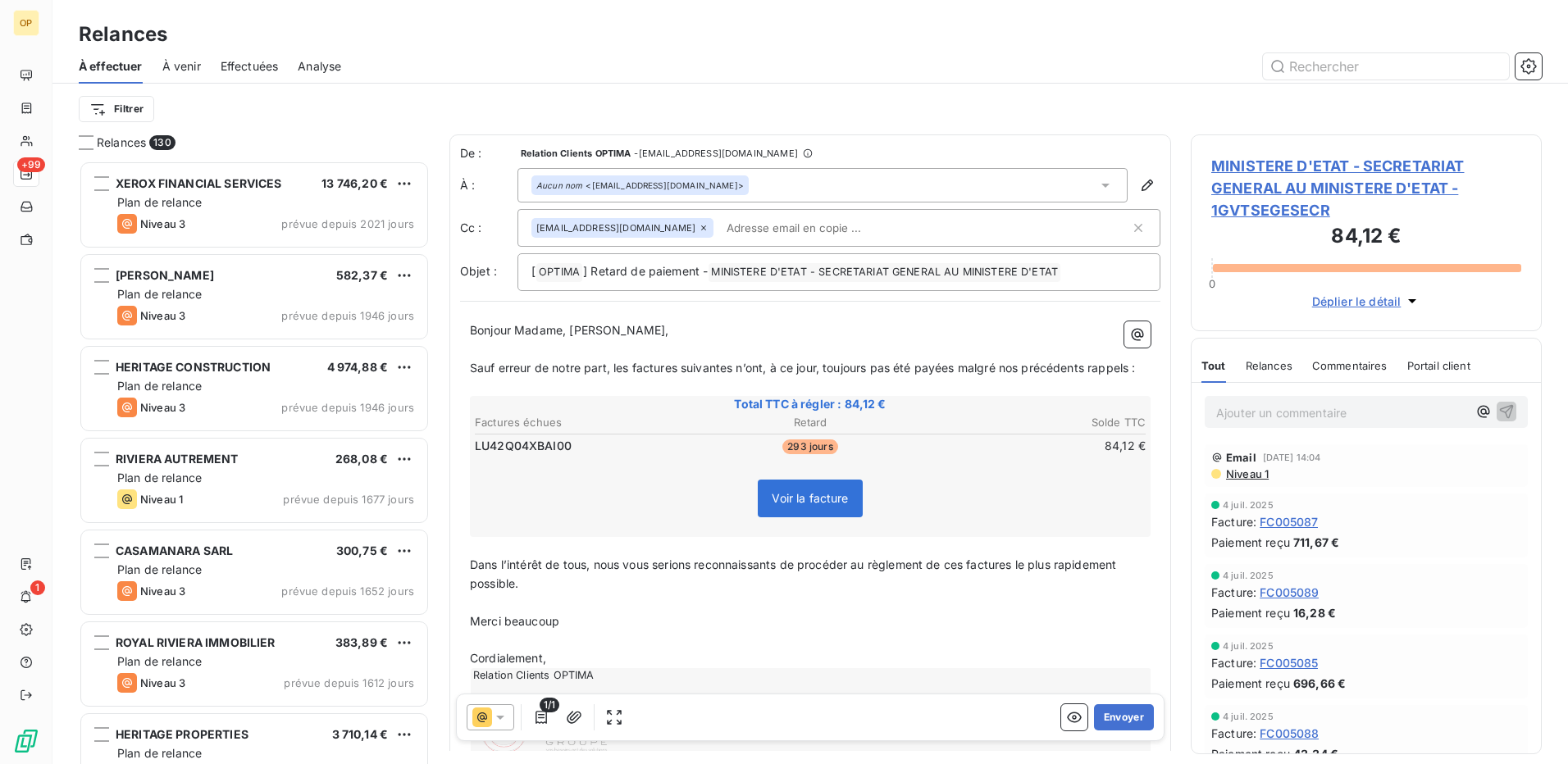
click at [487, 720] on icon at bounding box center [482, 717] width 20 height 20
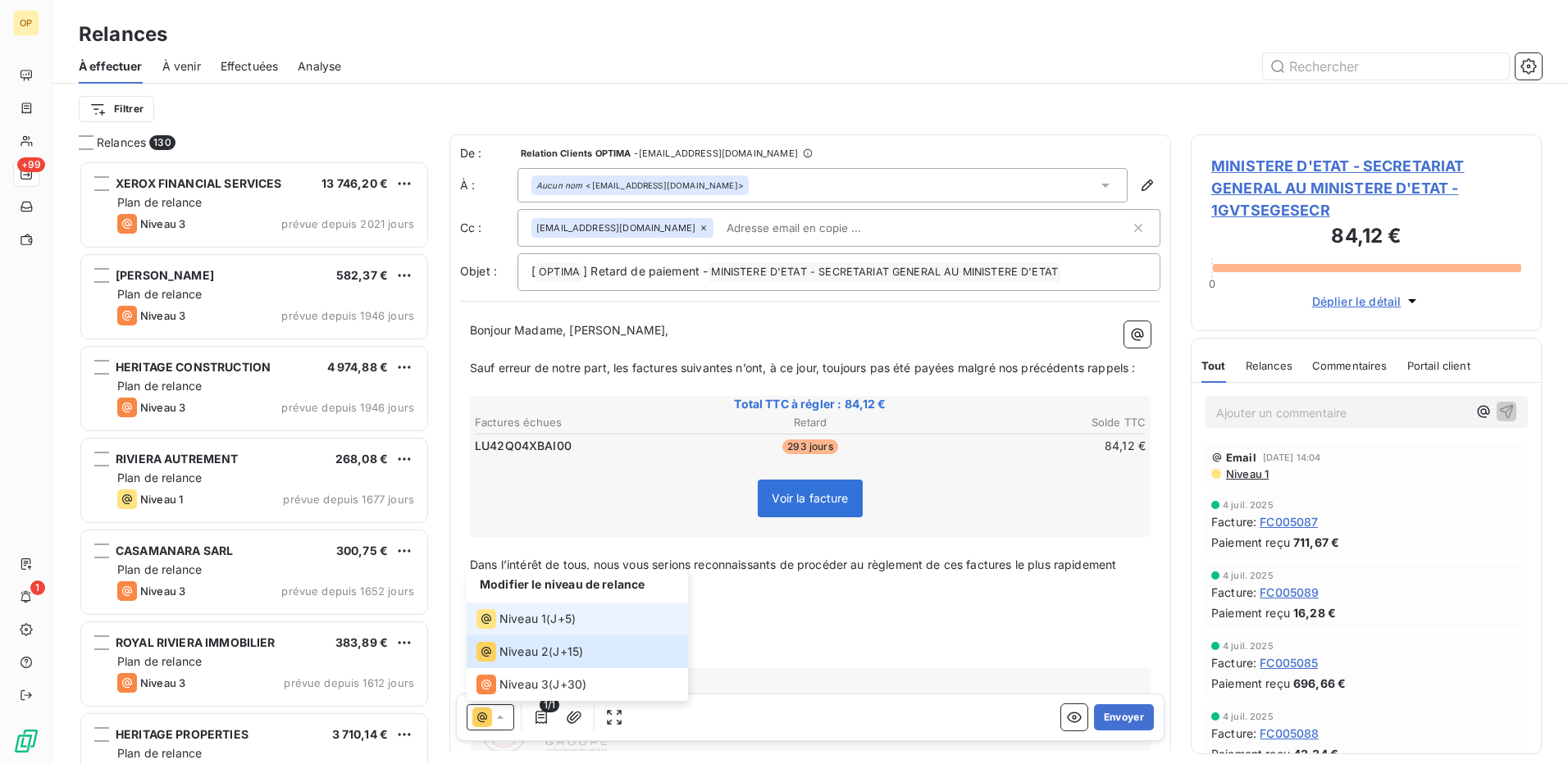
click at [511, 615] on span "Niveau 1" at bounding box center [523, 618] width 47 height 16
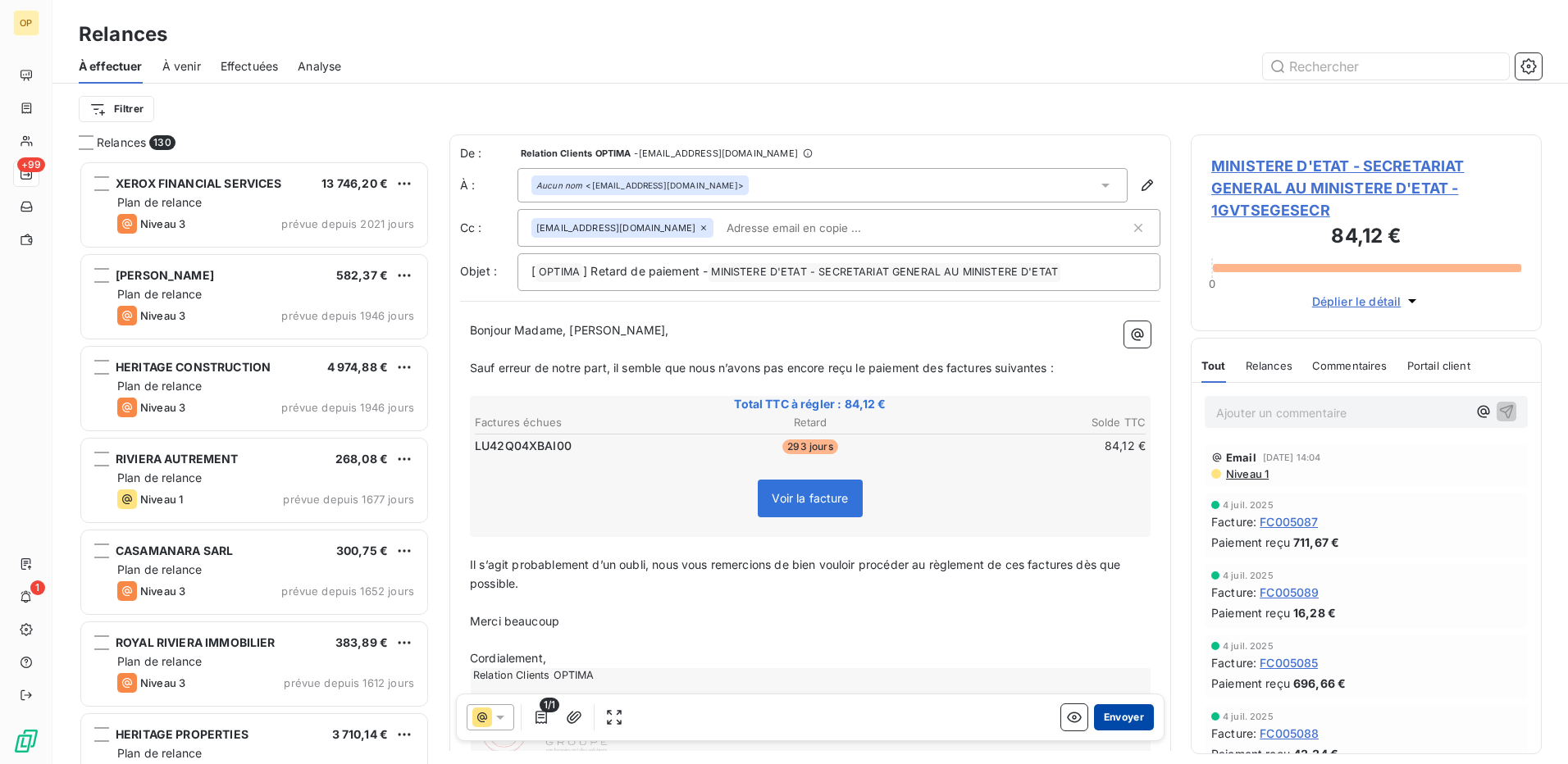
click at [1122, 717] on button "Envoyer" at bounding box center [1124, 717] width 59 height 26
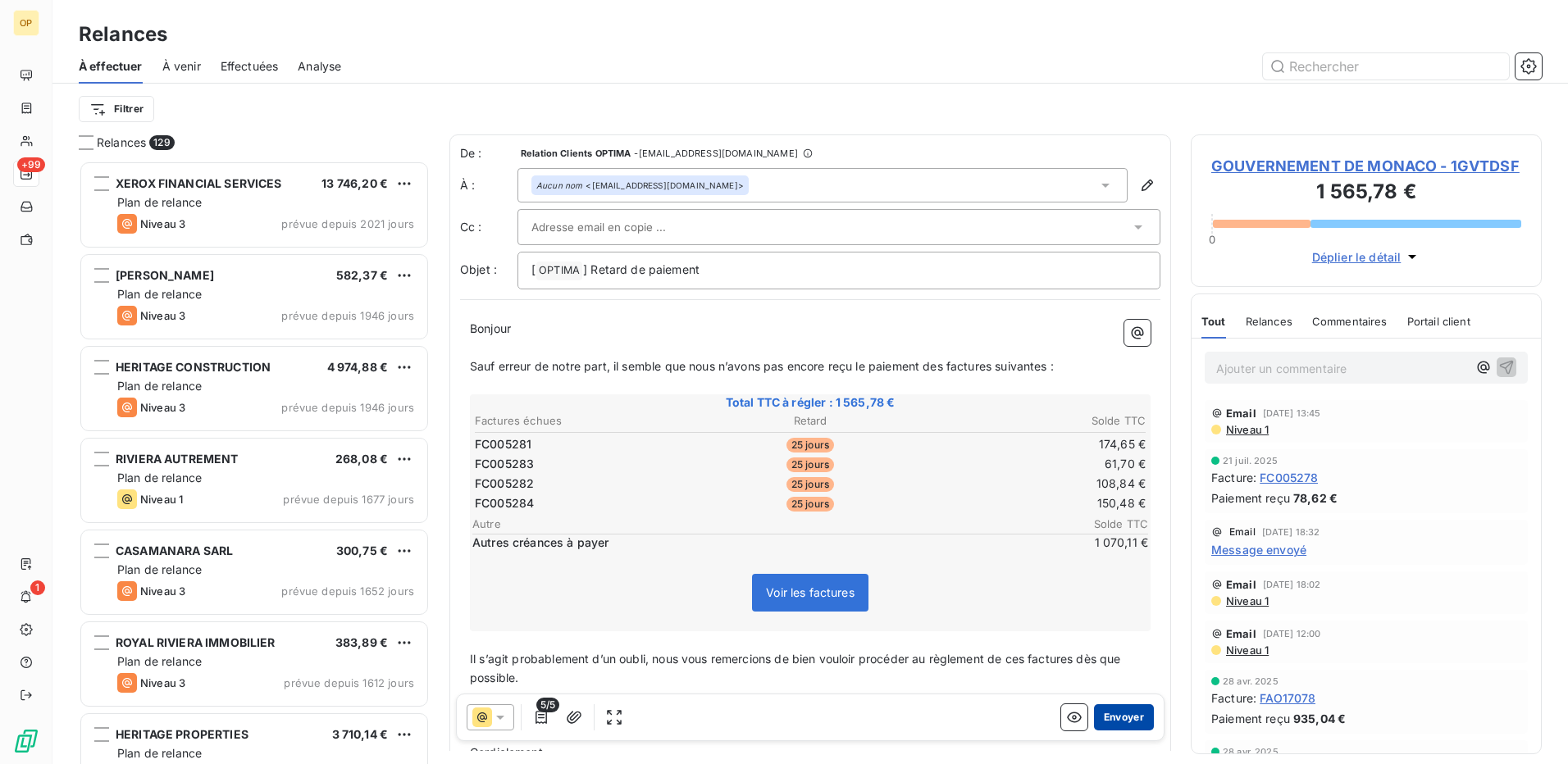
click at [1110, 712] on button "Envoyer" at bounding box center [1124, 717] width 59 height 26
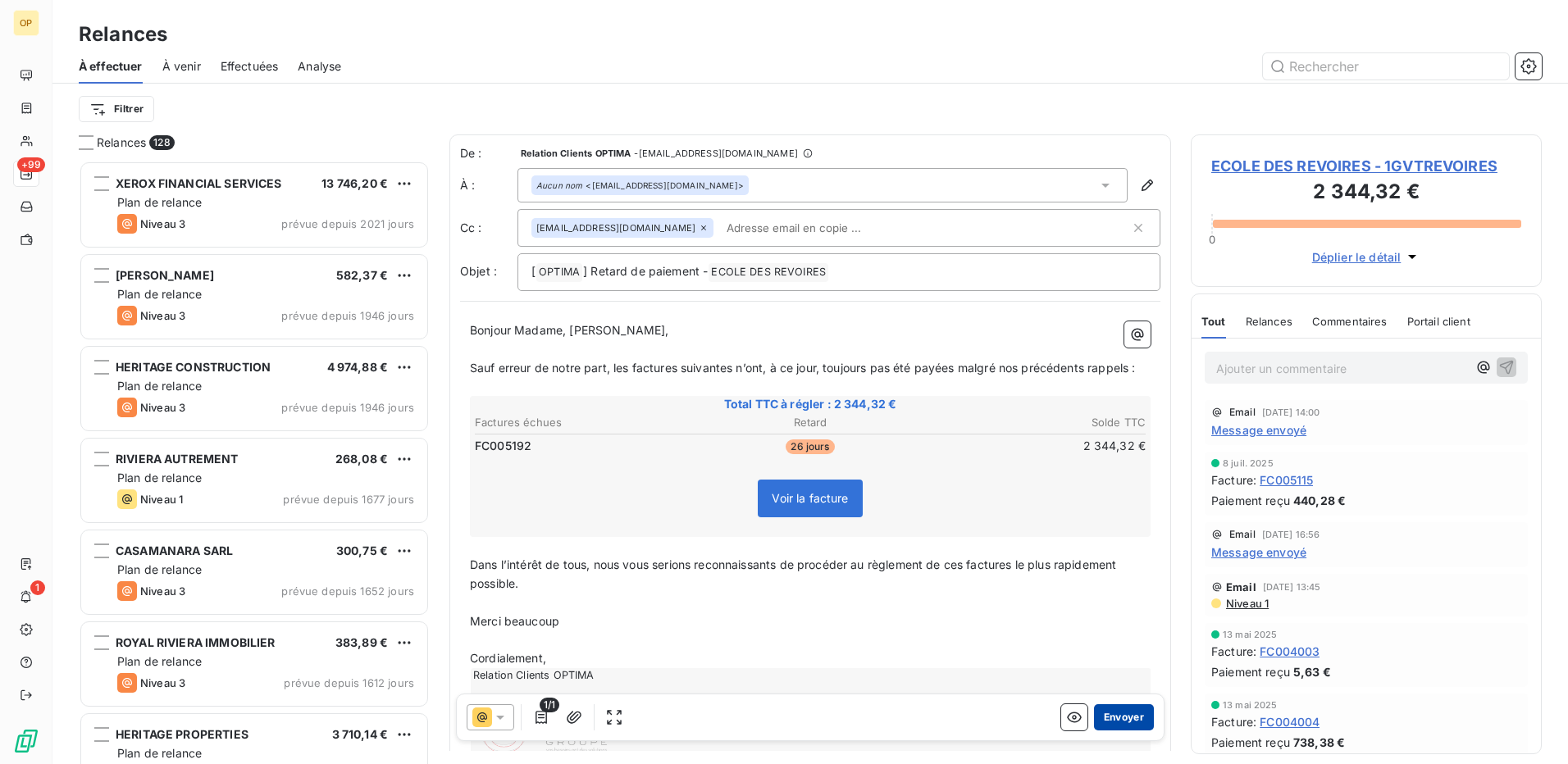
click at [1110, 712] on button "Envoyer" at bounding box center [1124, 717] width 59 height 26
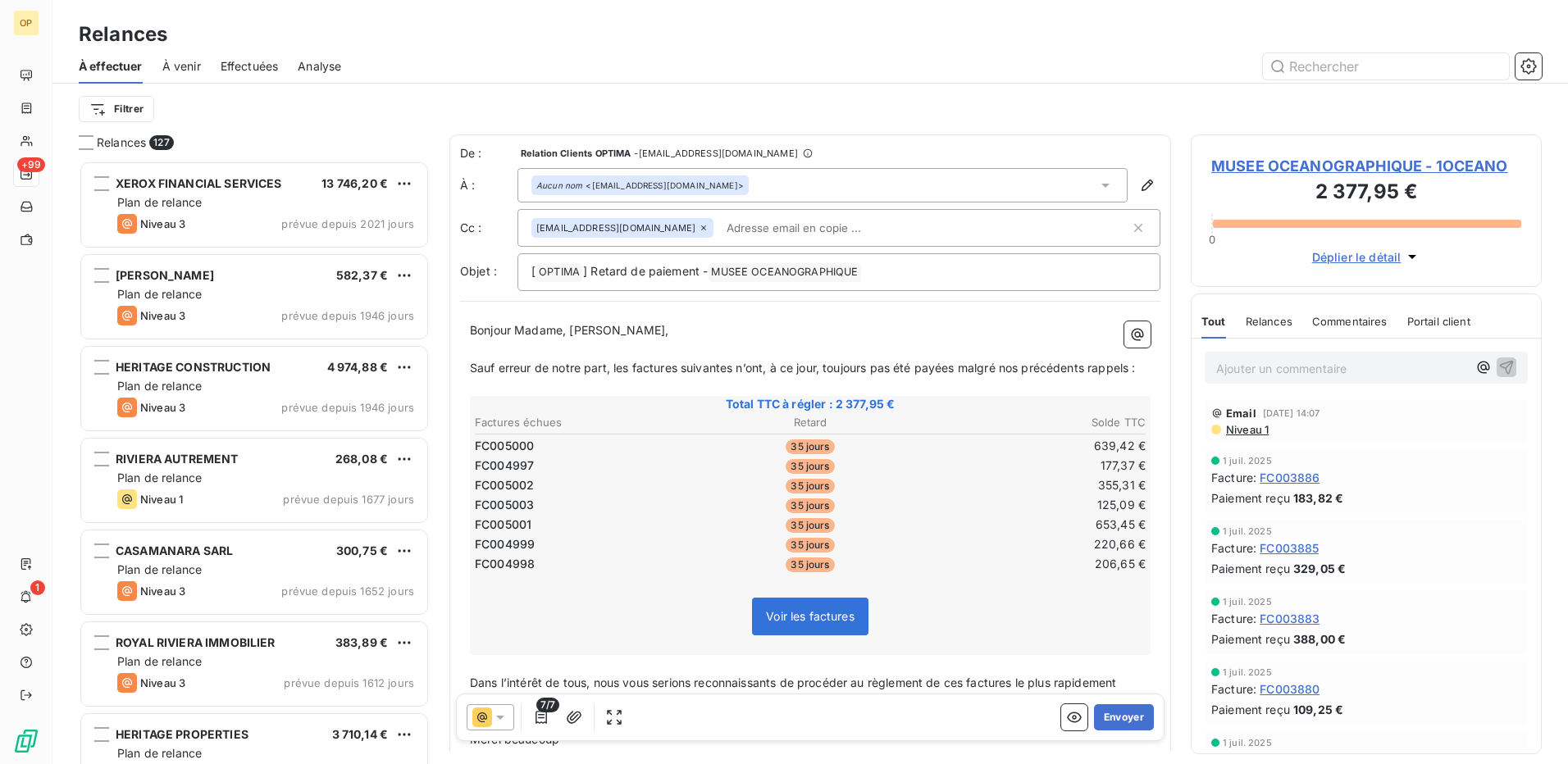
click at [1110, 712] on button "Envoyer" at bounding box center [1124, 717] width 59 height 26
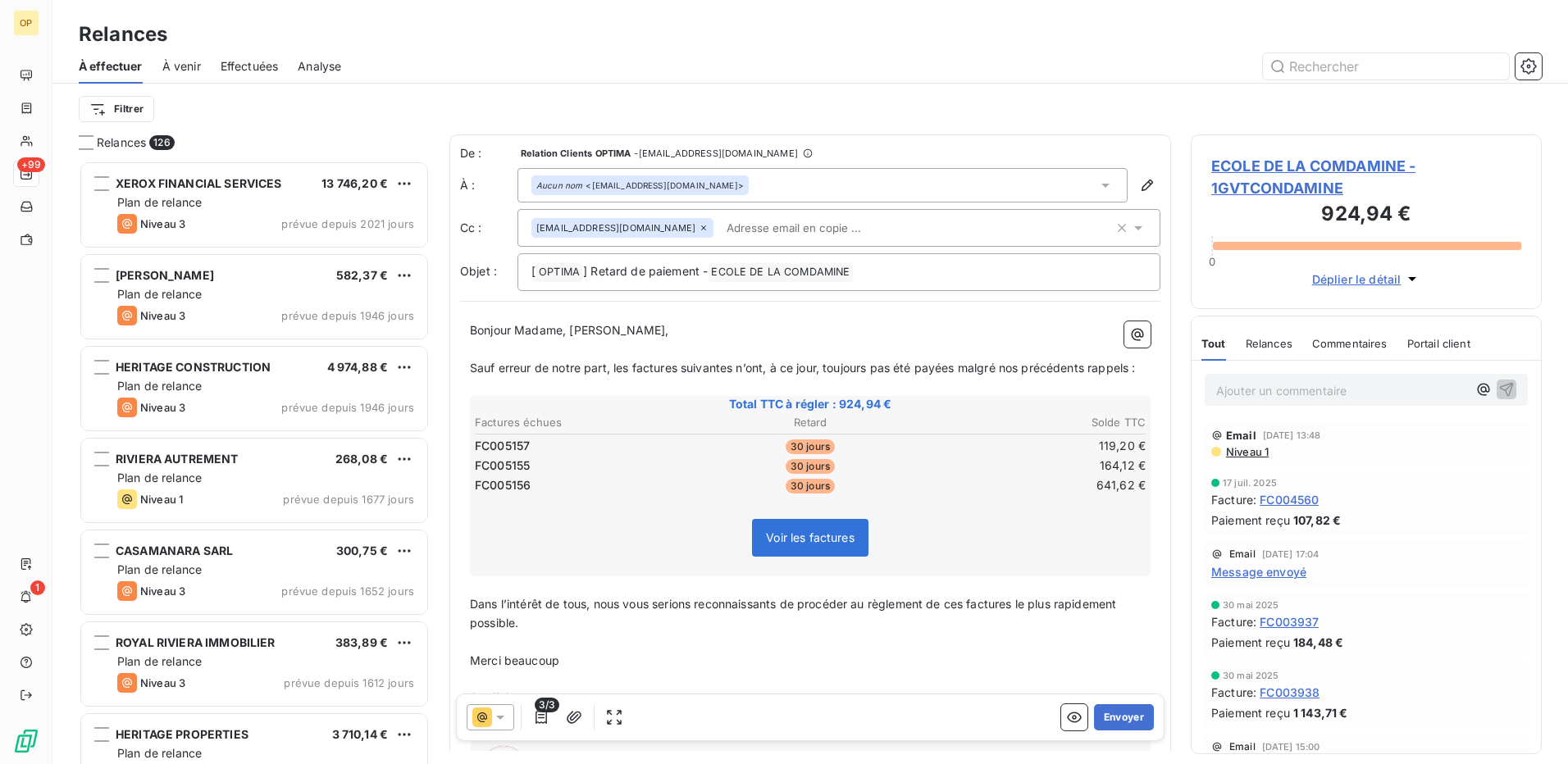
click at [1110, 712] on button "Envoyer" at bounding box center [1124, 717] width 59 height 26
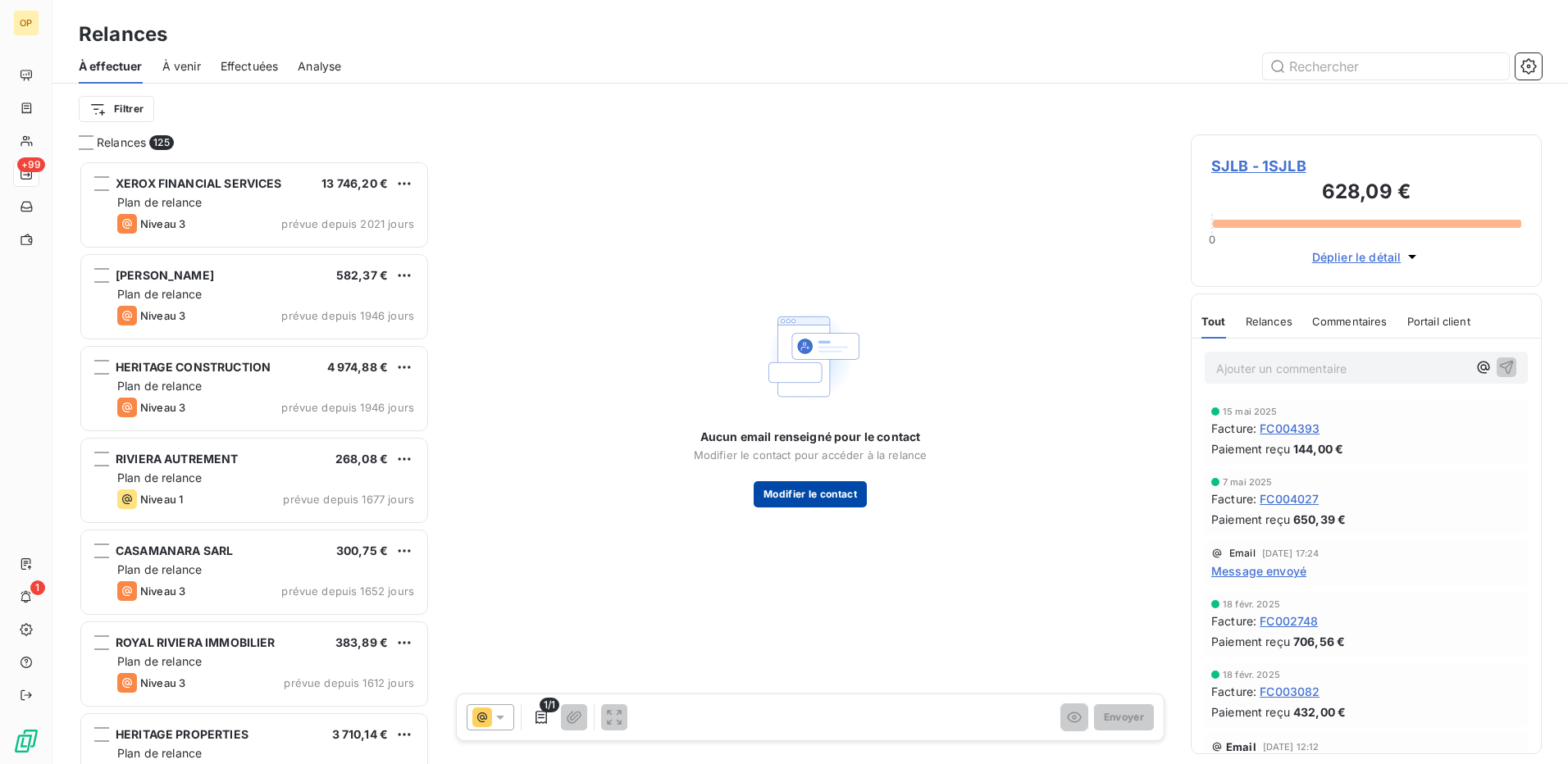
click at [841, 484] on button "Modifier le contact" at bounding box center [810, 494] width 113 height 26
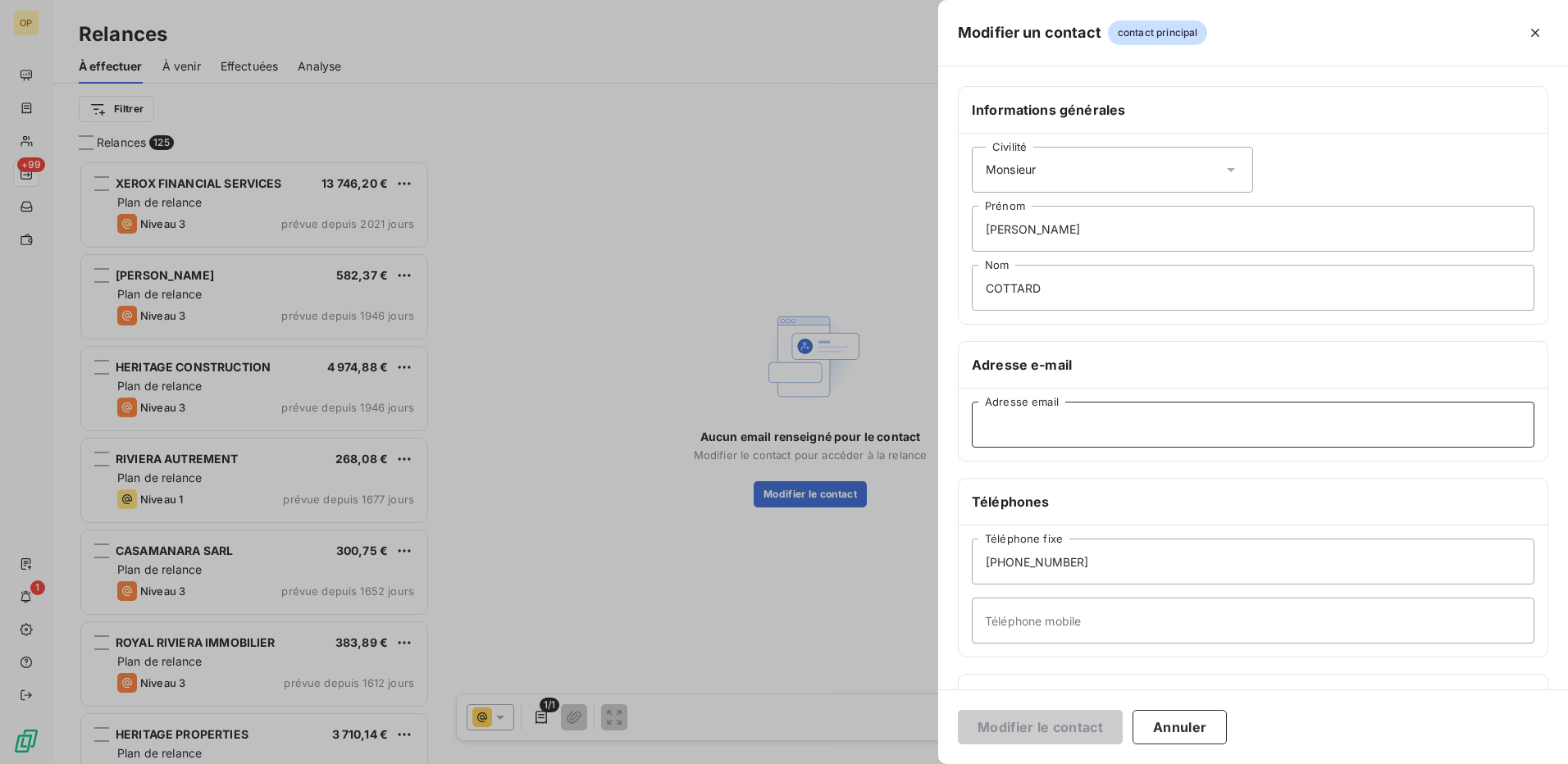
click at [1112, 436] on input "Adresse email" at bounding box center [1252, 425] width 563 height 46
type input "c"
paste input "[EMAIL_ADDRESS][DOMAIN_NAME]"
type input "[EMAIL_ADDRESS][DOMAIN_NAME]"
click at [1011, 726] on button "Modifier le contact" at bounding box center [1041, 728] width 165 height 35
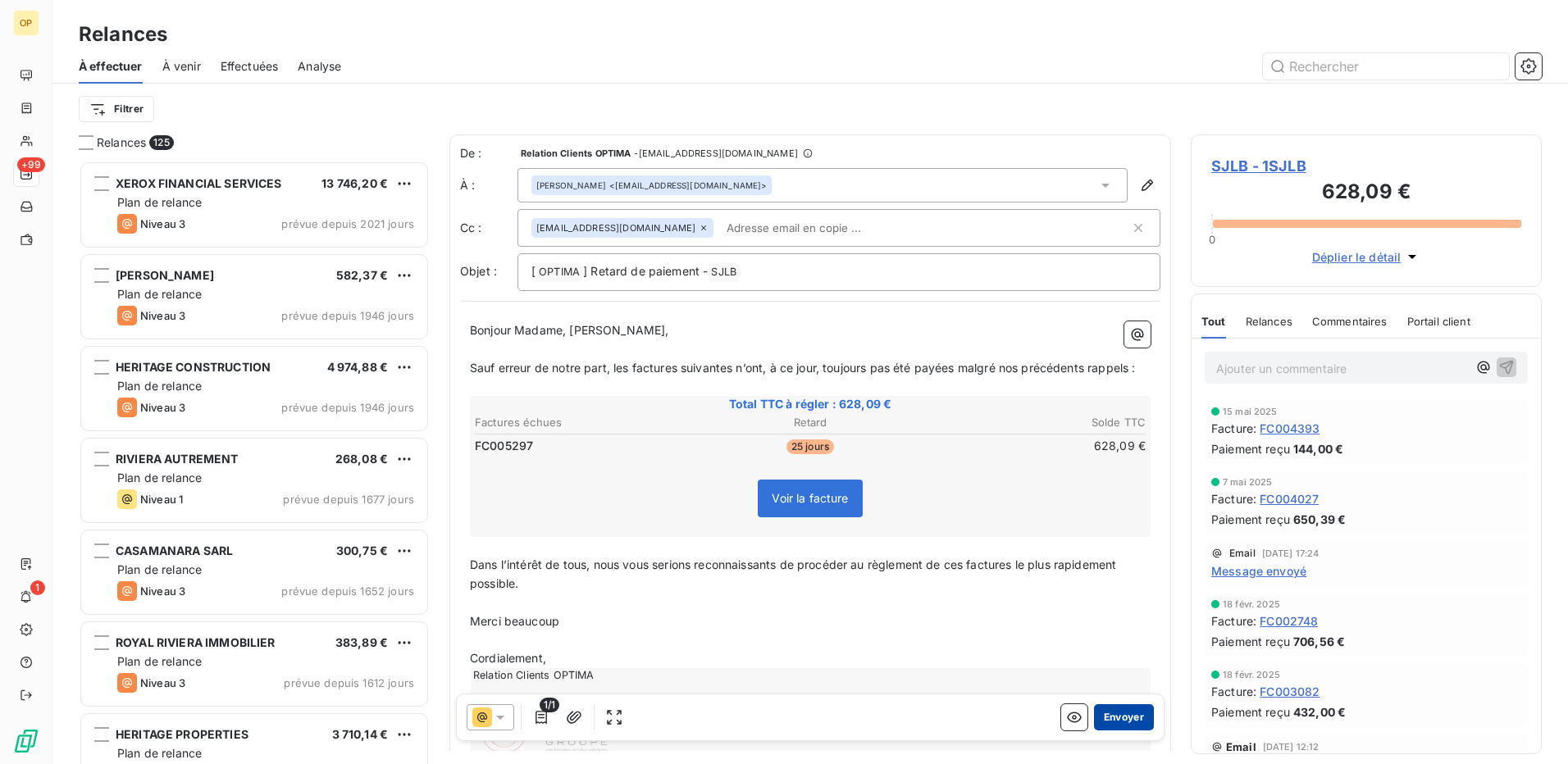
click at [1112, 715] on button "Envoyer" at bounding box center [1124, 717] width 59 height 26
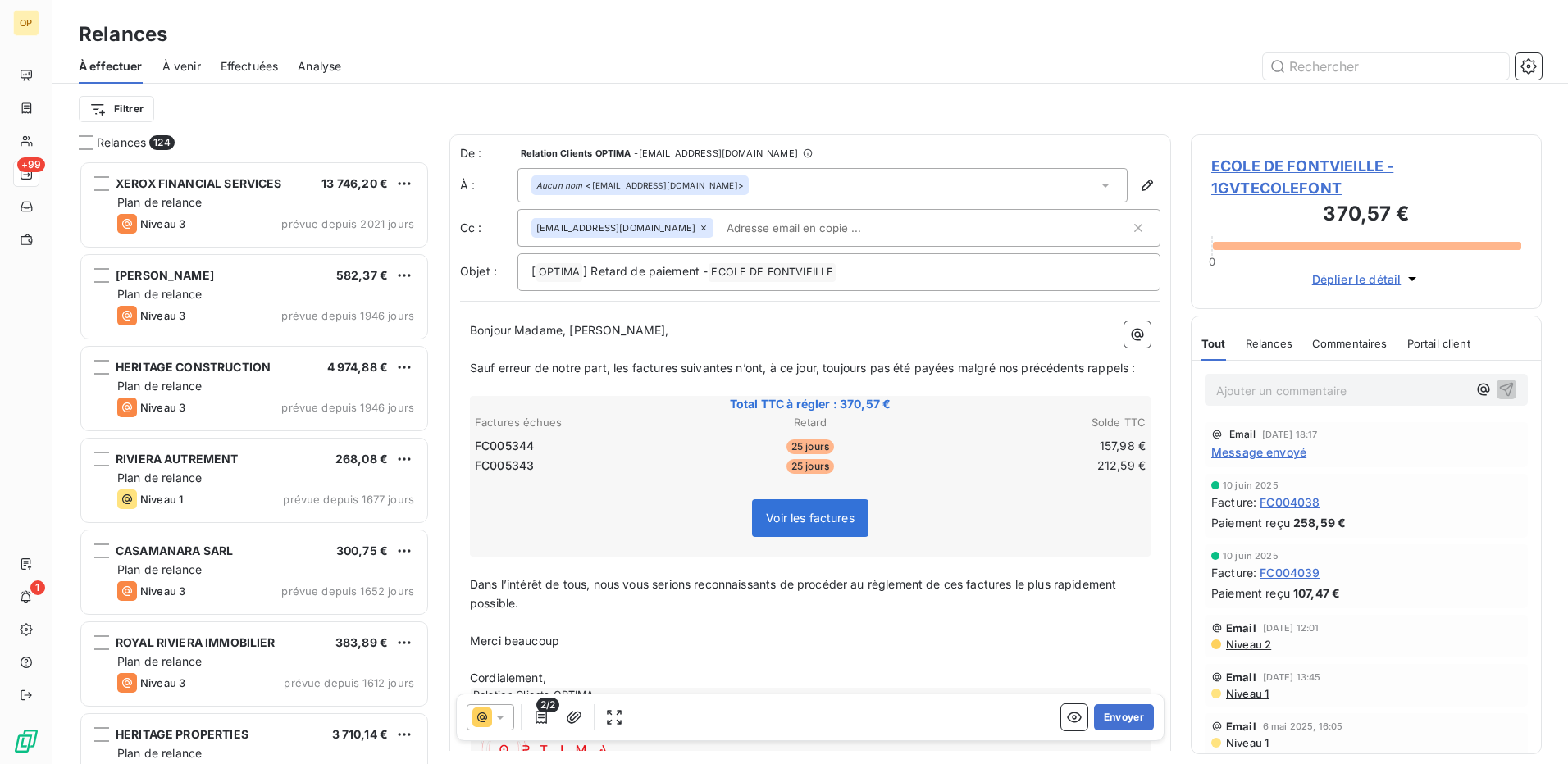
click at [1112, 715] on button "Envoyer" at bounding box center [1124, 717] width 59 height 26
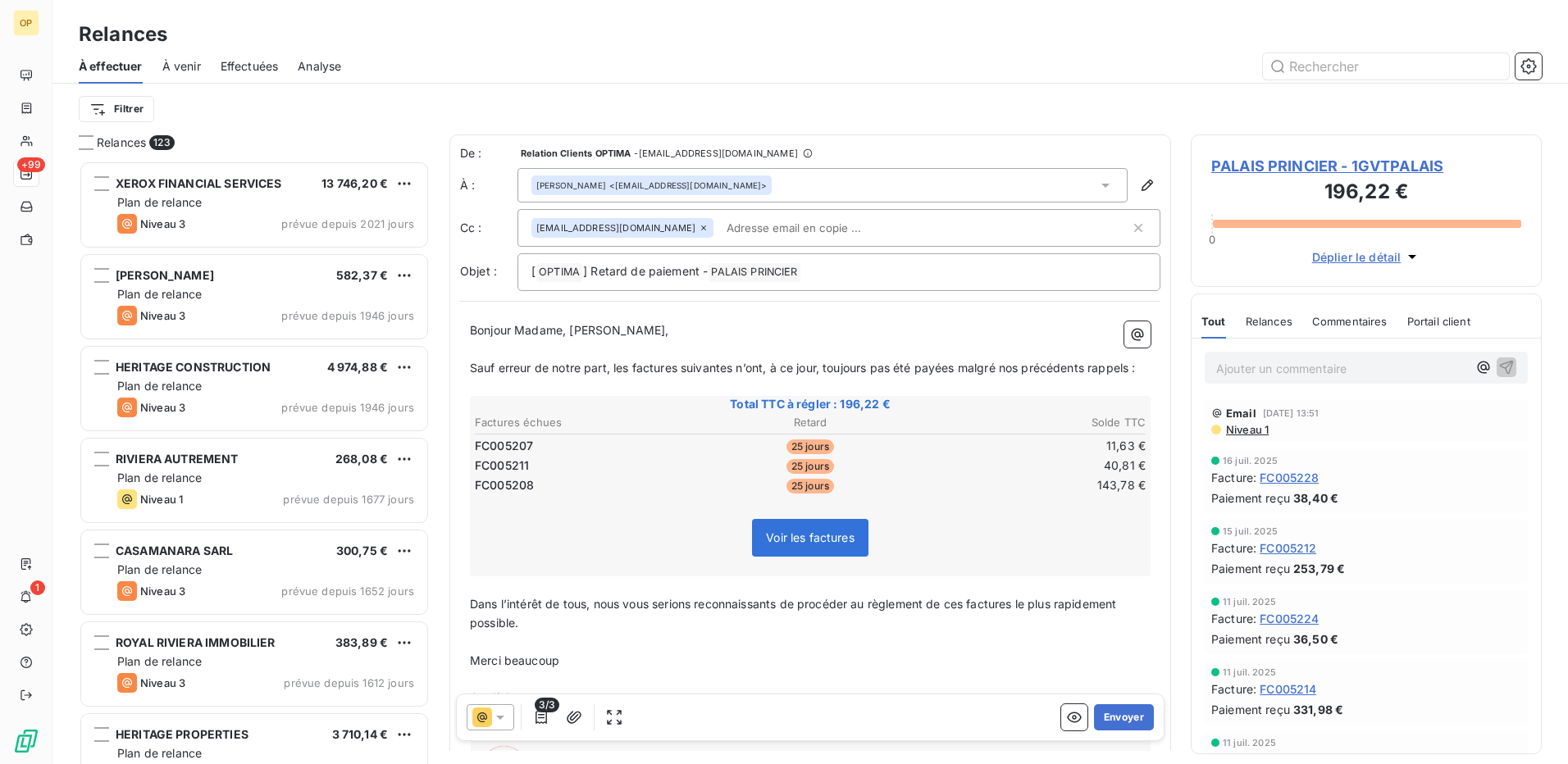
click at [1112, 715] on button "Envoyer" at bounding box center [1124, 717] width 59 height 26
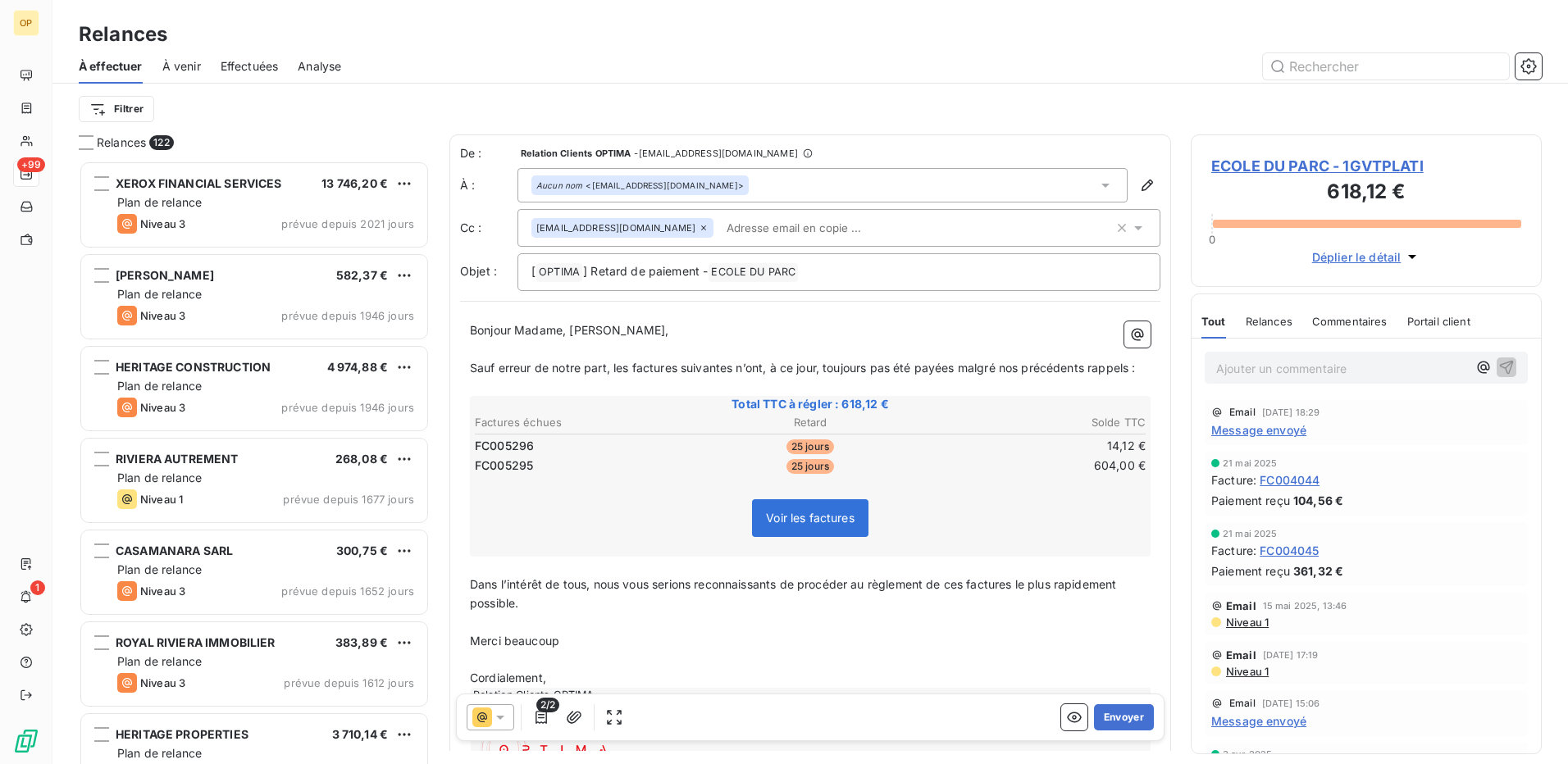
click at [1112, 715] on button "Envoyer" at bounding box center [1124, 717] width 59 height 26
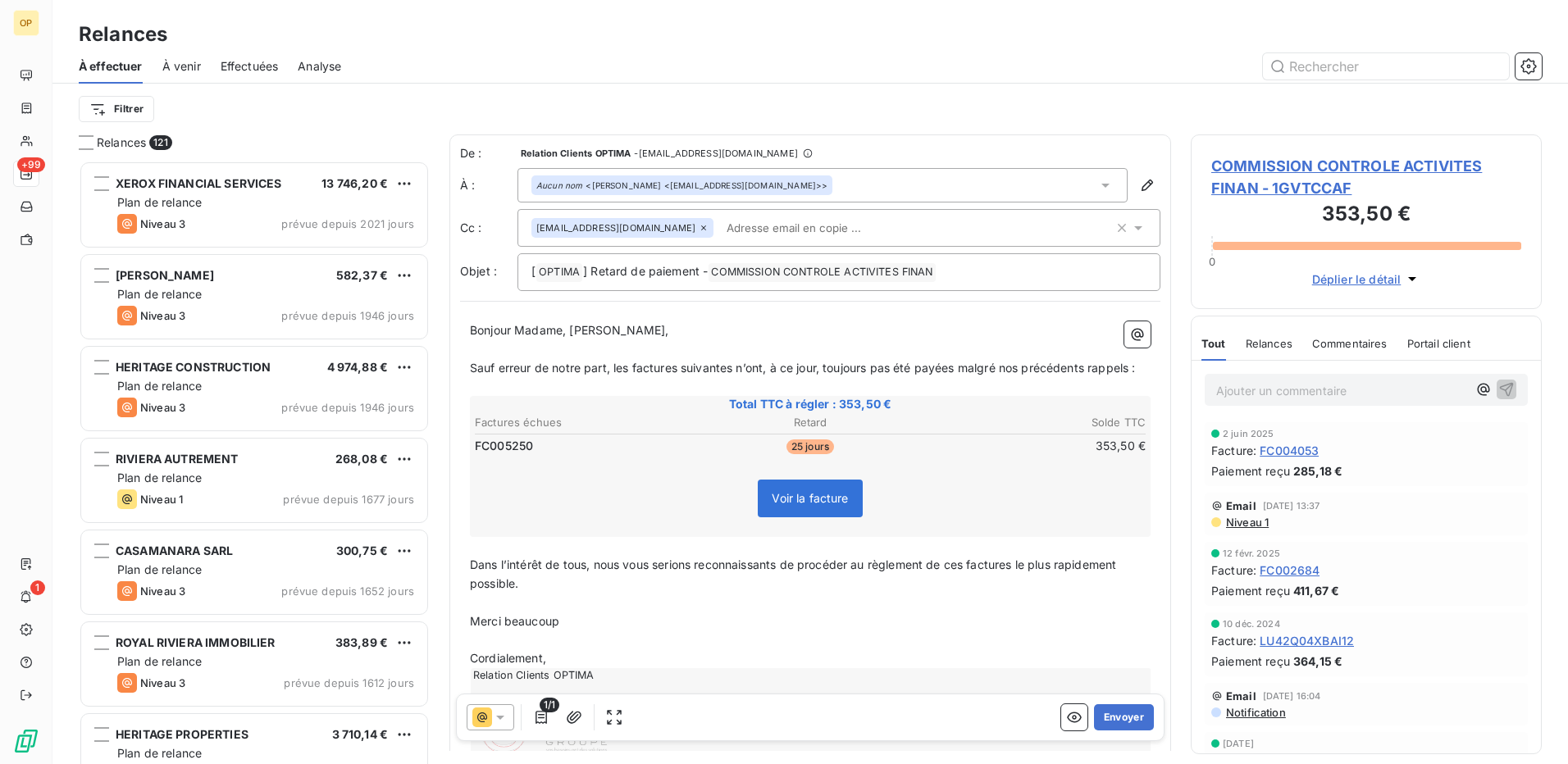
click at [1112, 715] on button "Envoyer" at bounding box center [1124, 717] width 59 height 26
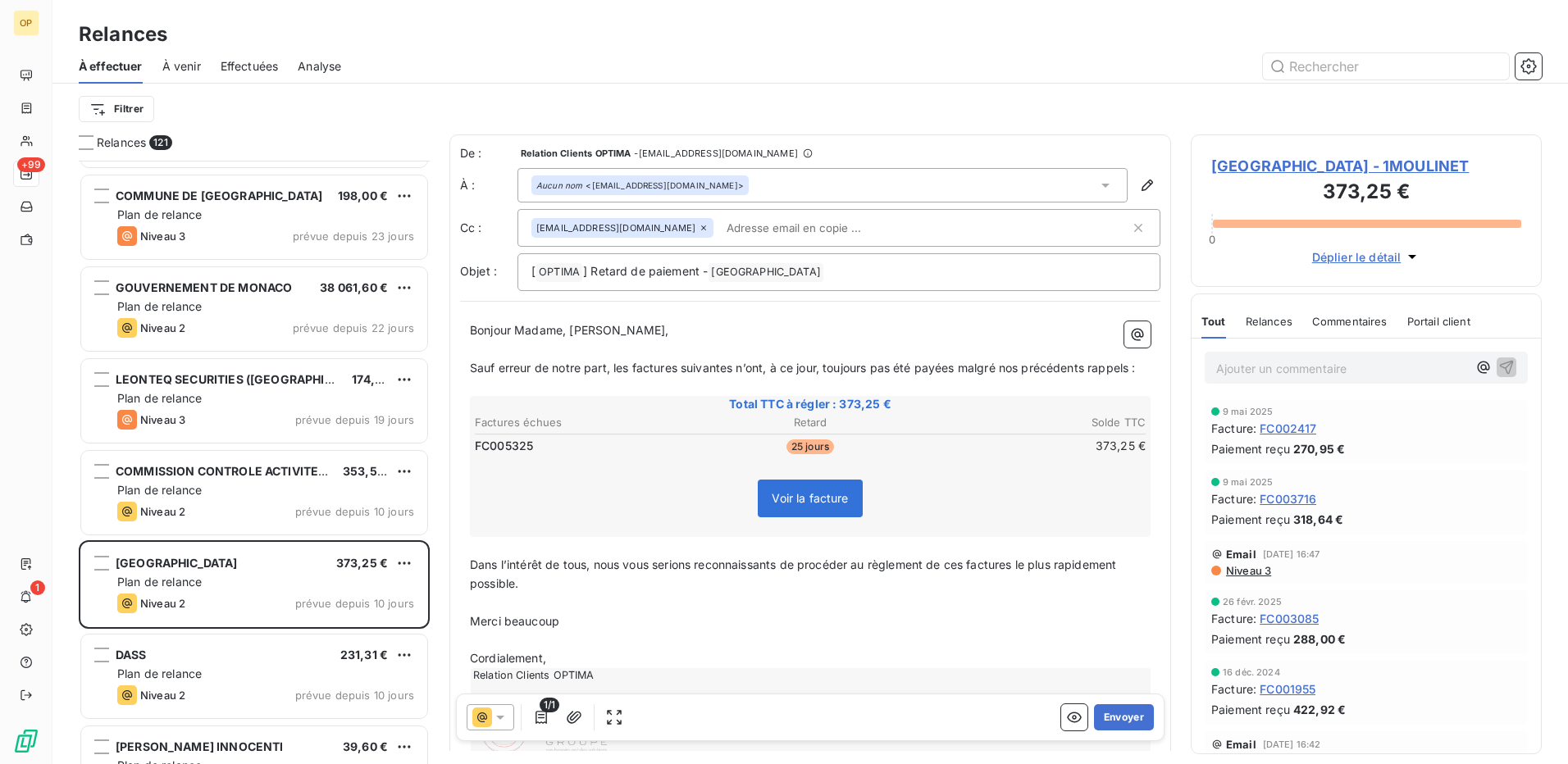
scroll to position [10248, 0]
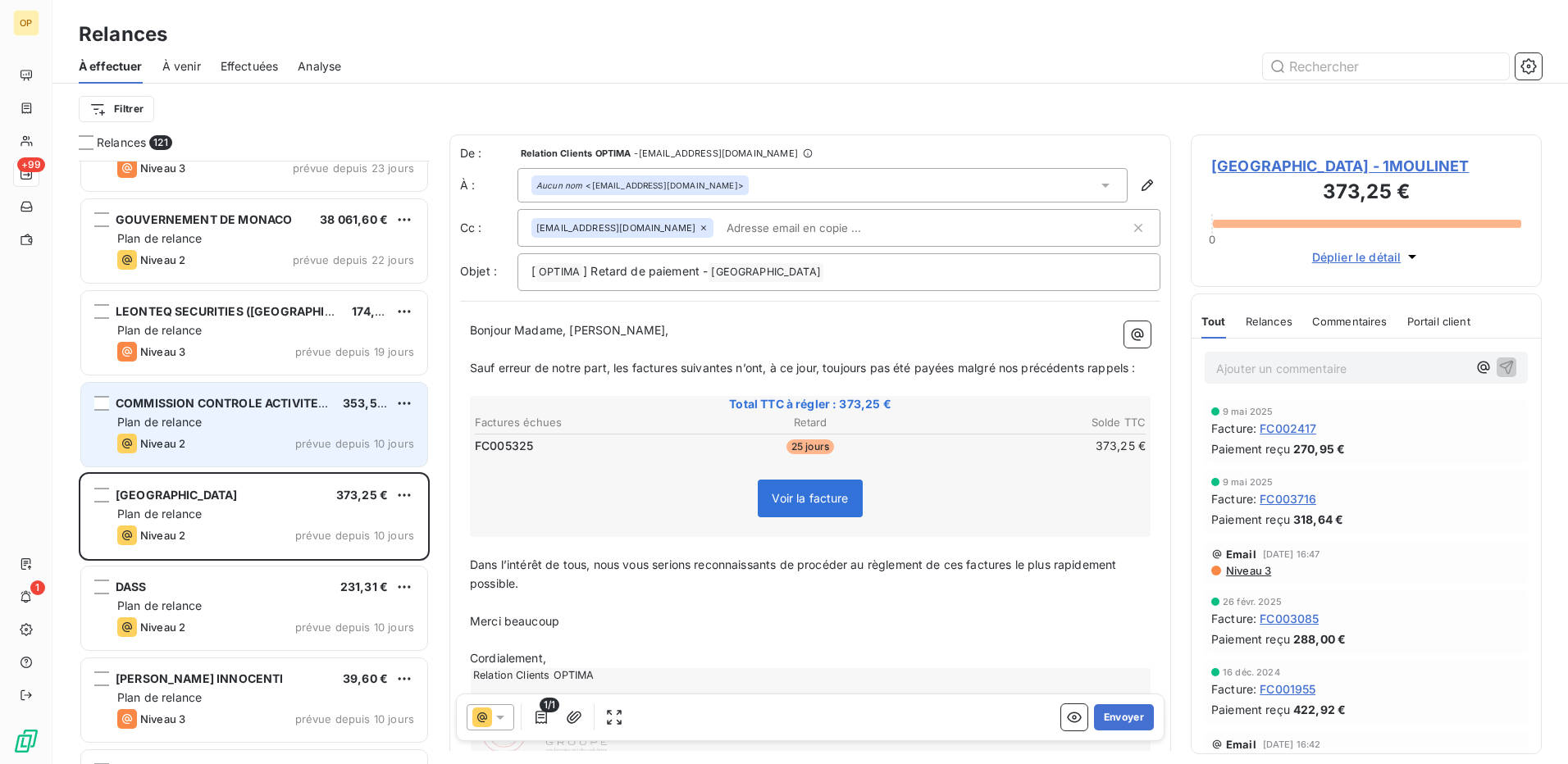
click at [246, 414] on div "Plan de relance" at bounding box center [266, 422] width 297 height 16
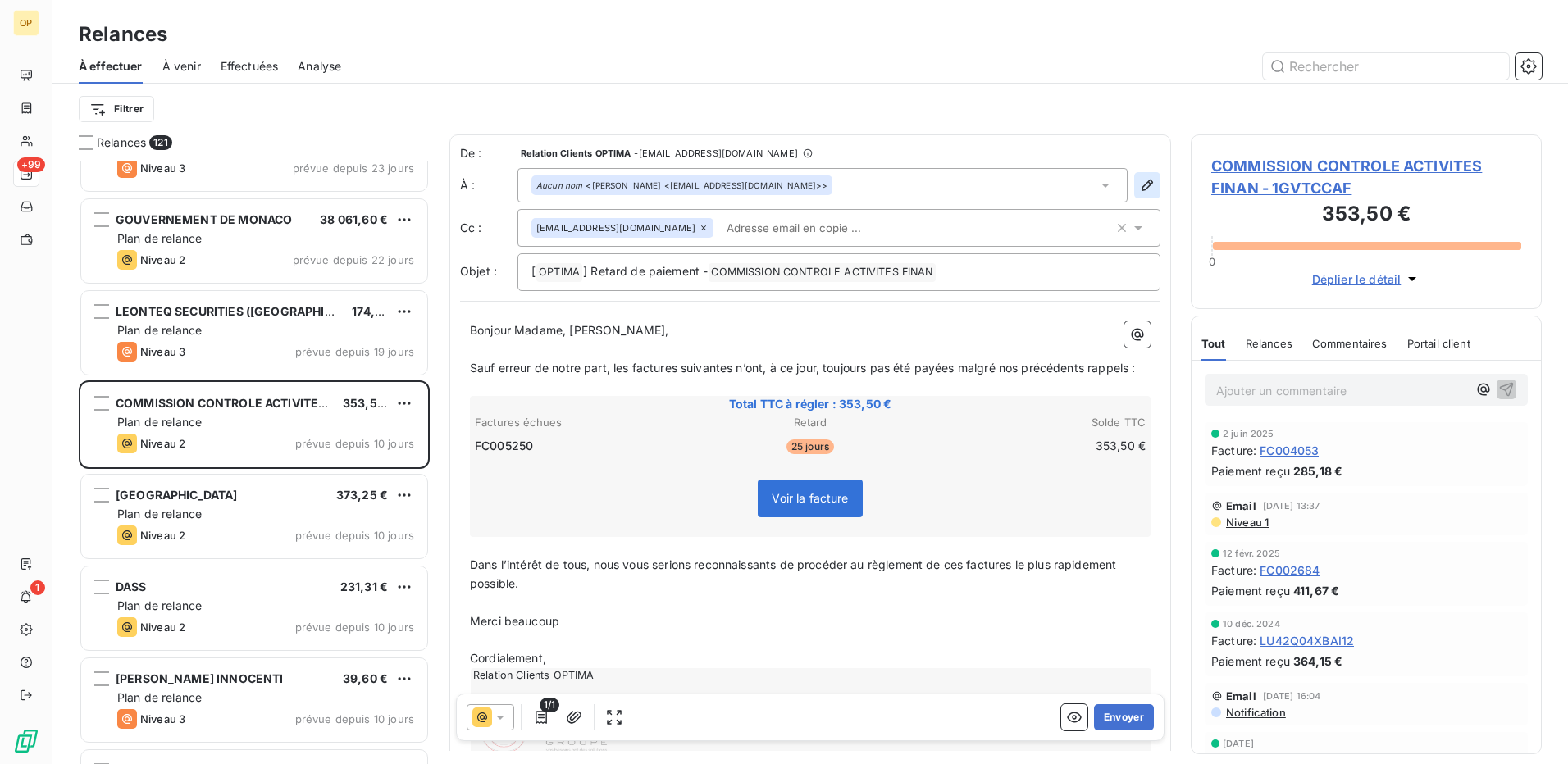
click at [1141, 185] on icon "button" at bounding box center [1147, 185] width 12 height 12
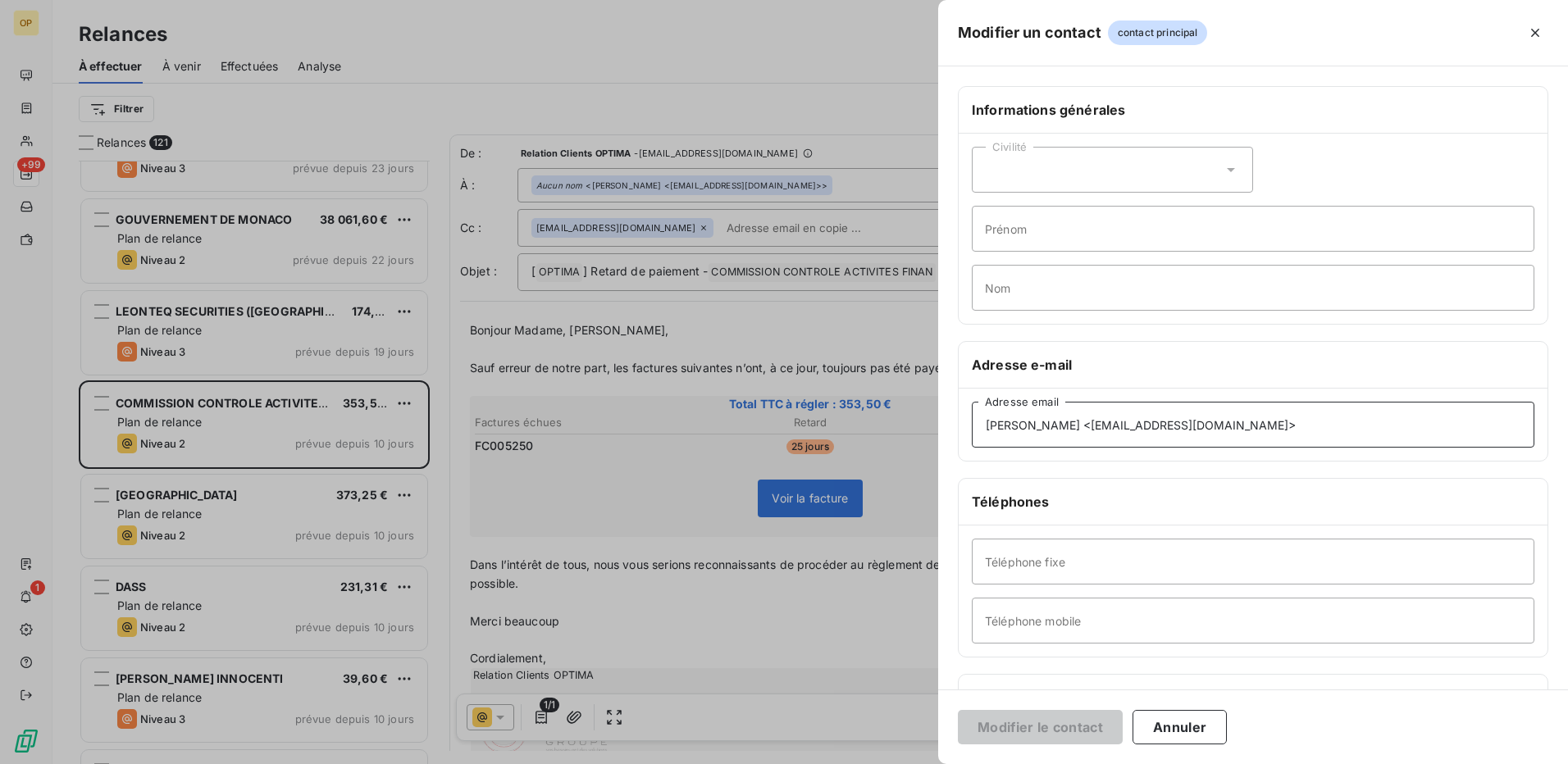
drag, startPoint x: 1101, startPoint y: 425, endPoint x: 954, endPoint y: 427, distance: 147.0
click at [954, 427] on div "Informations générales Civilité Prénom Nom Adresse e-mail [PERSON_NAME] <[EMAIL…" at bounding box center [1252, 450] width 630 height 728
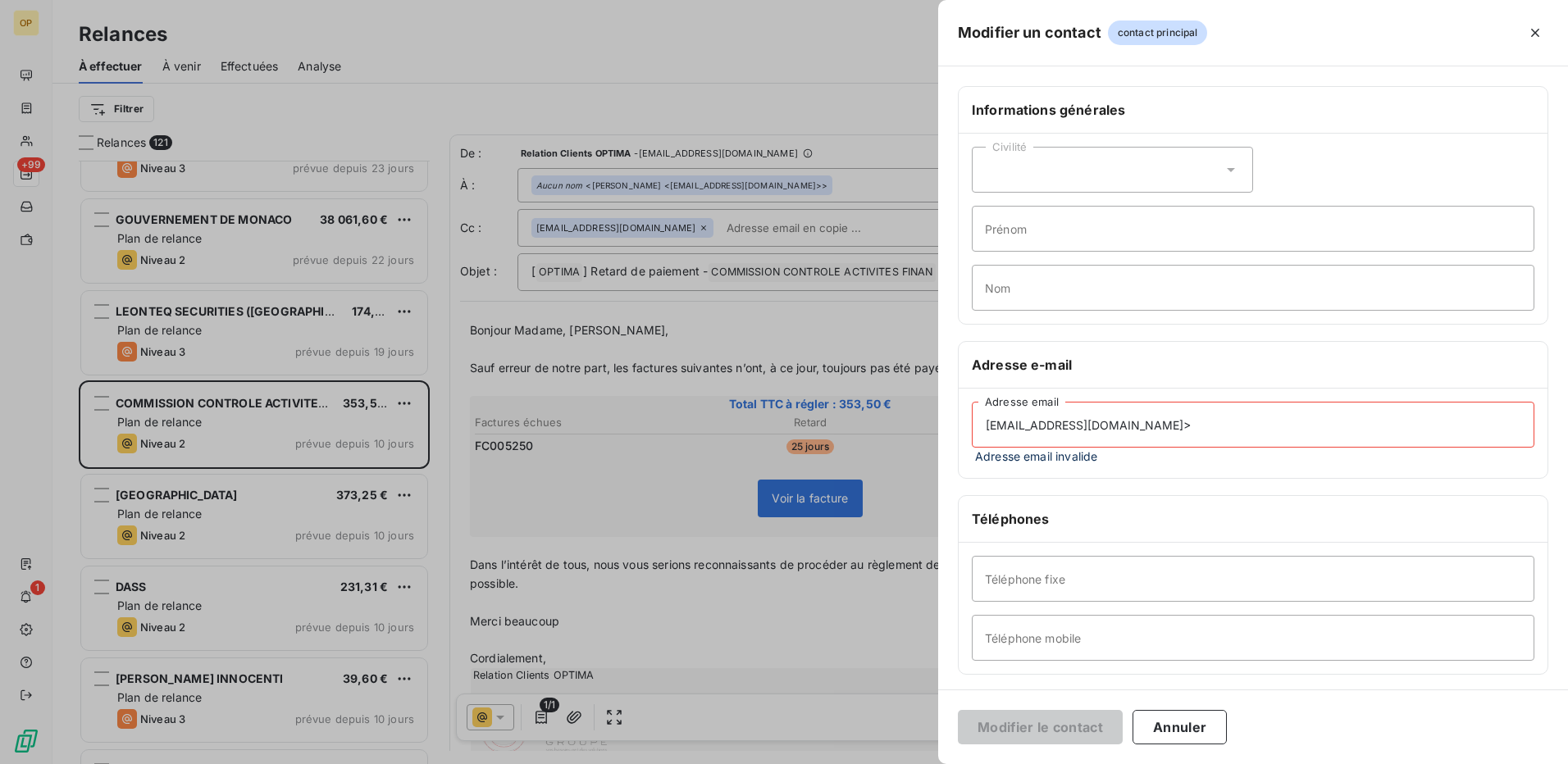
click at [1151, 445] on input "[EMAIL_ADDRESS][DOMAIN_NAME]>" at bounding box center [1252, 425] width 563 height 46
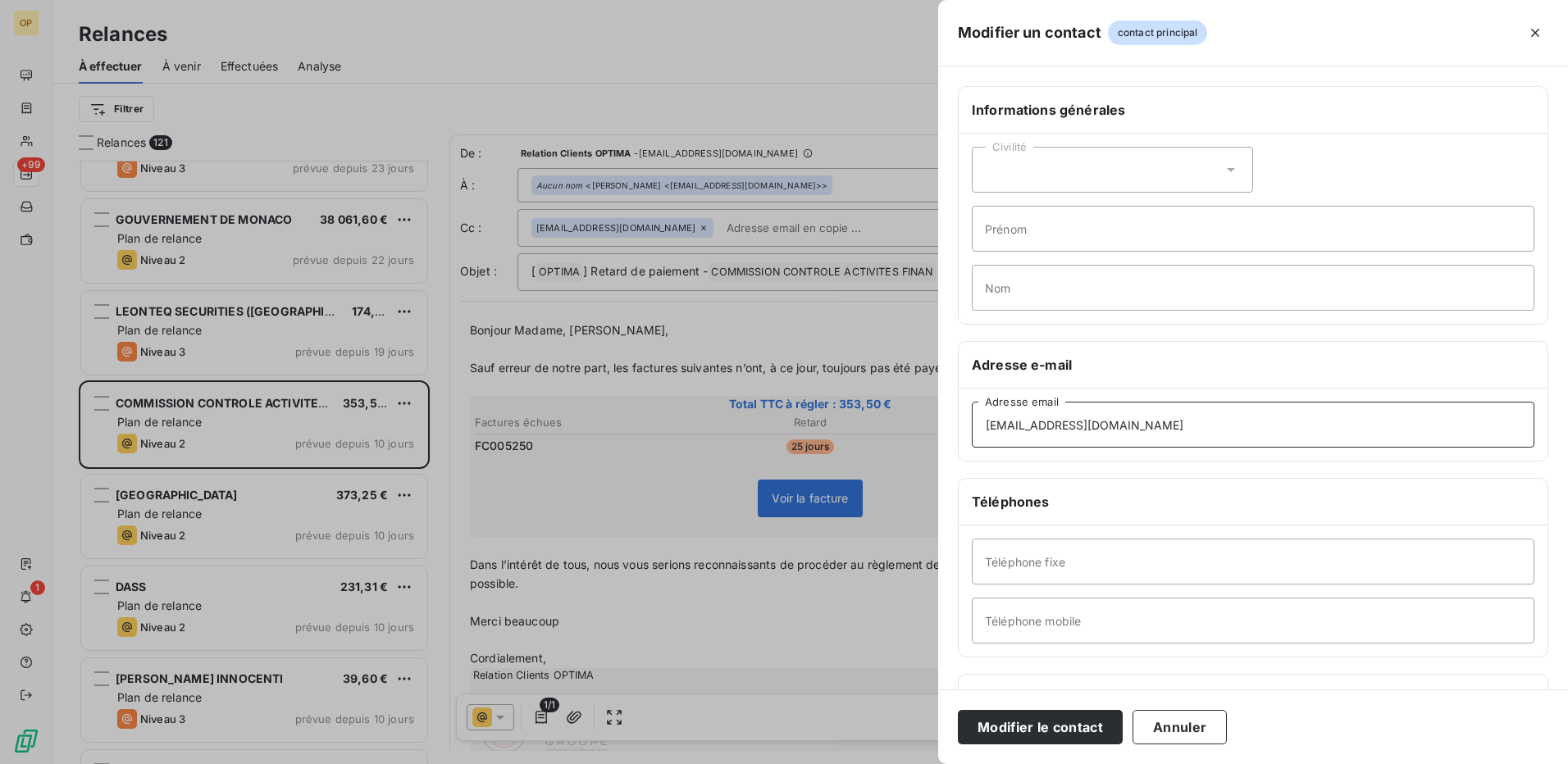
type input "[EMAIL_ADDRESS][DOMAIN_NAME]"
click at [1102, 189] on div "Civilité" at bounding box center [1112, 170] width 281 height 46
click at [1066, 230] on li "Monsieur" at bounding box center [1112, 240] width 281 height 30
click at [1054, 287] on input "Nom" at bounding box center [1252, 288] width 563 height 46
type input "Albano"
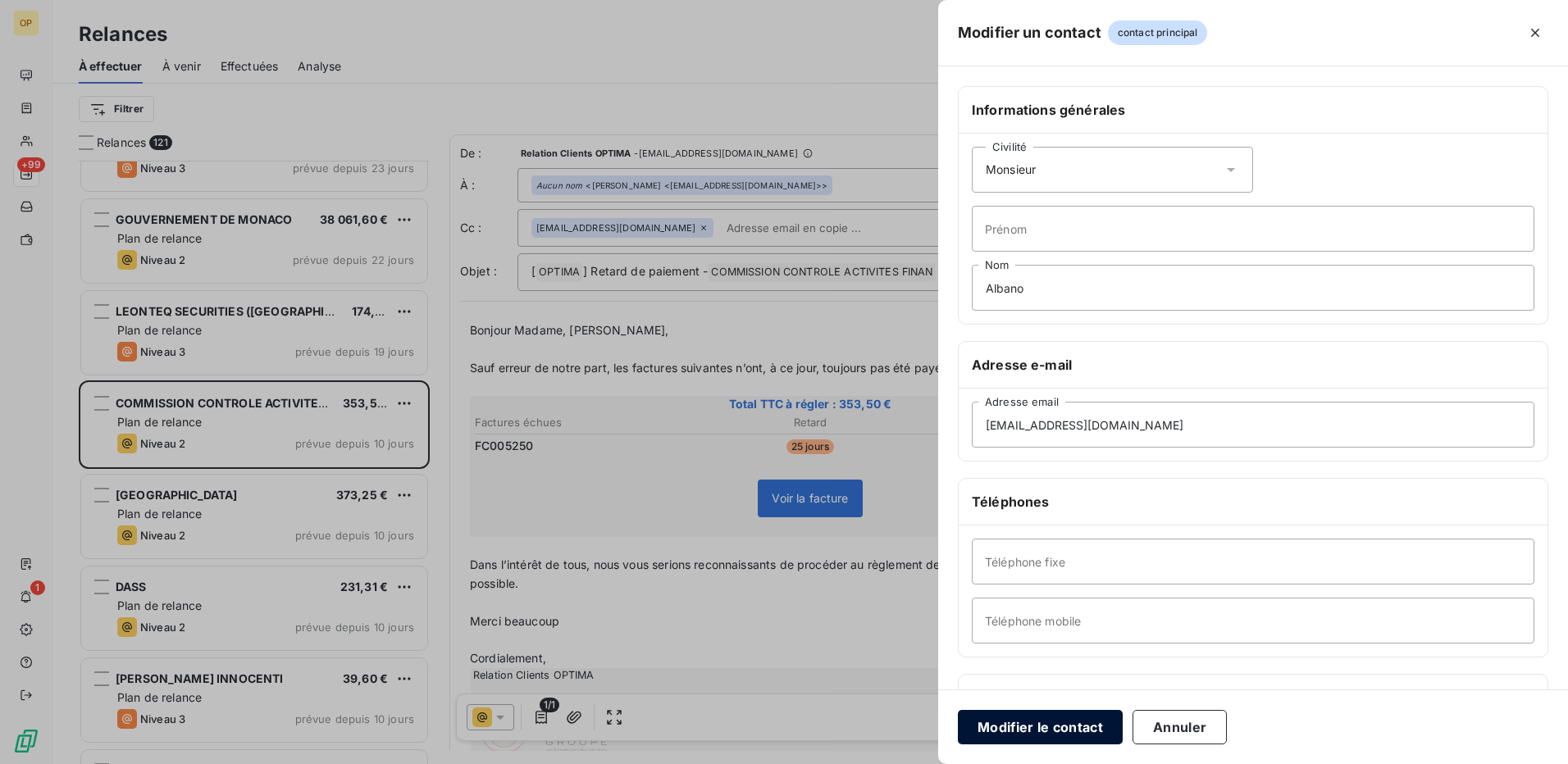
click at [1049, 722] on button "Modifier le contact" at bounding box center [1041, 728] width 165 height 35
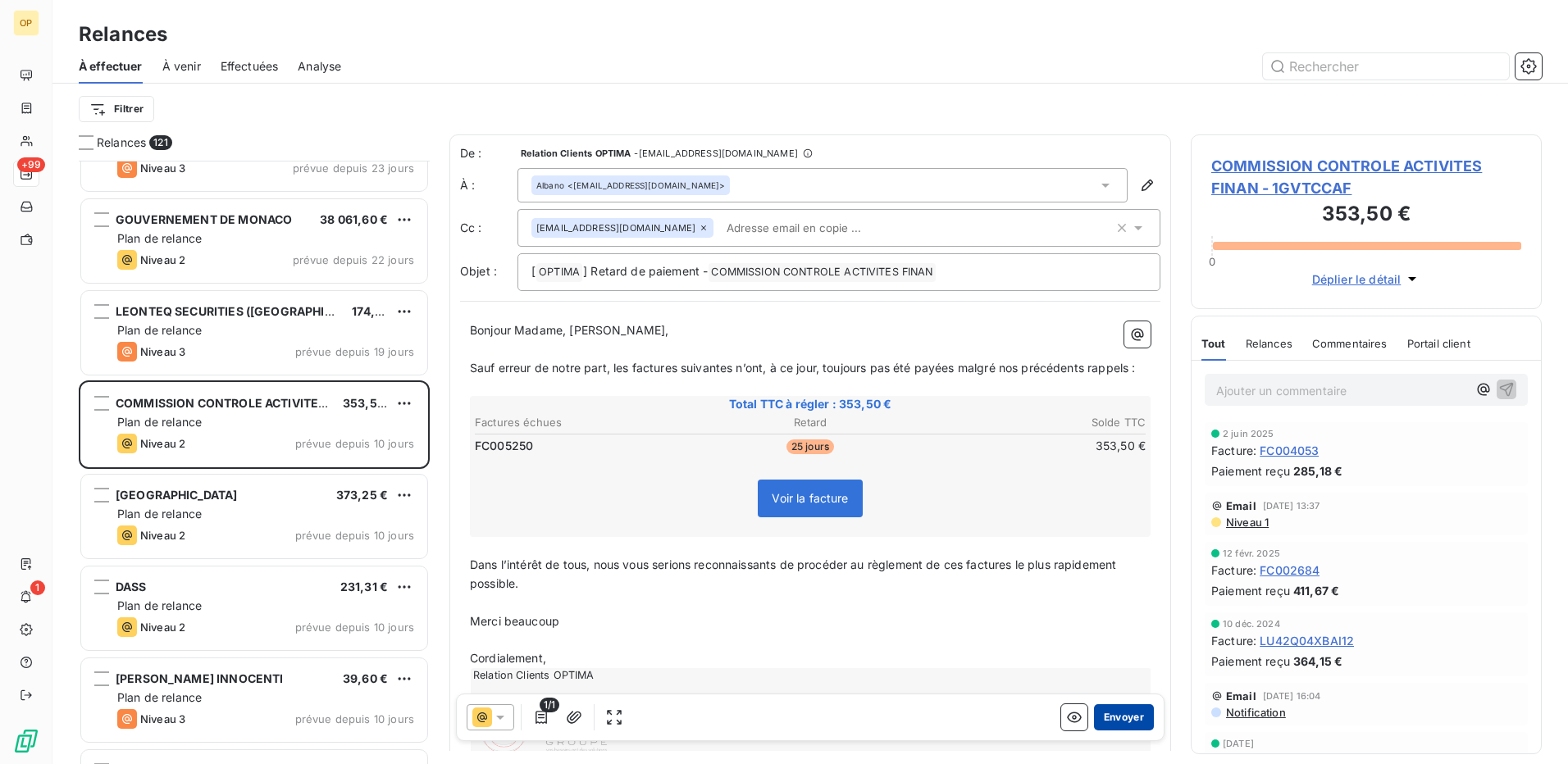
click at [1112, 725] on button "Envoyer" at bounding box center [1124, 717] width 59 height 26
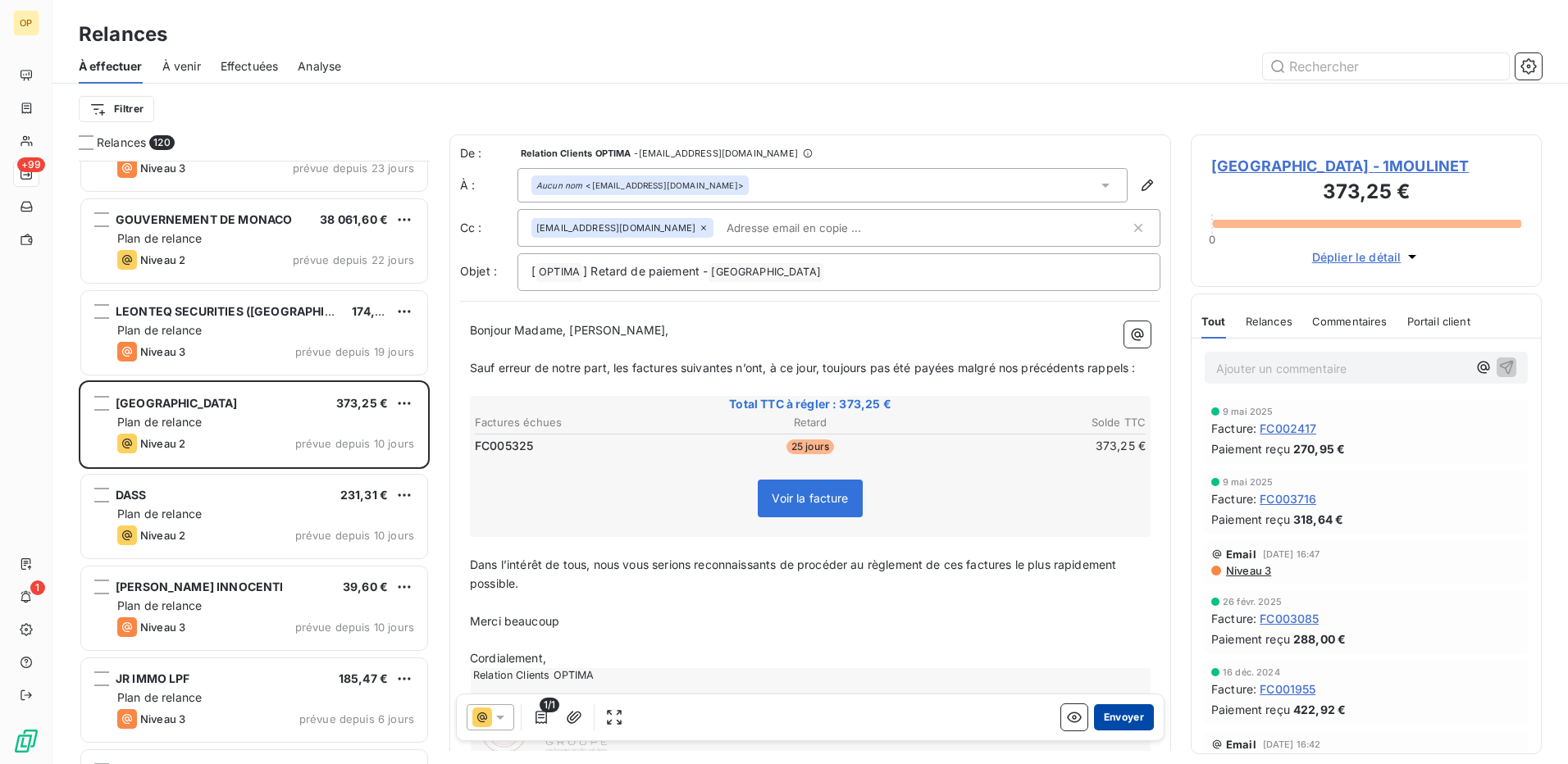
click at [1098, 716] on button "Envoyer" at bounding box center [1124, 717] width 59 height 26
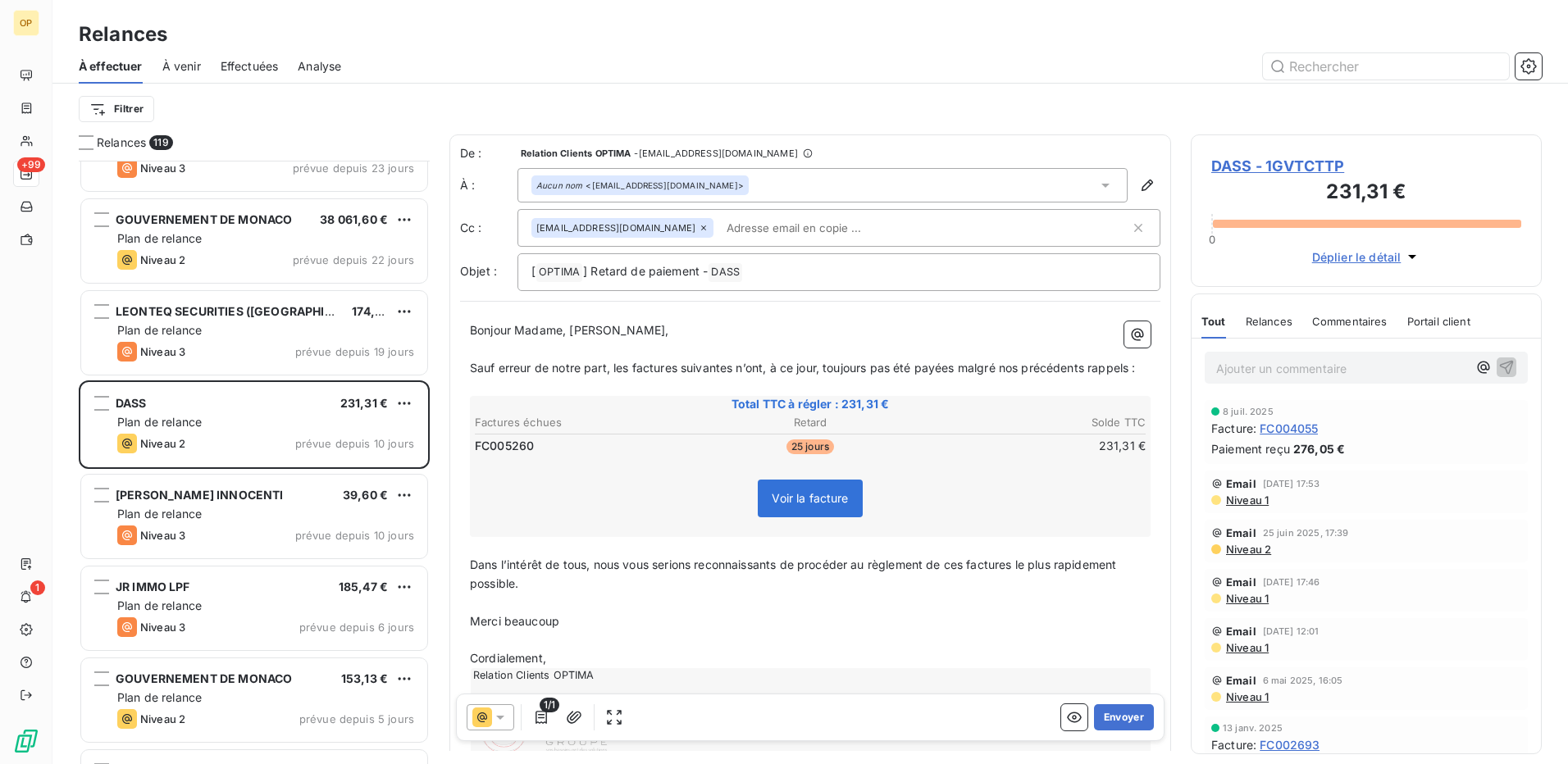
click at [1098, 716] on button "Envoyer" at bounding box center [1124, 717] width 59 height 26
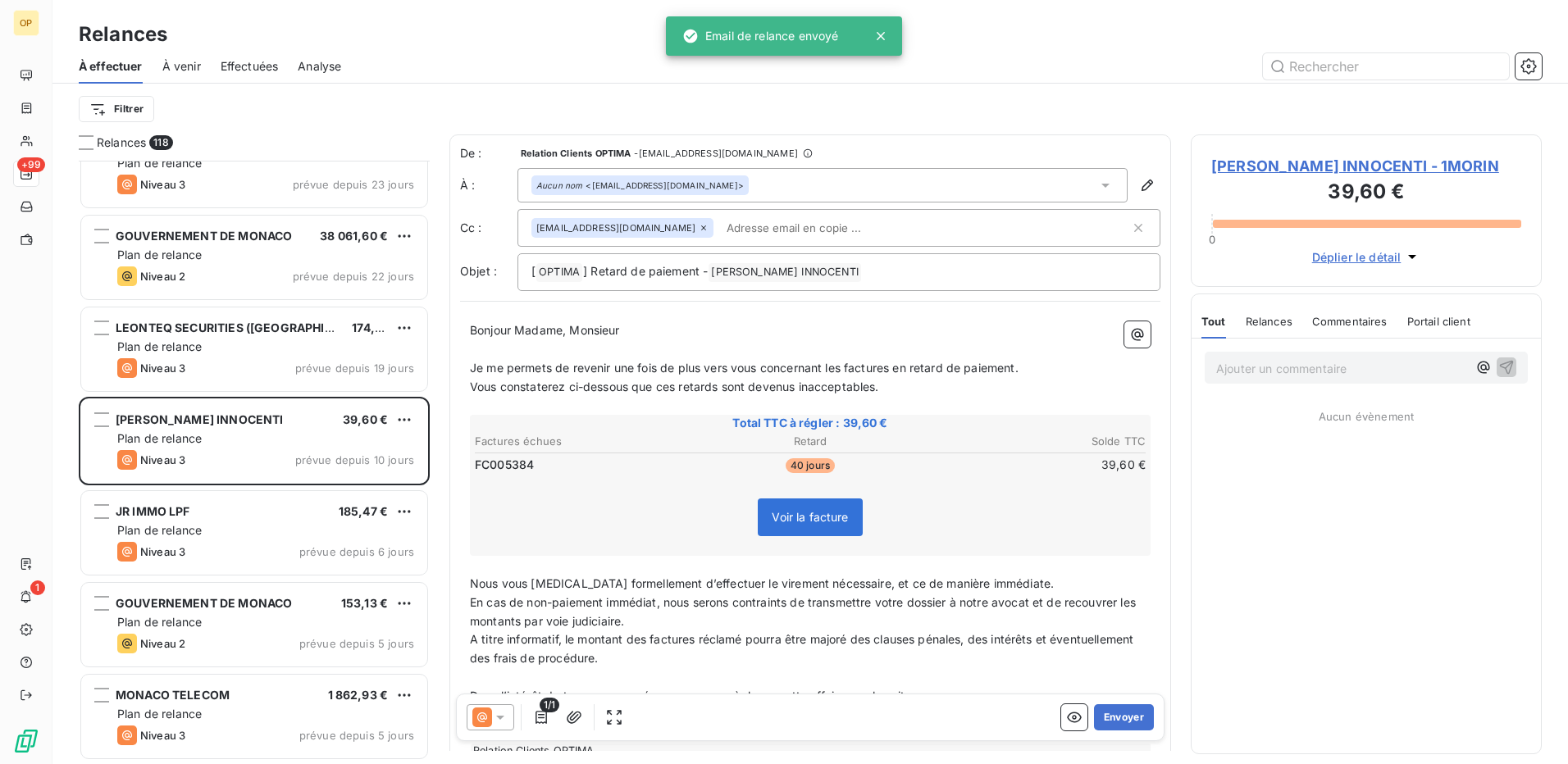
scroll to position [10231, 0]
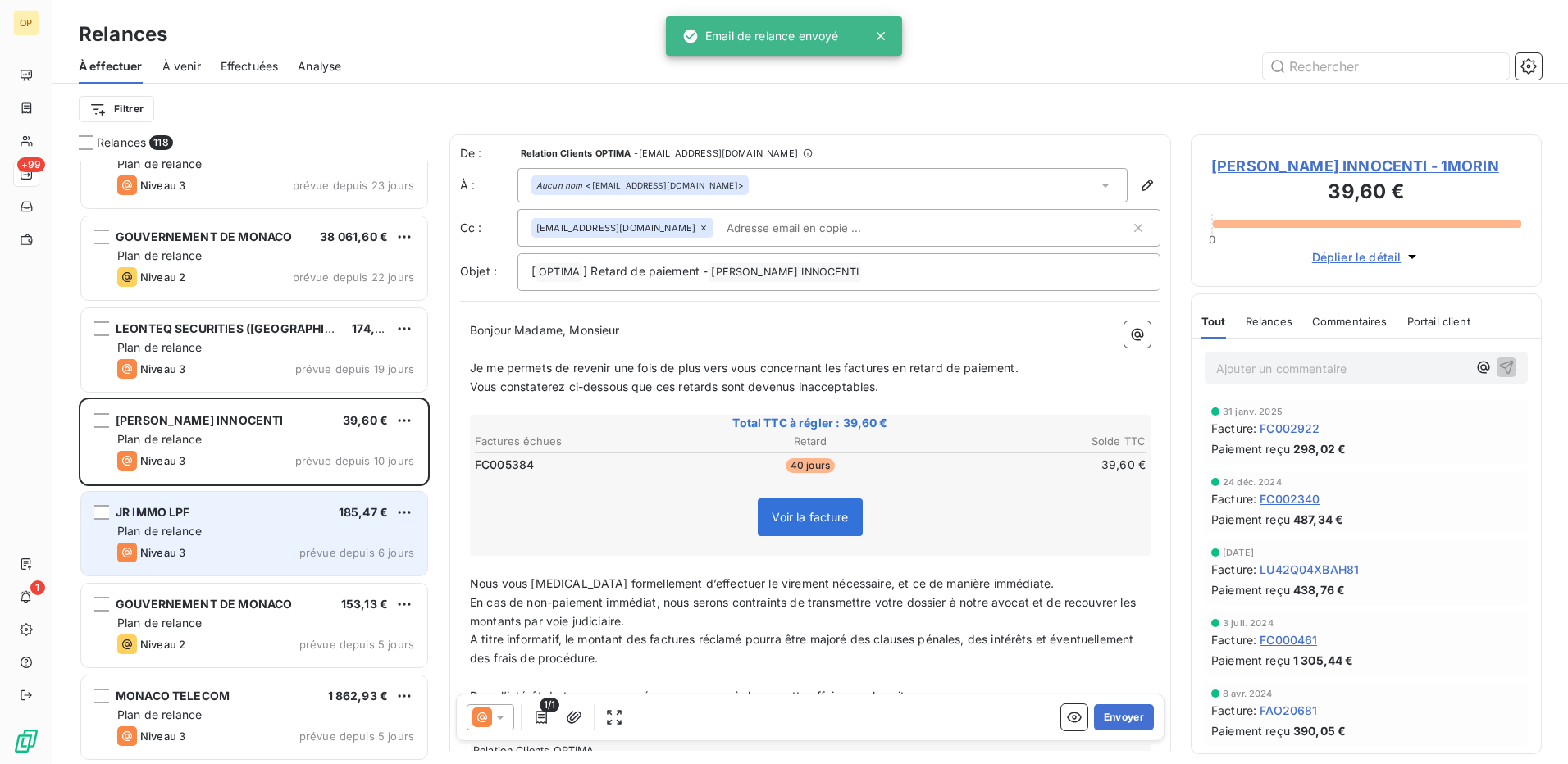
click at [220, 515] on div "JR IMMO LPF 185,47 €" at bounding box center [266, 512] width 297 height 14
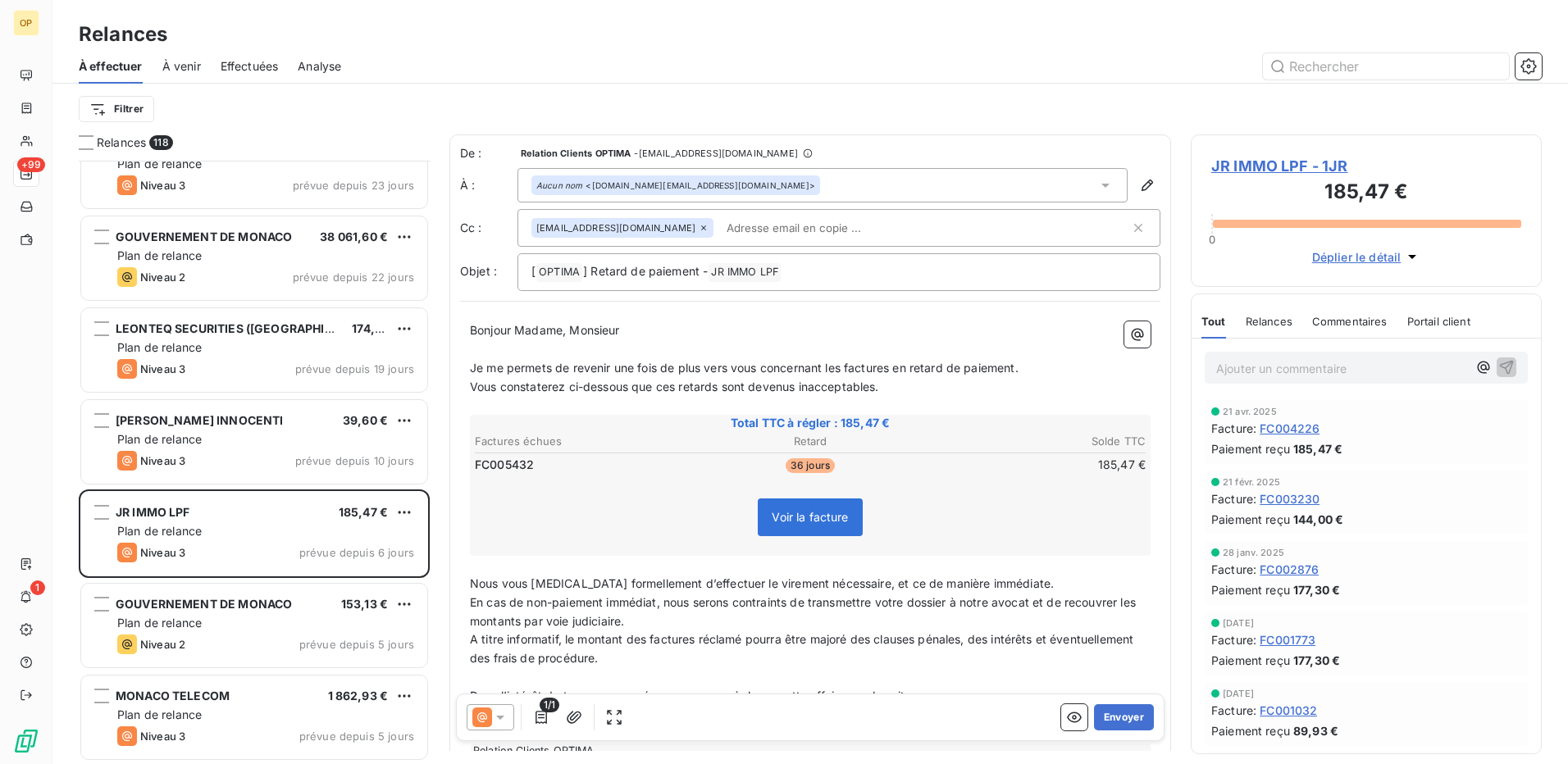
click at [475, 725] on icon at bounding box center [482, 717] width 20 height 20
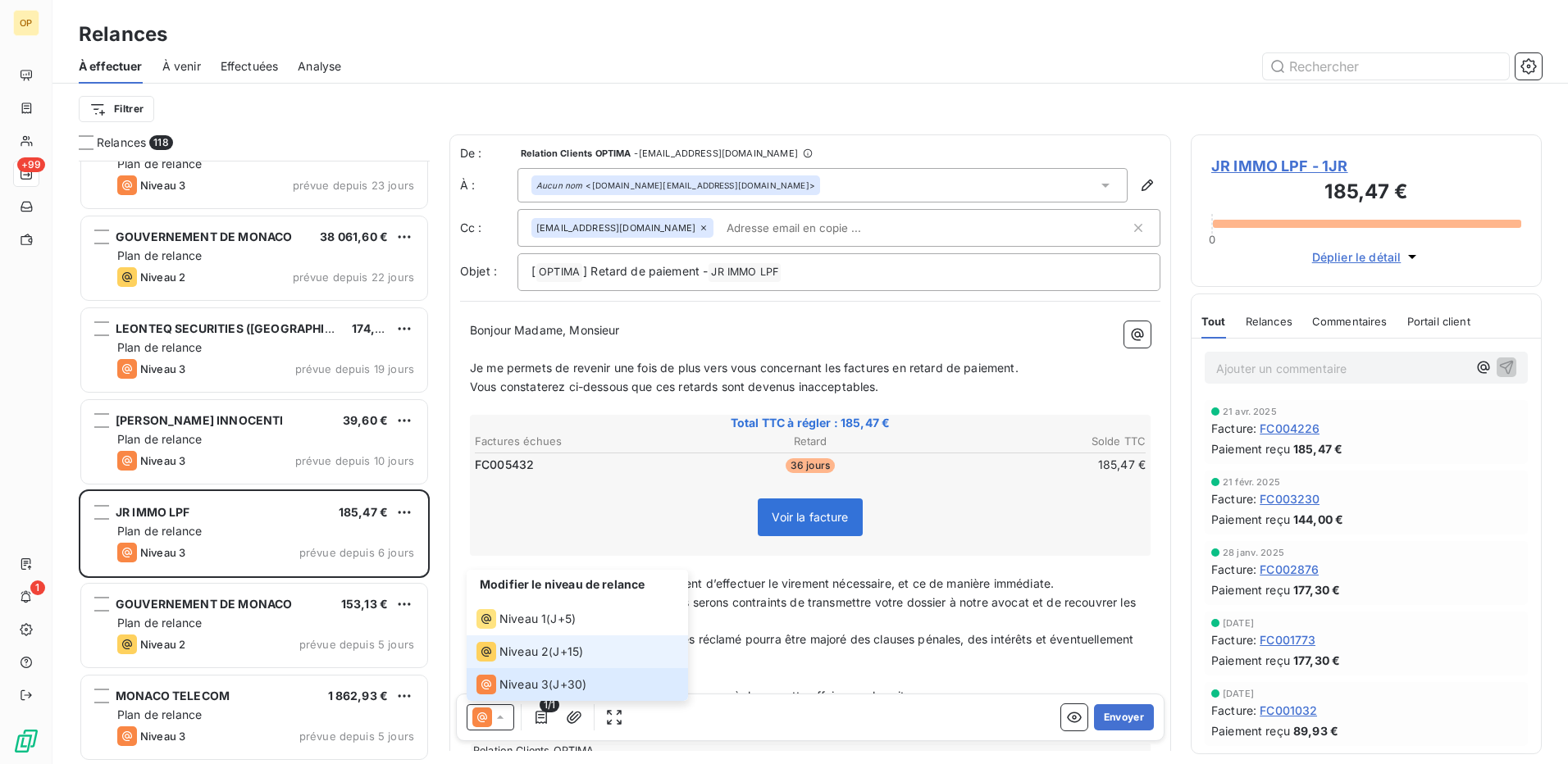
click at [509, 648] on span "Niveau 2" at bounding box center [524, 651] width 49 height 16
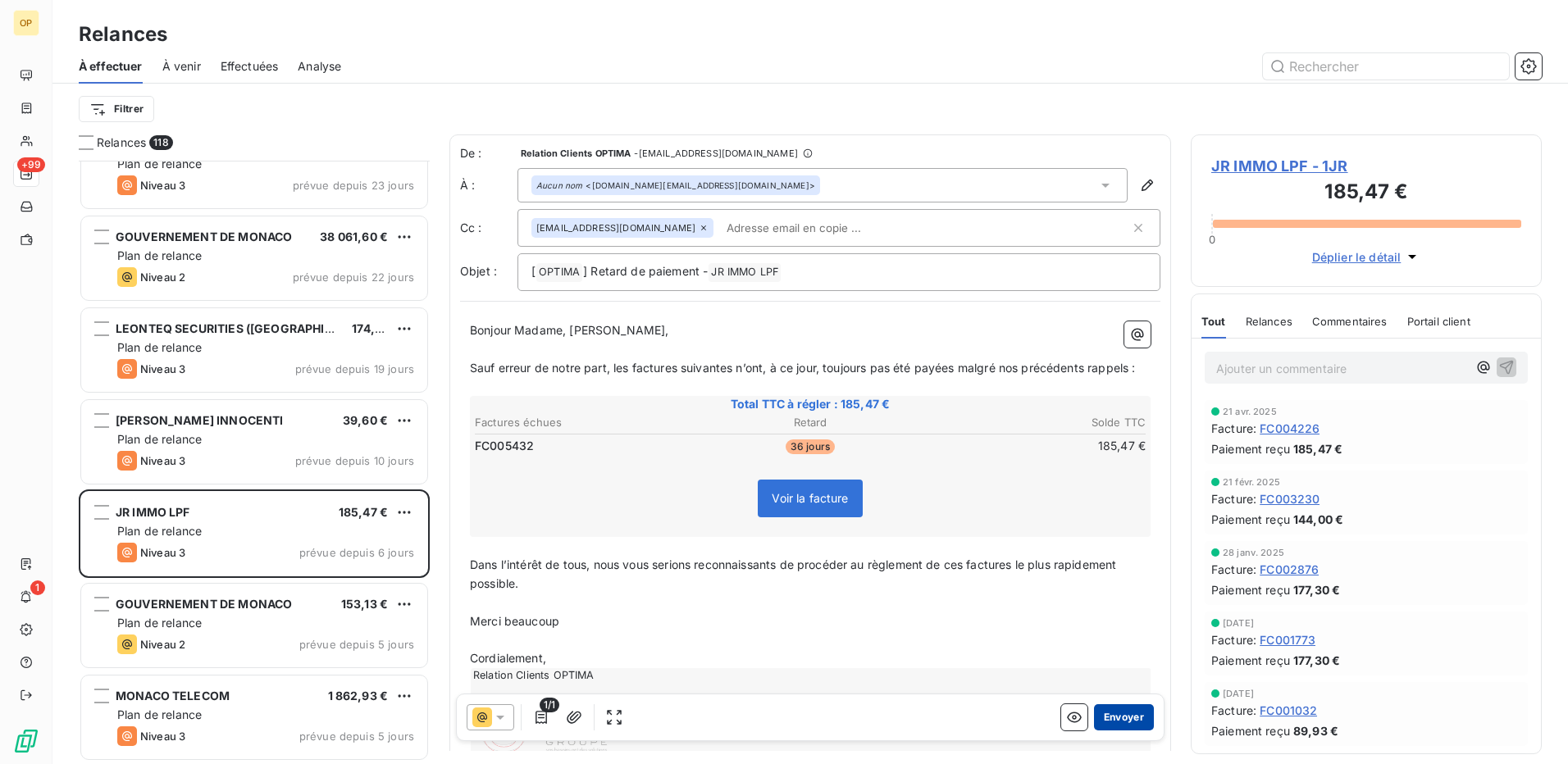
click at [1112, 711] on button "Envoyer" at bounding box center [1124, 717] width 59 height 26
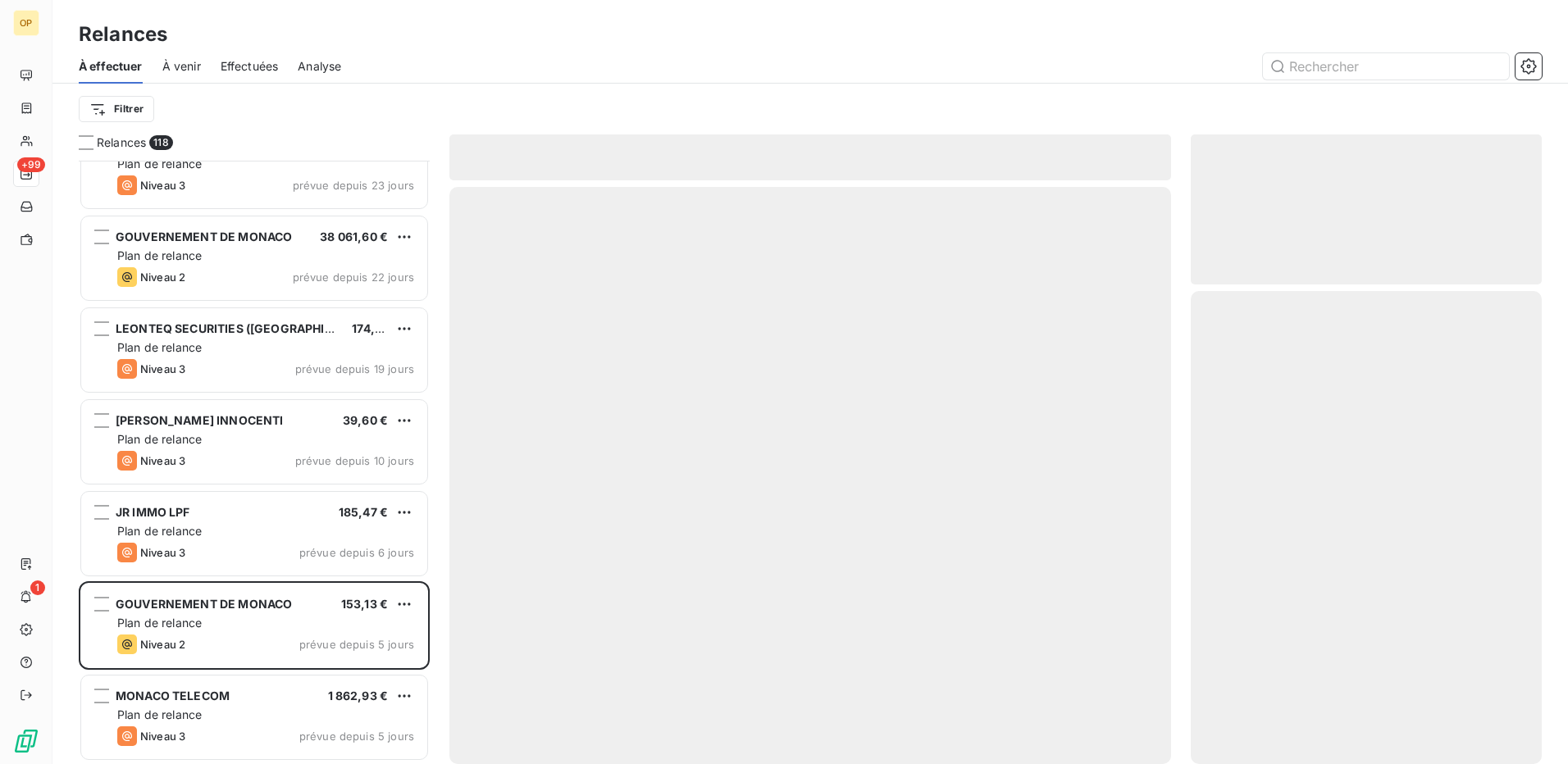
scroll to position [10139, 0]
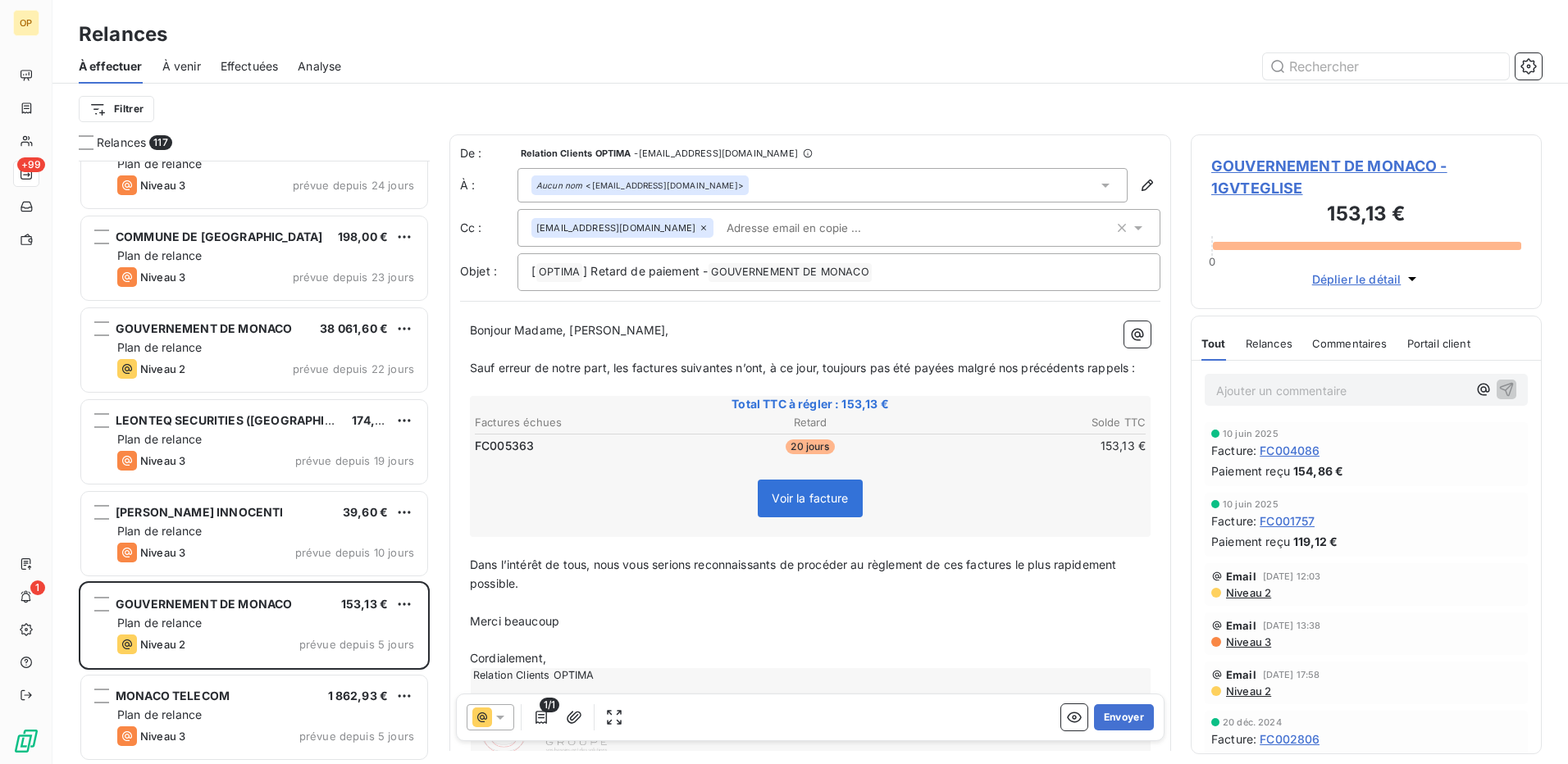
click at [1112, 711] on button "Envoyer" at bounding box center [1124, 717] width 59 height 26
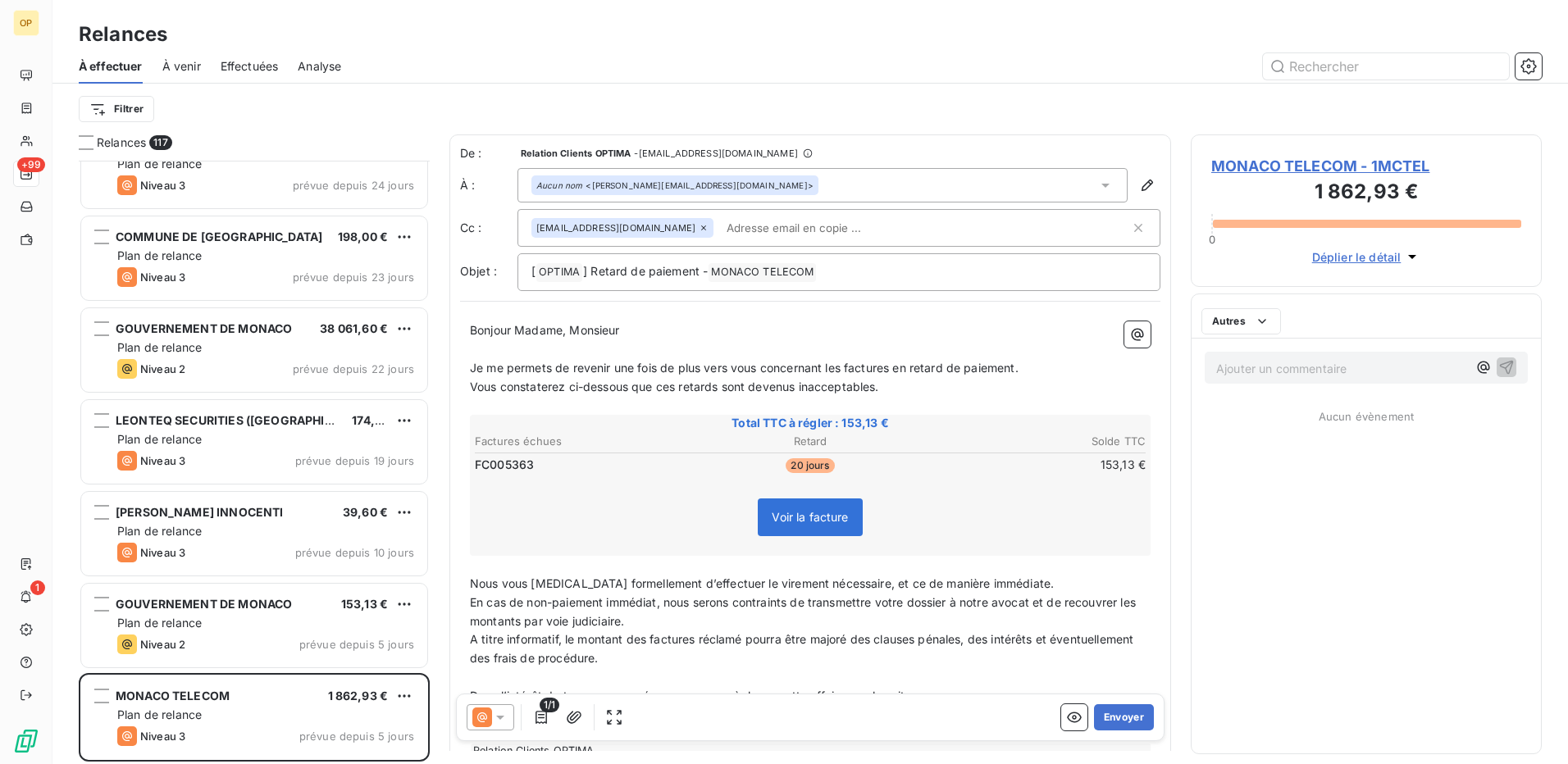
scroll to position [10047, 0]
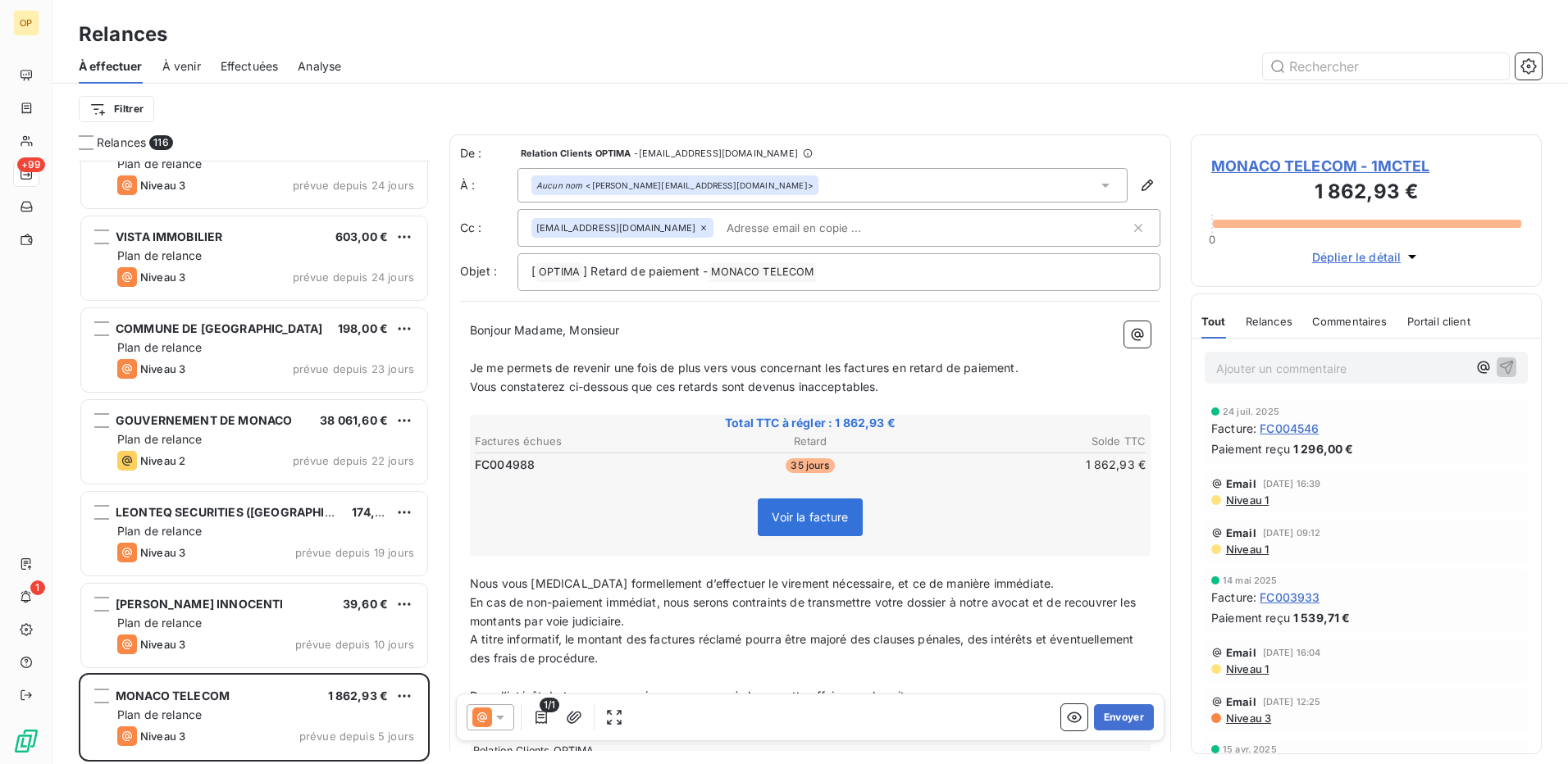
click at [1112, 711] on button "Envoyer" at bounding box center [1124, 717] width 59 height 26
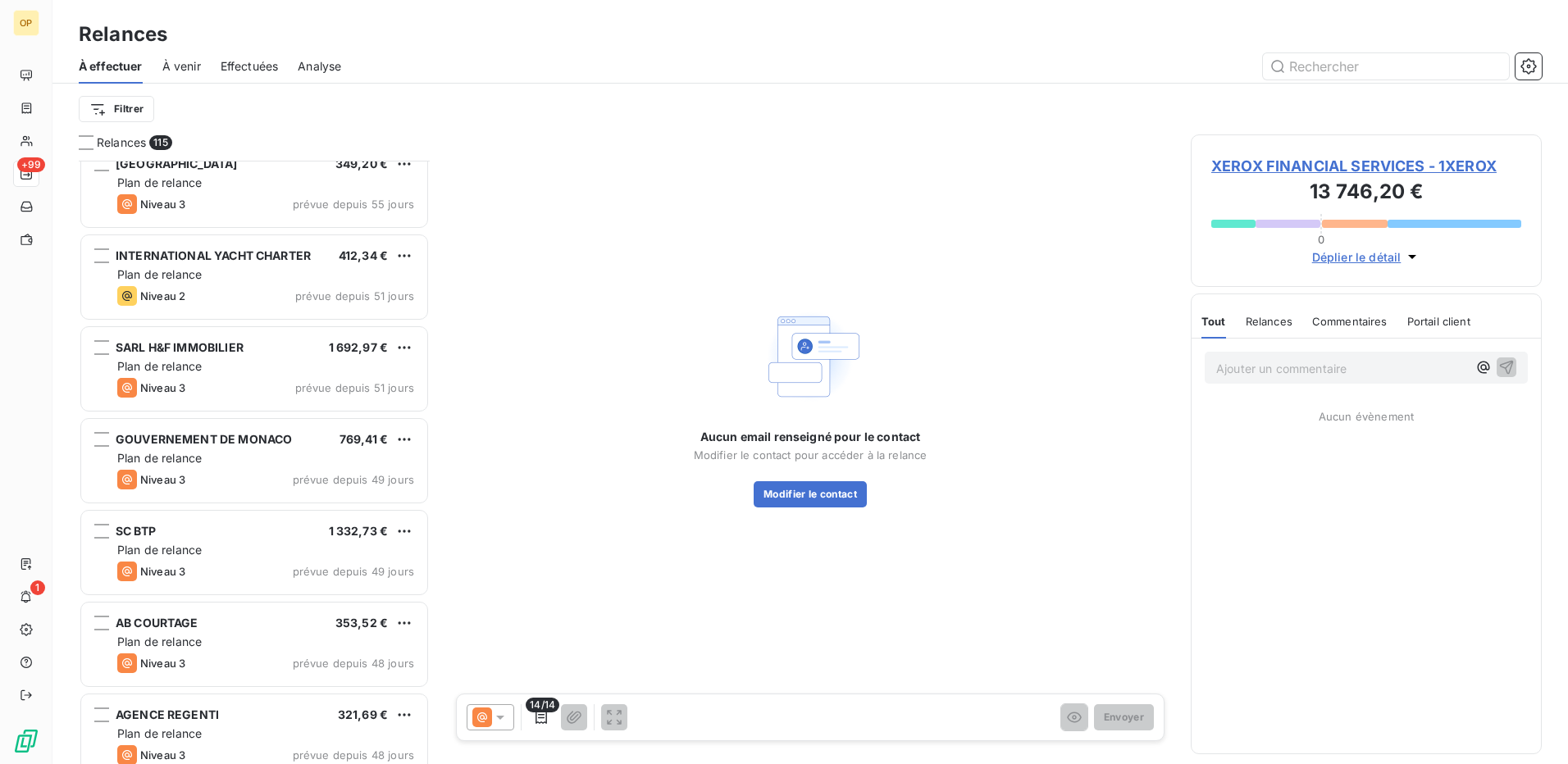
scroll to position [7087, 0]
click at [190, 61] on span "À venir" at bounding box center [181, 66] width 38 height 16
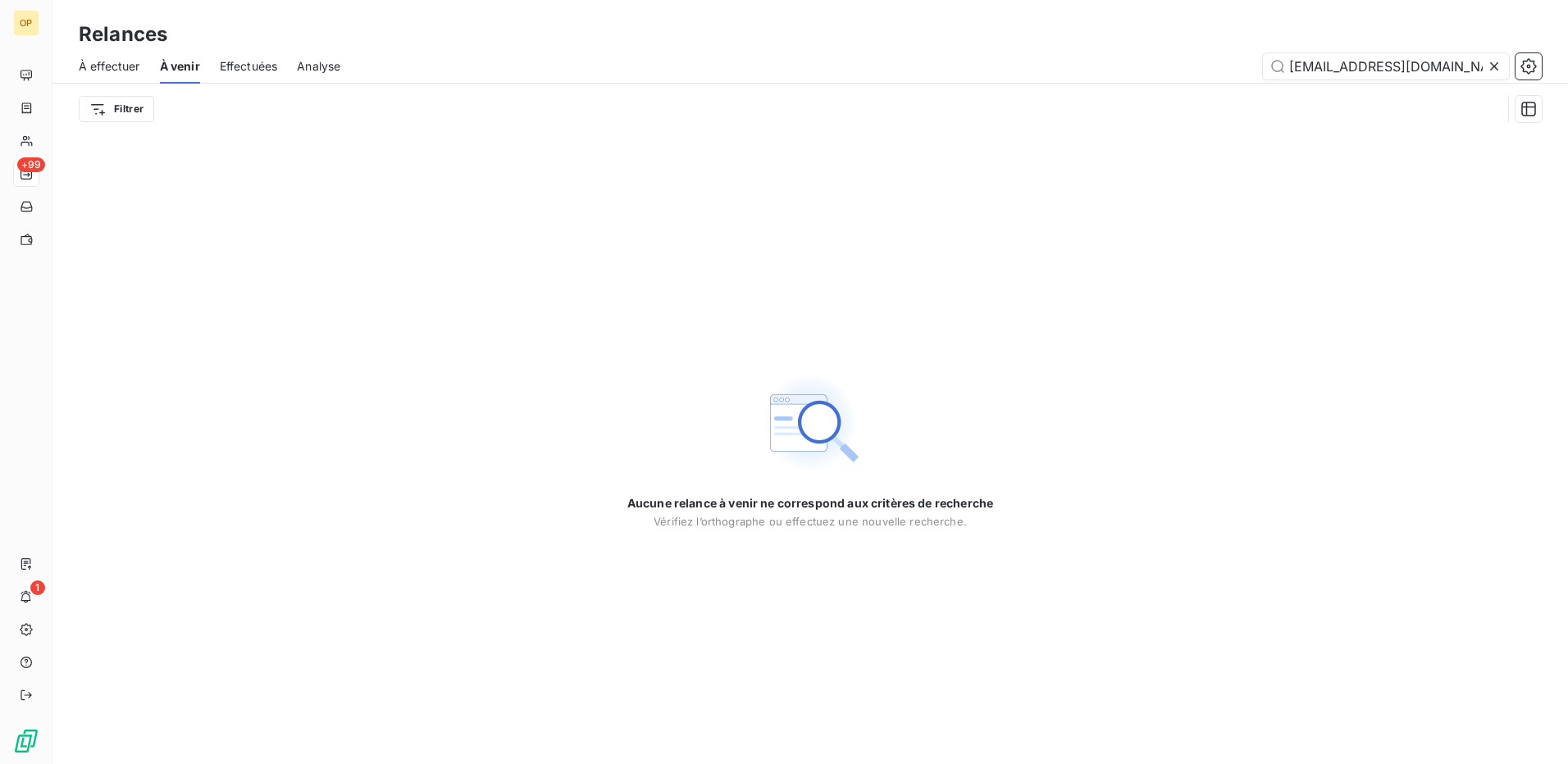
click at [244, 66] on span "Effectuées" at bounding box center [248, 66] width 59 height 16
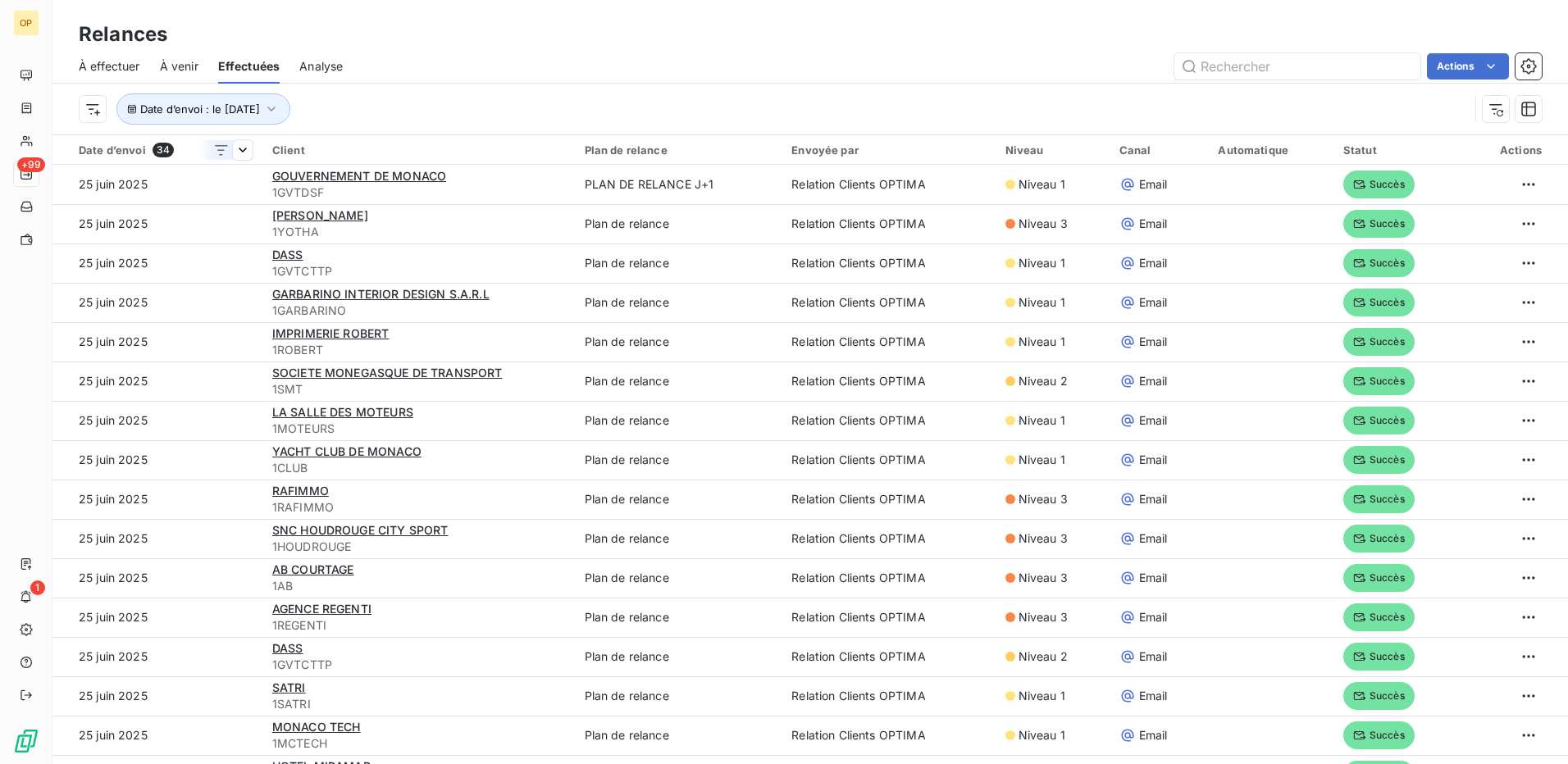
click at [217, 151] on icon at bounding box center [221, 150] width 16 height 16
click at [117, 137] on th "Date d’envoi 34" at bounding box center [157, 150] width 210 height 30
click at [117, 150] on div "Date d’envoi 34" at bounding box center [165, 150] width 174 height 14
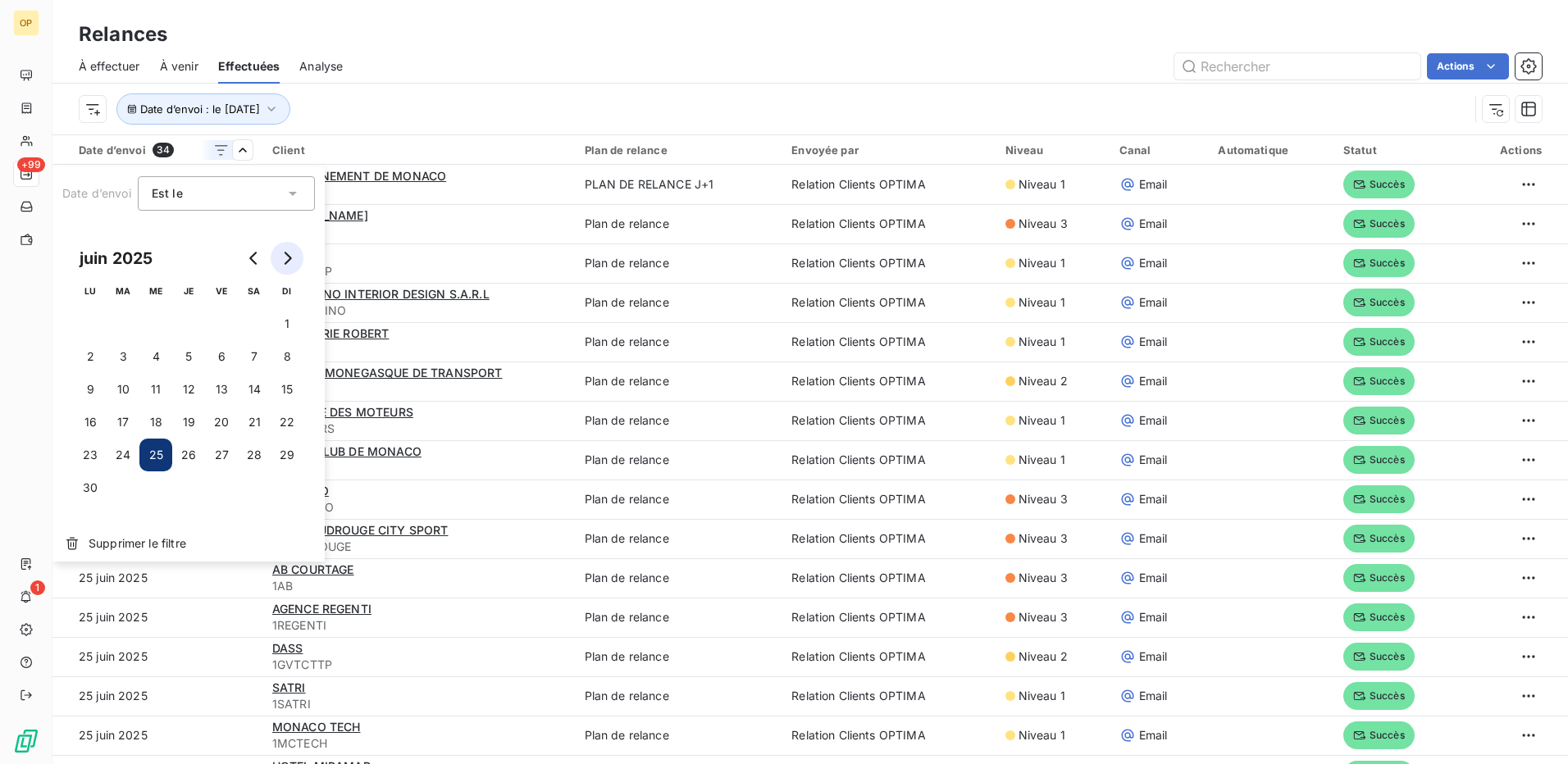
click at [282, 258] on icon "Go to next month" at bounding box center [287, 259] width 13 height 13
click at [122, 425] on button "19" at bounding box center [123, 422] width 33 height 33
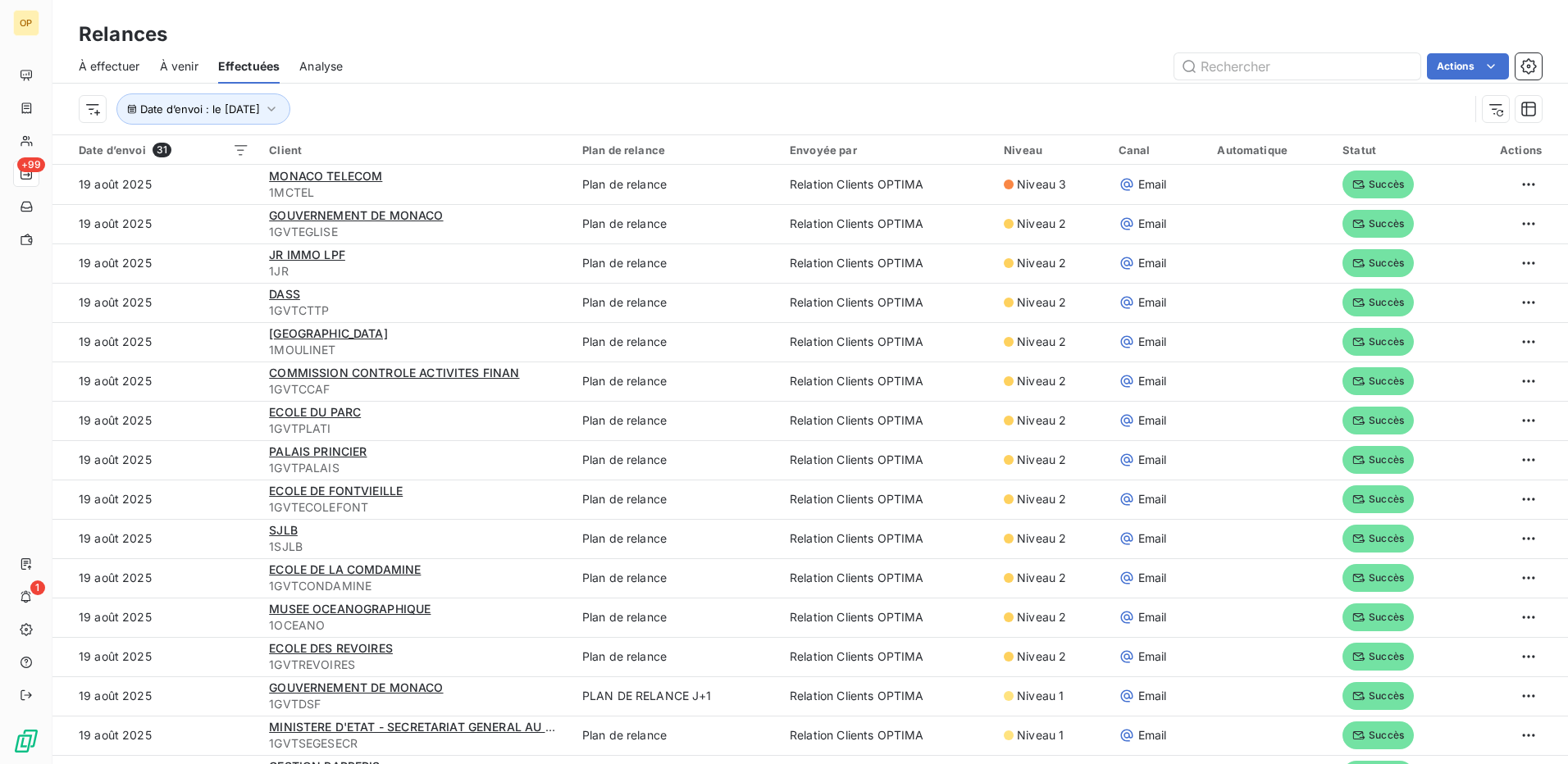
click at [365, 100] on html "OP +99 1 Relances À effectuer À venir Effectuées Analyse Actions Date d’envoi :…" at bounding box center [784, 382] width 1568 height 764
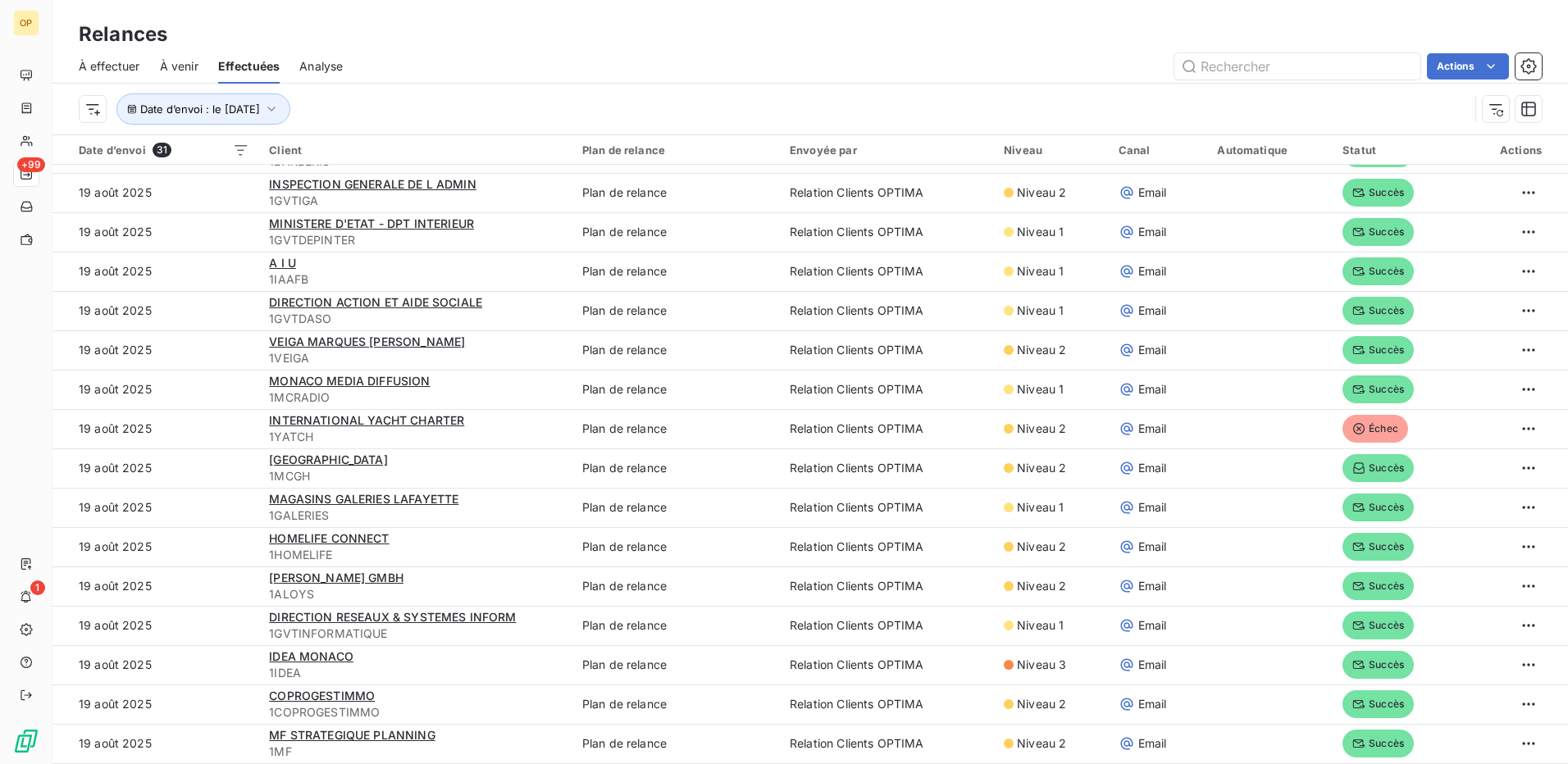
scroll to position [56, 0]
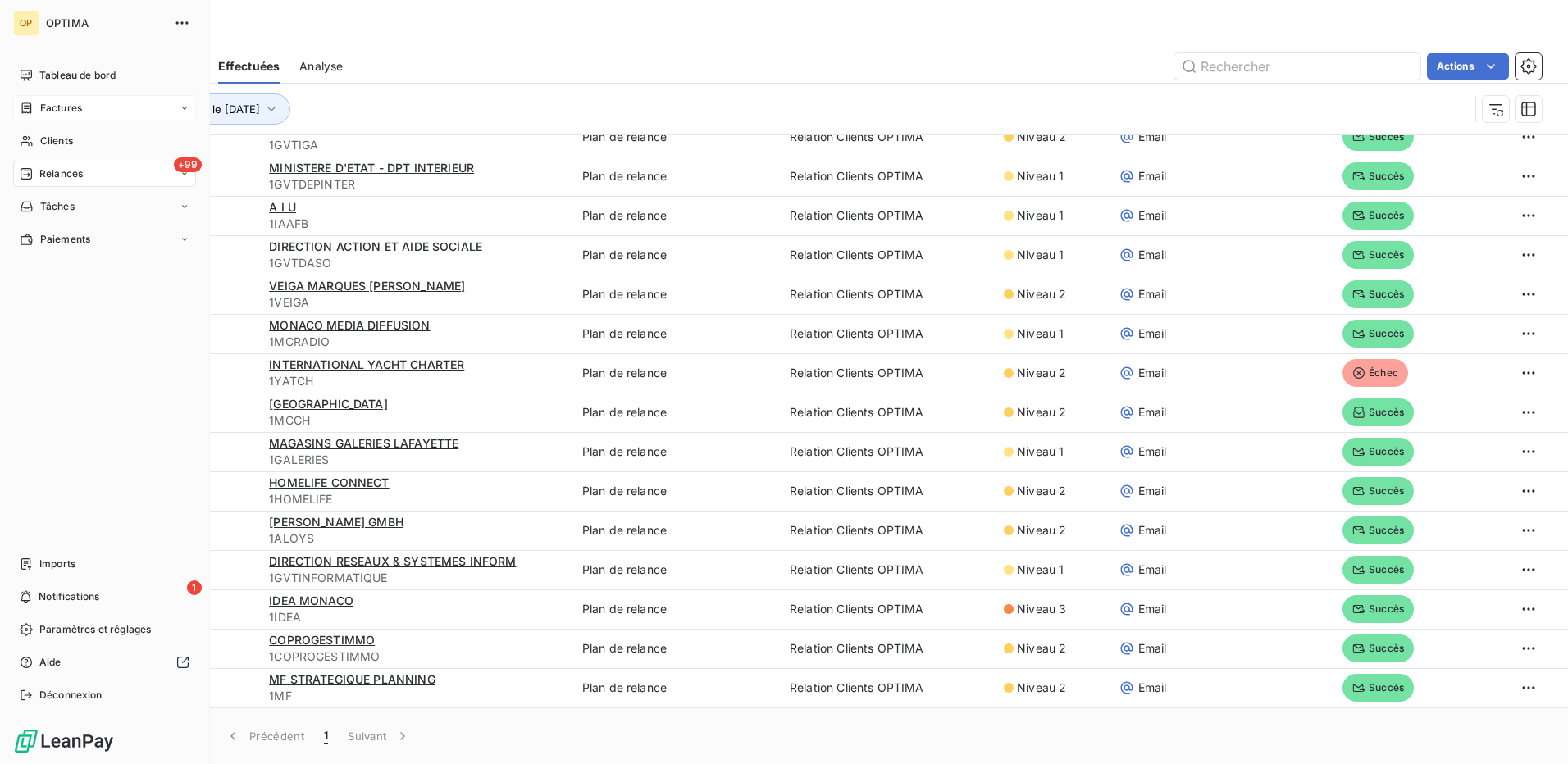
click at [48, 99] on div "Factures" at bounding box center [105, 107] width 183 height 26
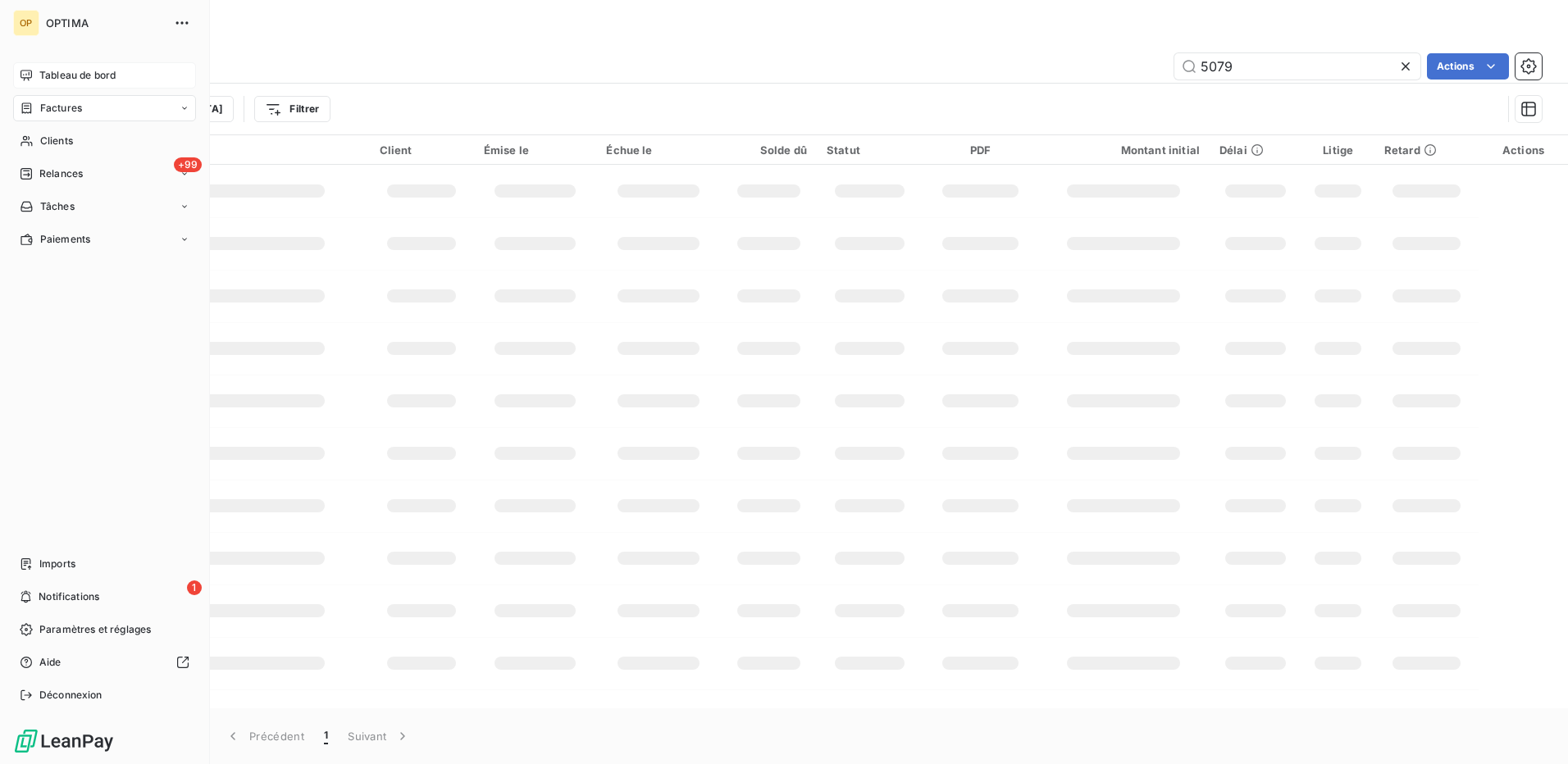
click at [61, 74] on span "Tableau de bord" at bounding box center [78, 75] width 77 height 14
